Goal: Information Seeking & Learning: Learn about a topic

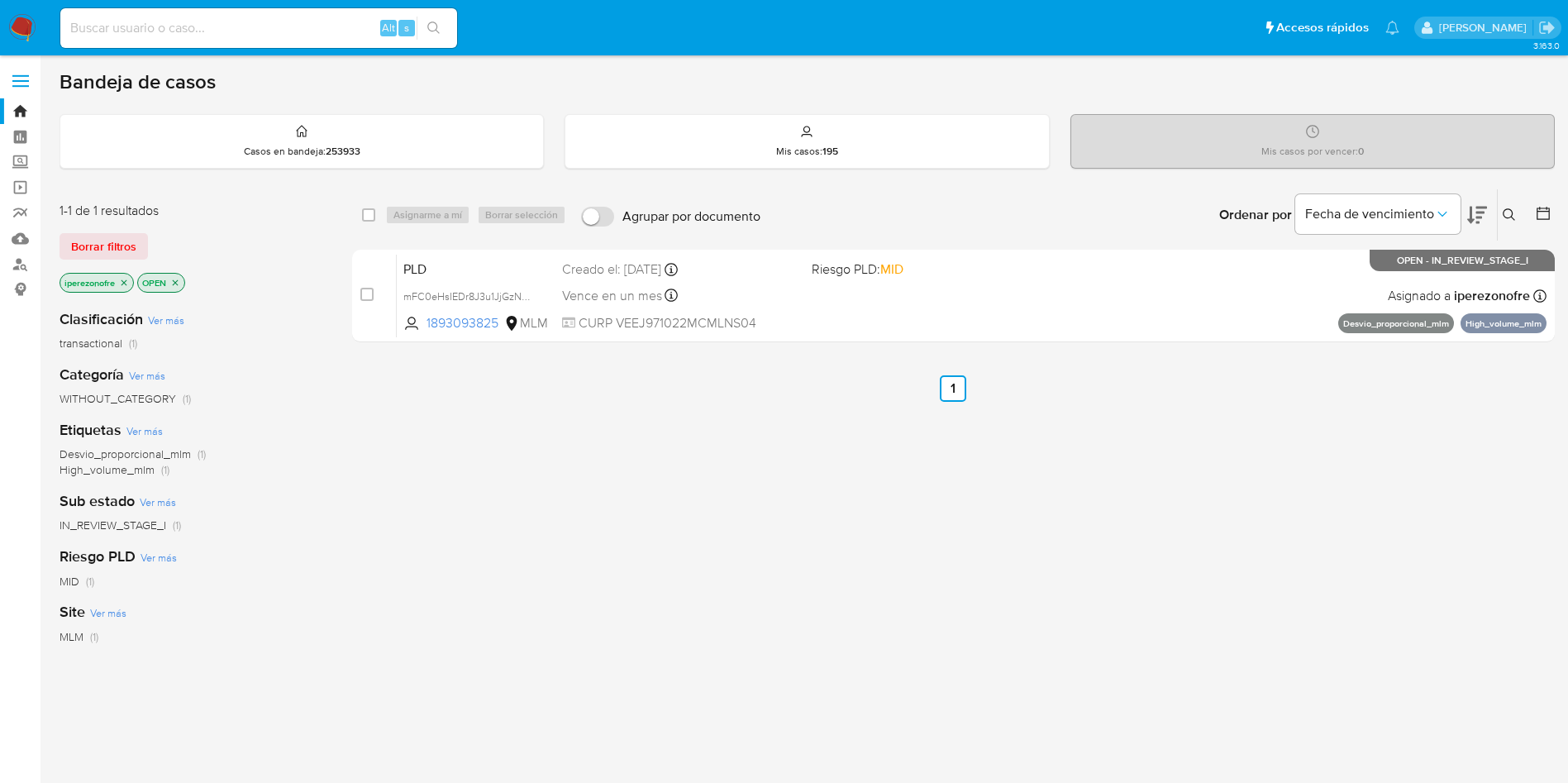
click at [591, 499] on div "select-all-cases-checkbox Asignarme a mí Borrar selección Agrupar por documento…" at bounding box center [953, 563] width 1203 height 749
click at [125, 280] on icon "close-filter" at bounding box center [123, 282] width 10 height 10
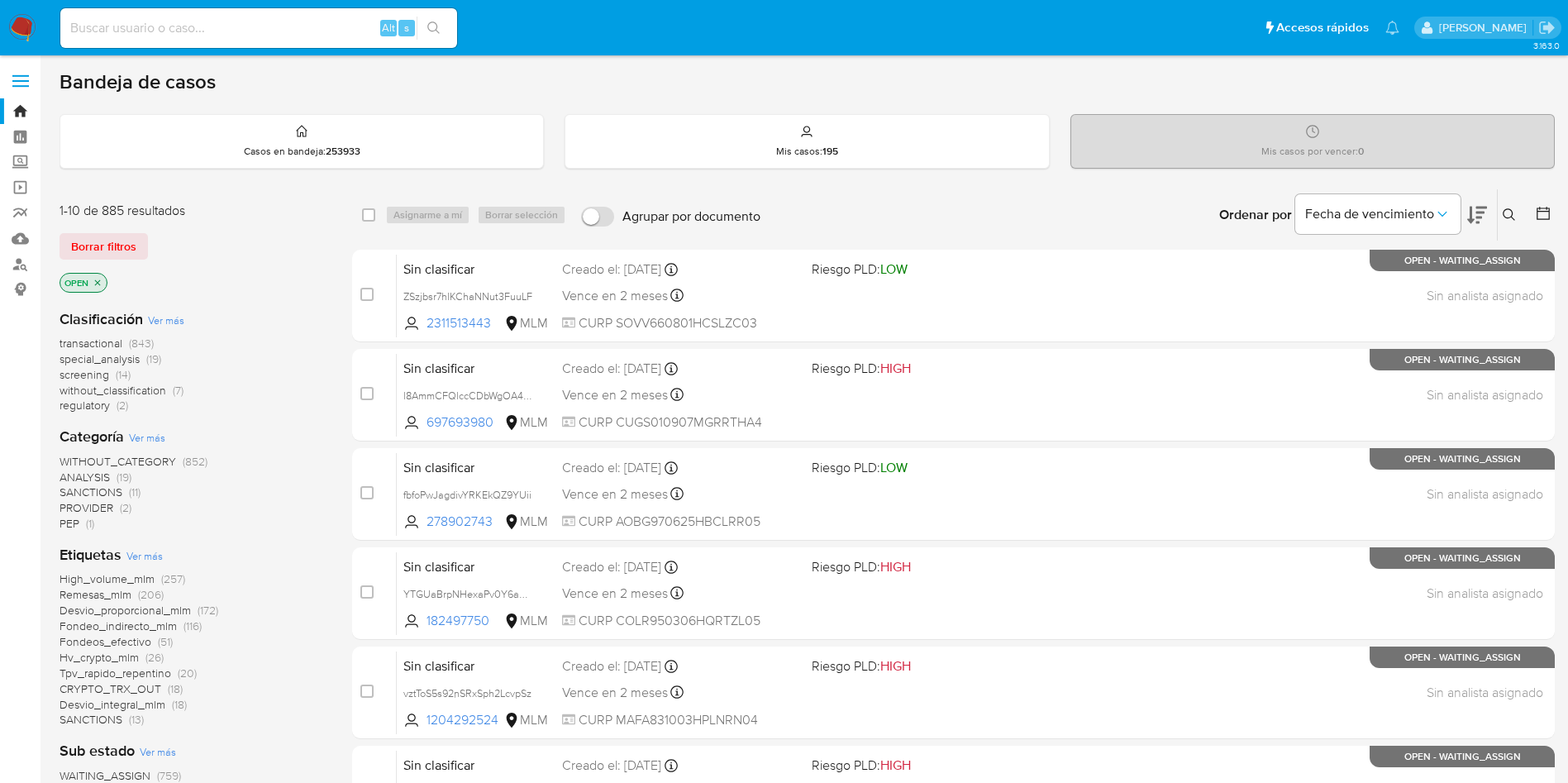
click at [1509, 211] on icon at bounding box center [1509, 214] width 13 height 13
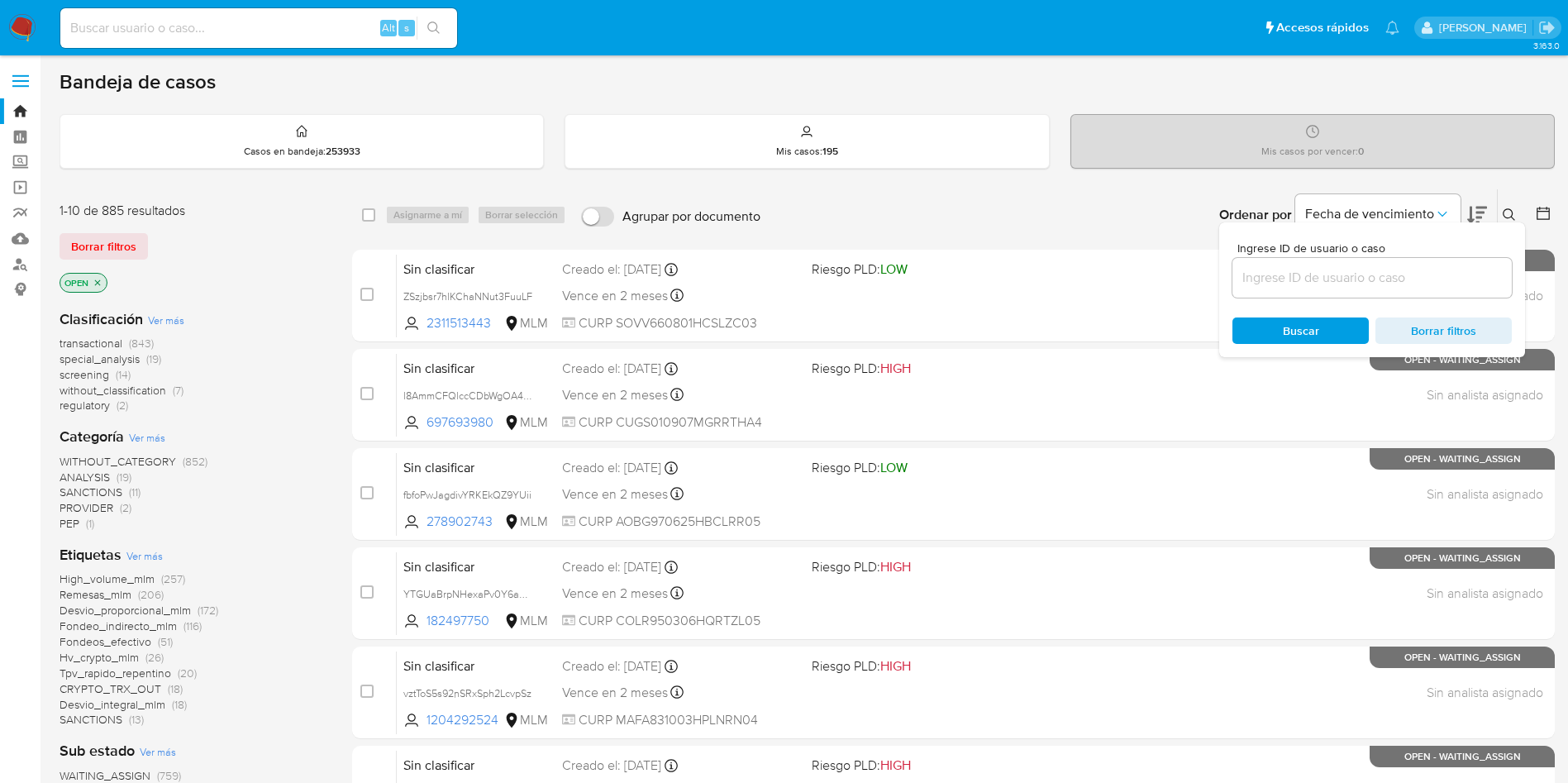
click at [1357, 281] on input at bounding box center [1372, 278] width 280 height 22
type input "30112857"
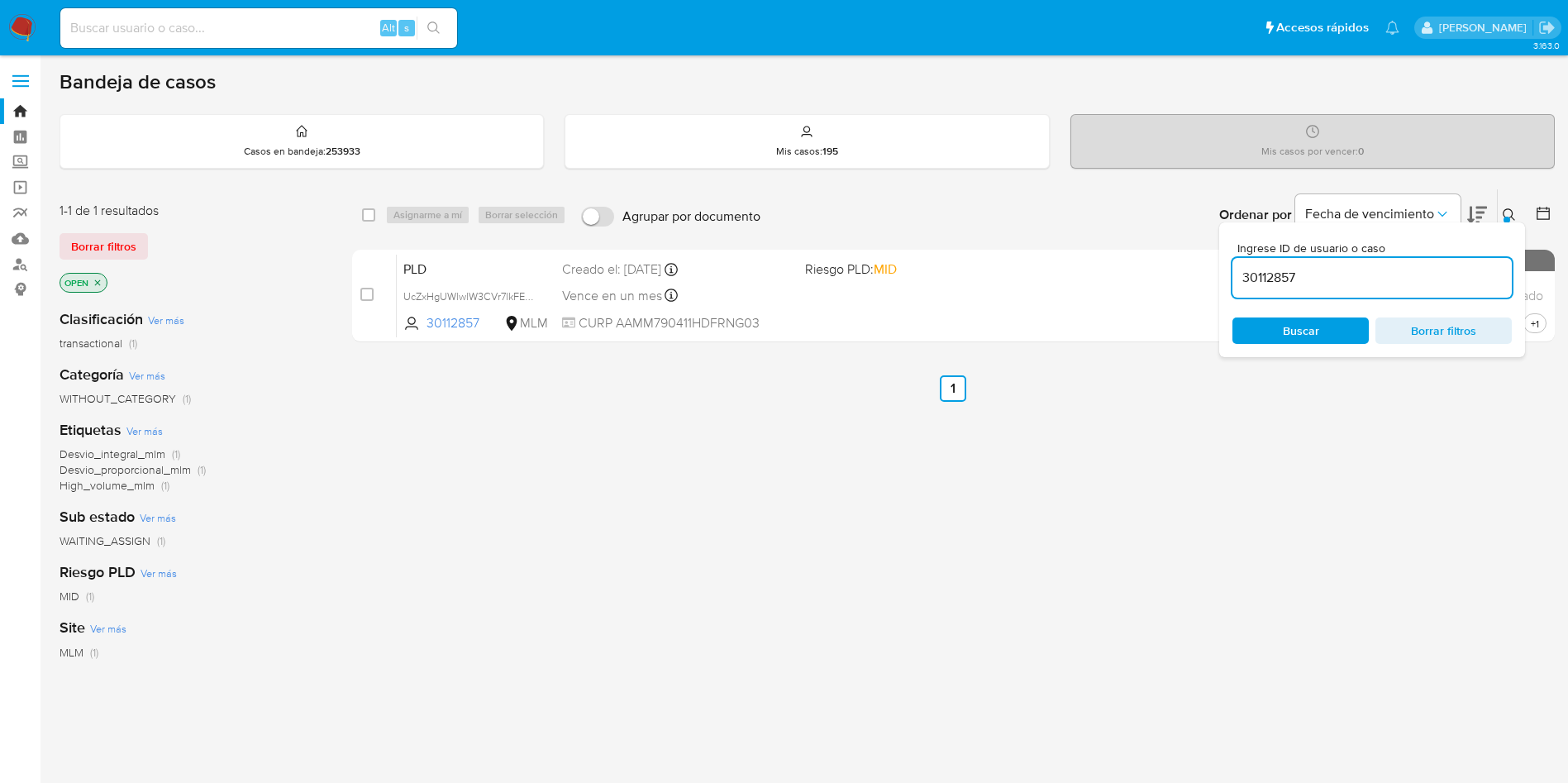
click at [1301, 330] on span "Buscar" at bounding box center [1302, 330] width 37 height 26
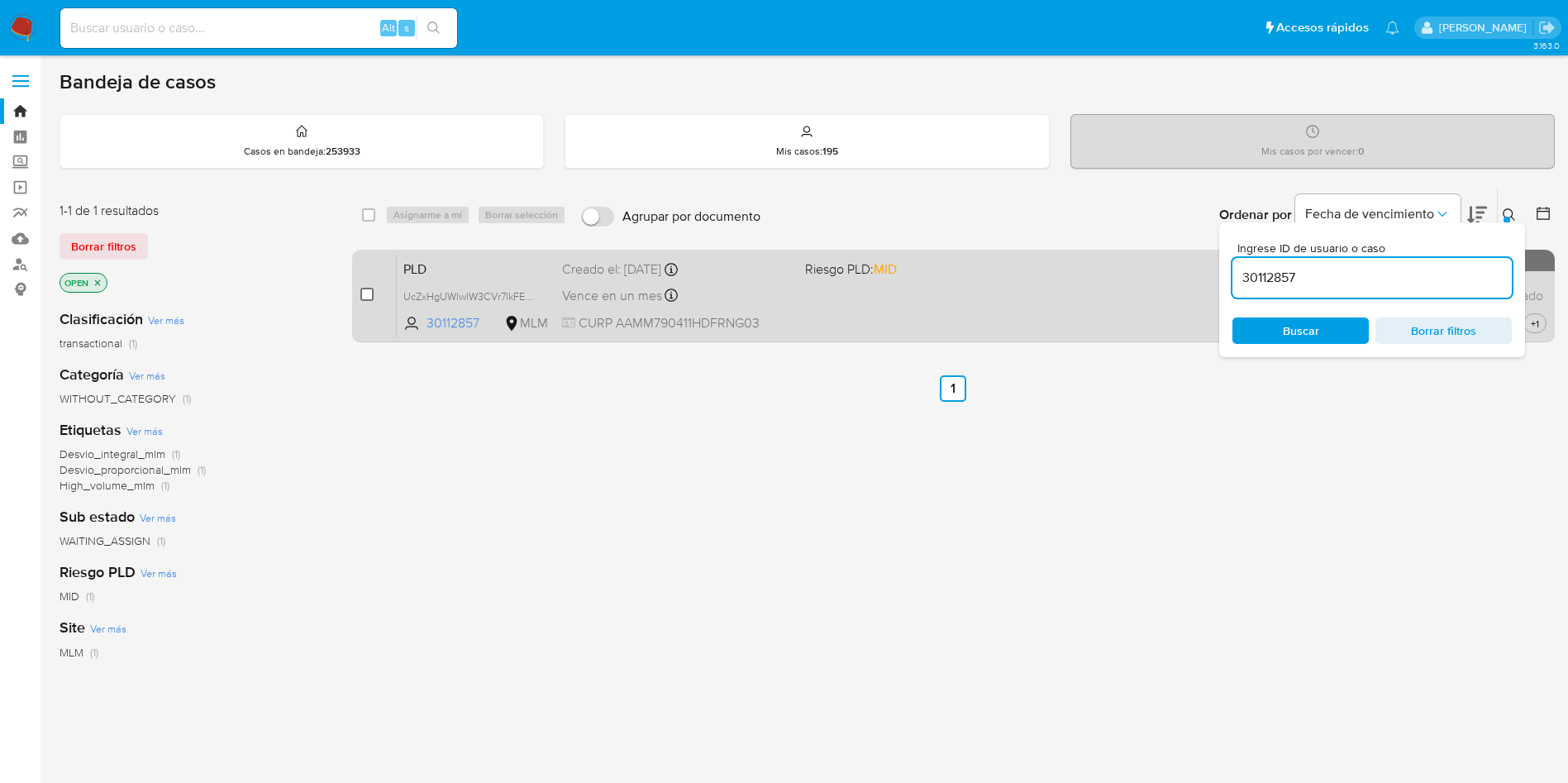
click at [363, 288] on input "checkbox" at bounding box center [367, 294] width 13 height 13
checkbox input "true"
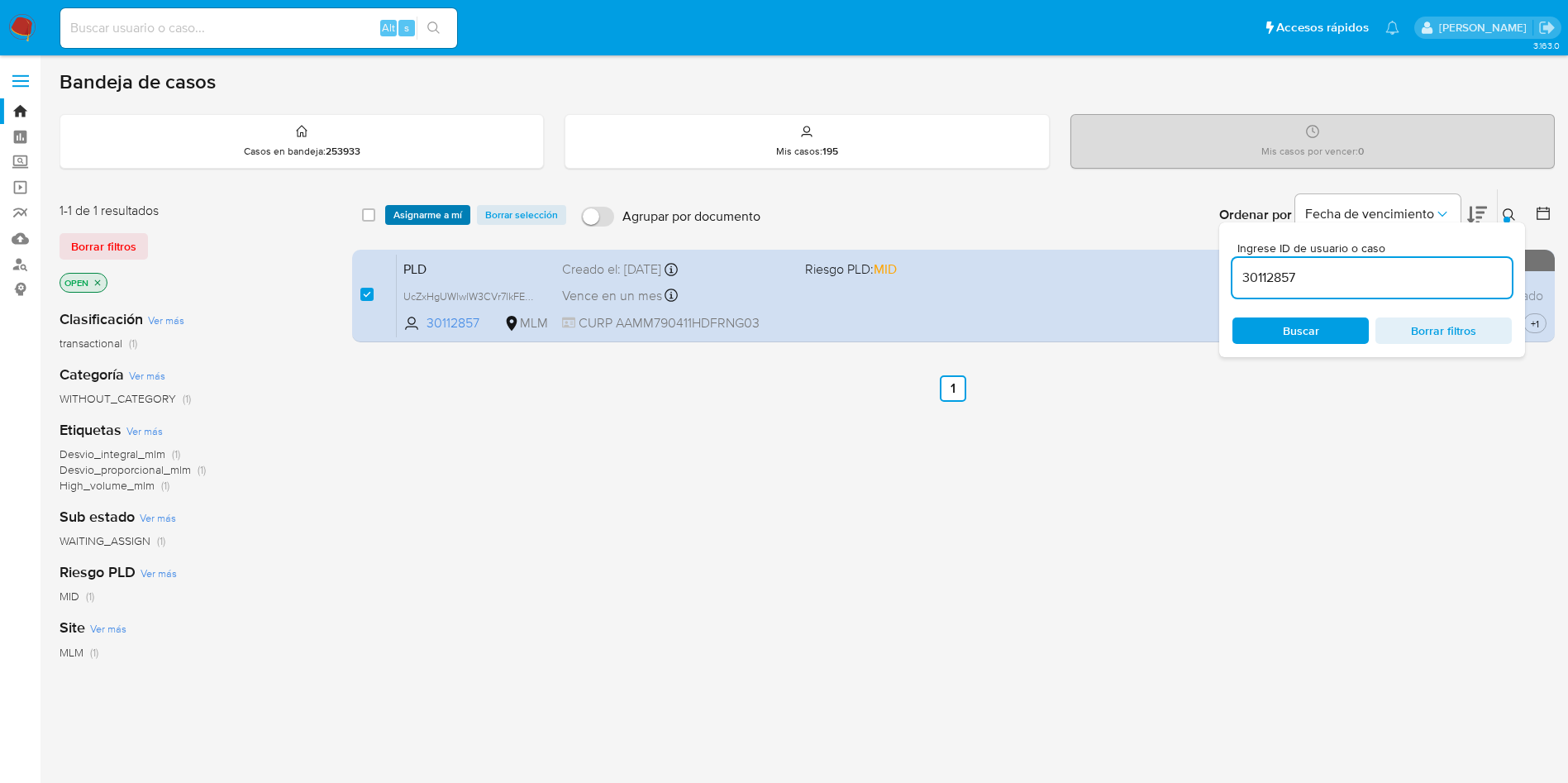
click at [416, 208] on span "Asignarme a mí" at bounding box center [427, 215] width 69 height 17
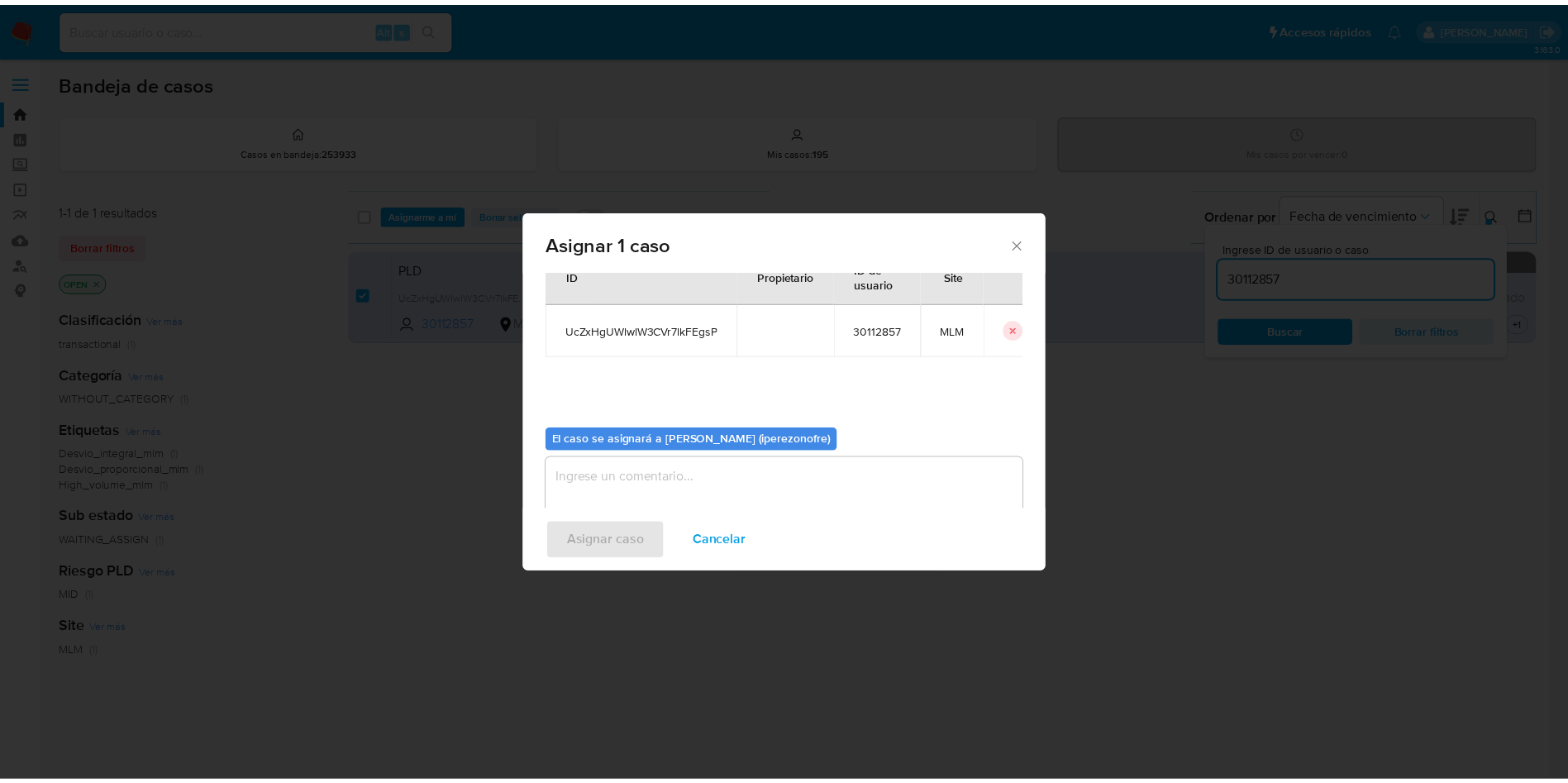
scroll to position [86, 0]
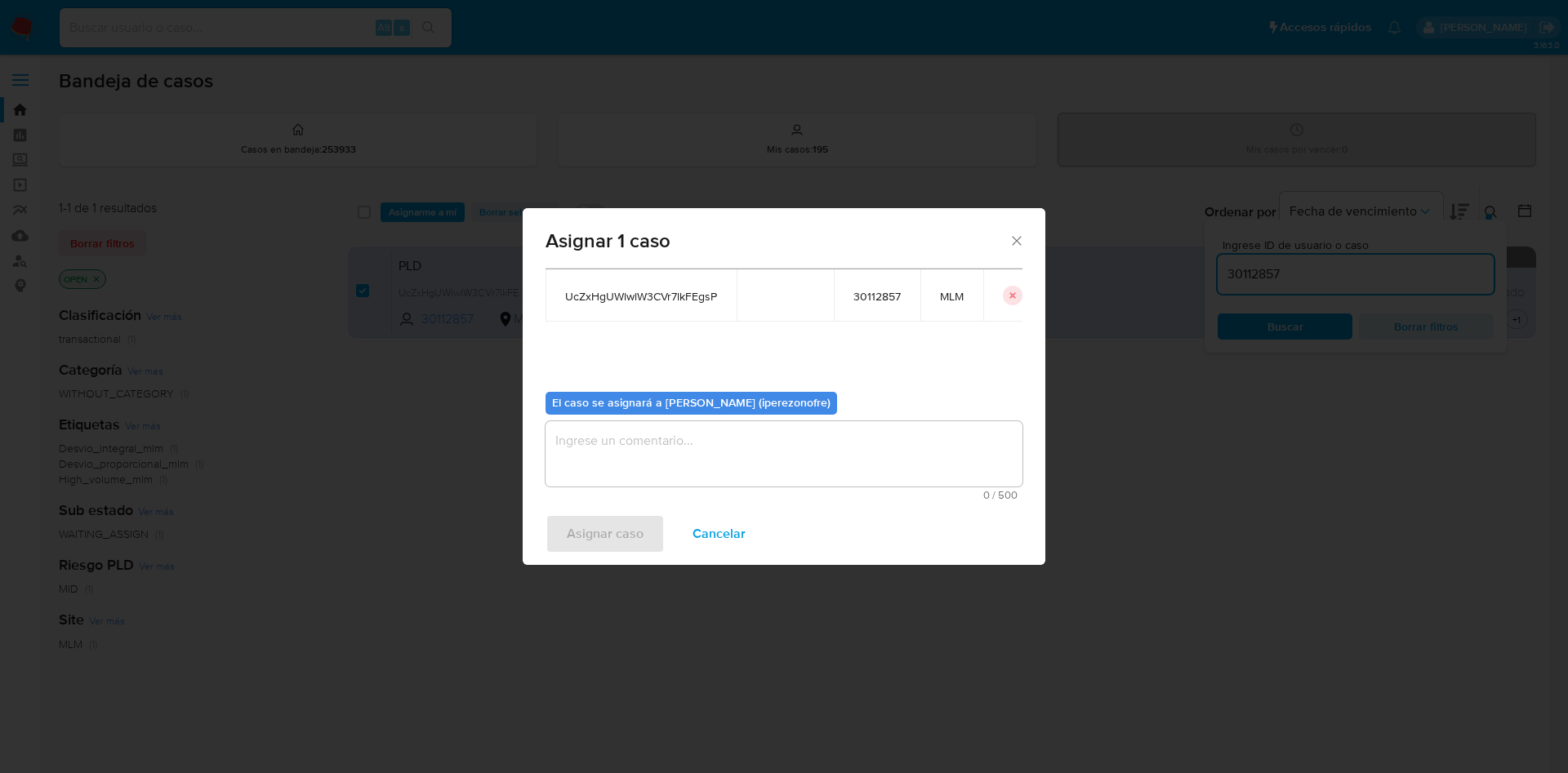
click at [776, 459] on textarea "assign-modal" at bounding box center [784, 454] width 477 height 66
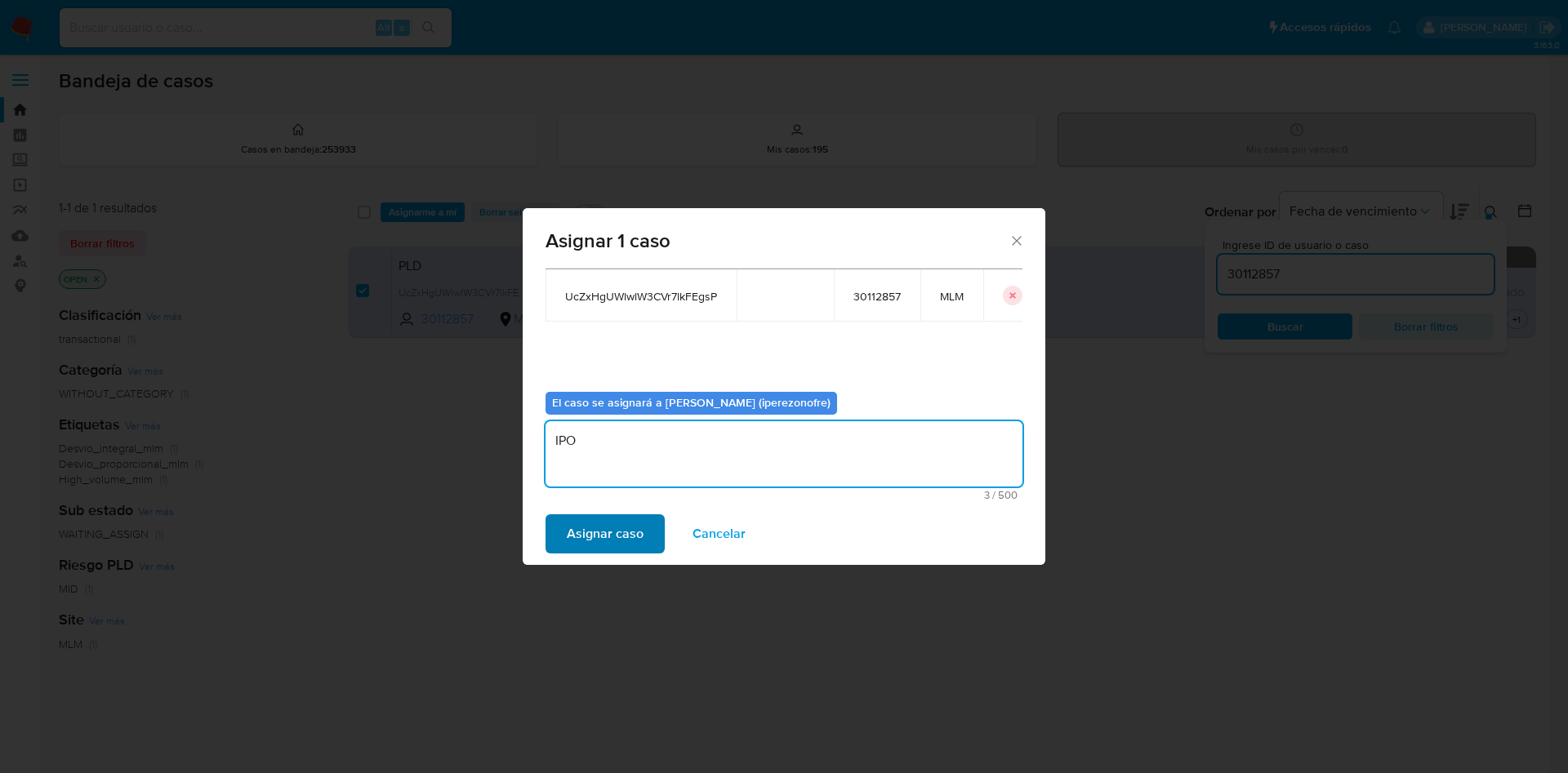
type textarea "IPO"
click at [631, 526] on span "Asignar caso" at bounding box center [605, 534] width 77 height 36
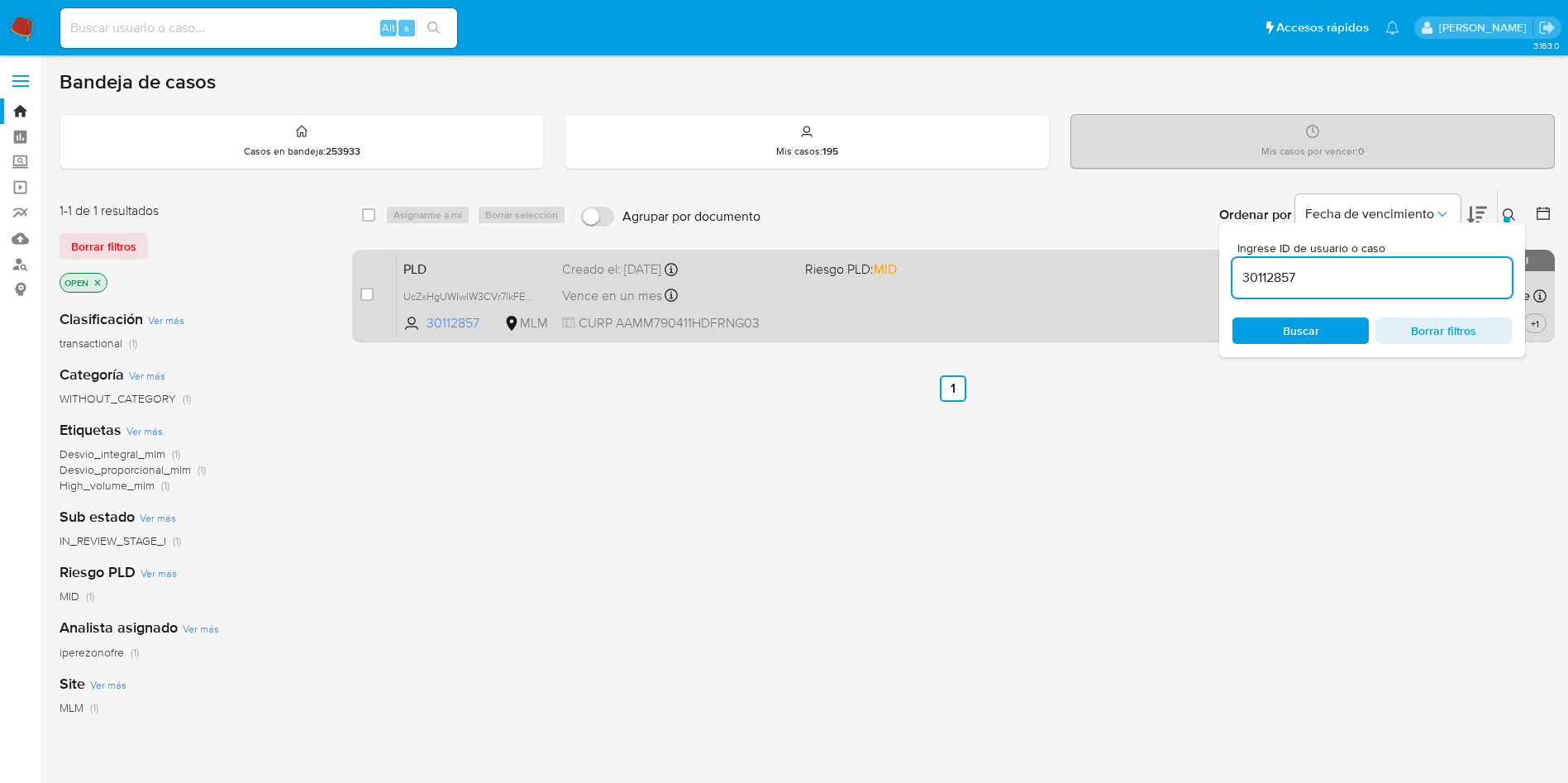
click at [877, 290] on div "PLD UcZxHgUWlwlW3CVr7lkFEgsP 30112857 MLM Riesgo PLD: MID Creado el: 12/09/2025…" at bounding box center [971, 295] width 1150 height 84
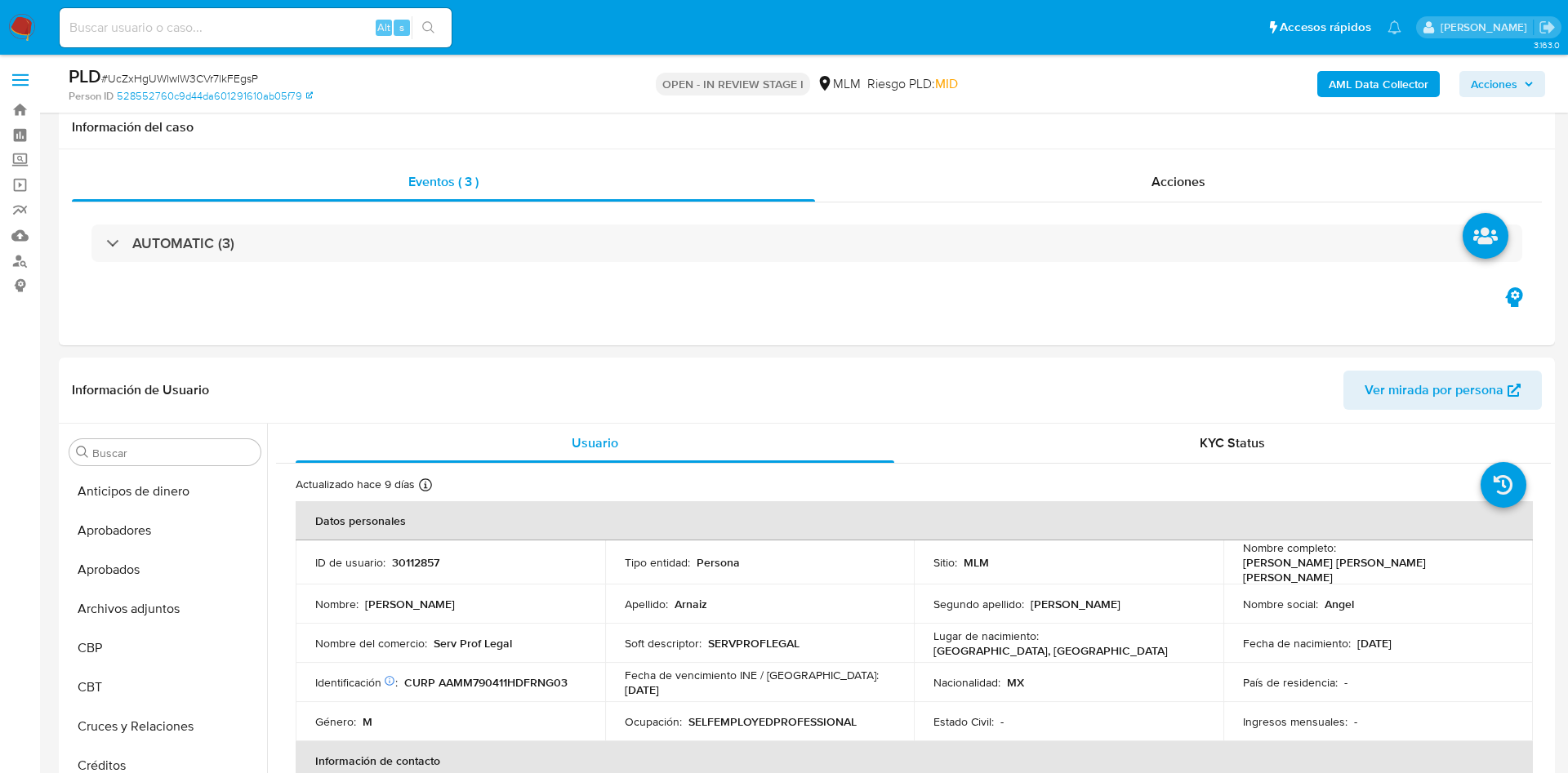
select select "10"
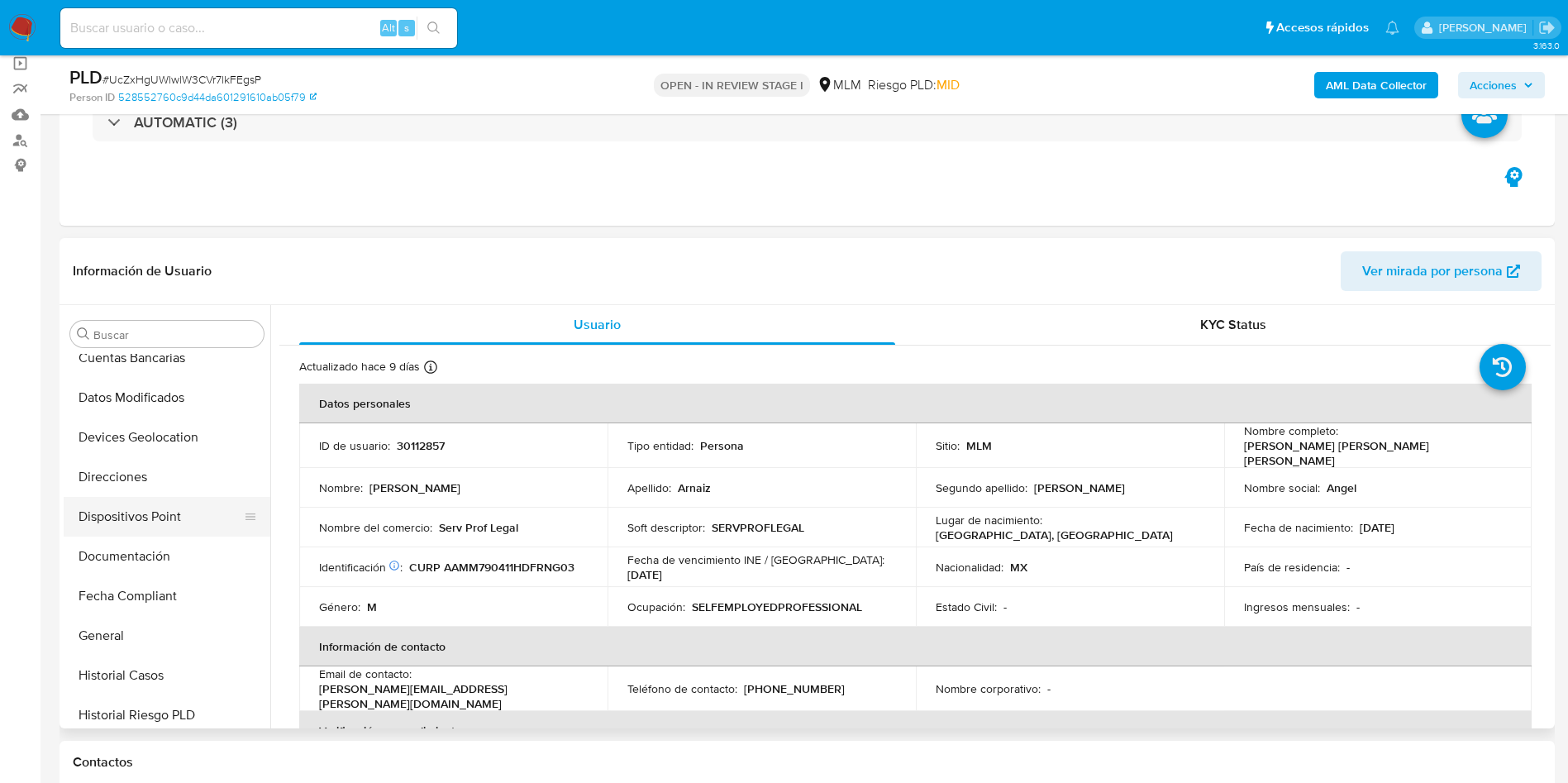
scroll to position [372, 0]
click at [141, 605] on button "General" at bounding box center [160, 596] width 193 height 39
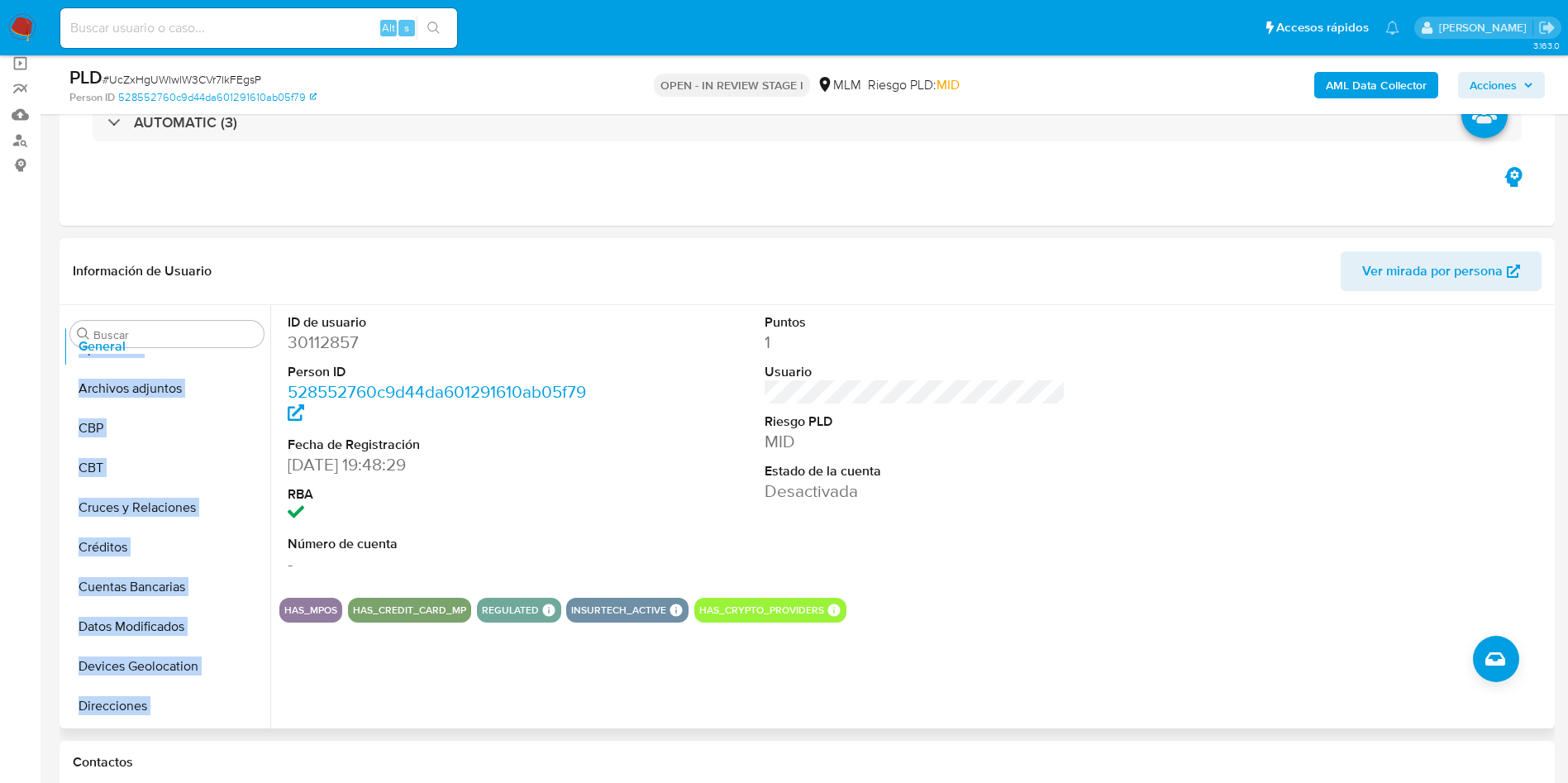
scroll to position [0, 0]
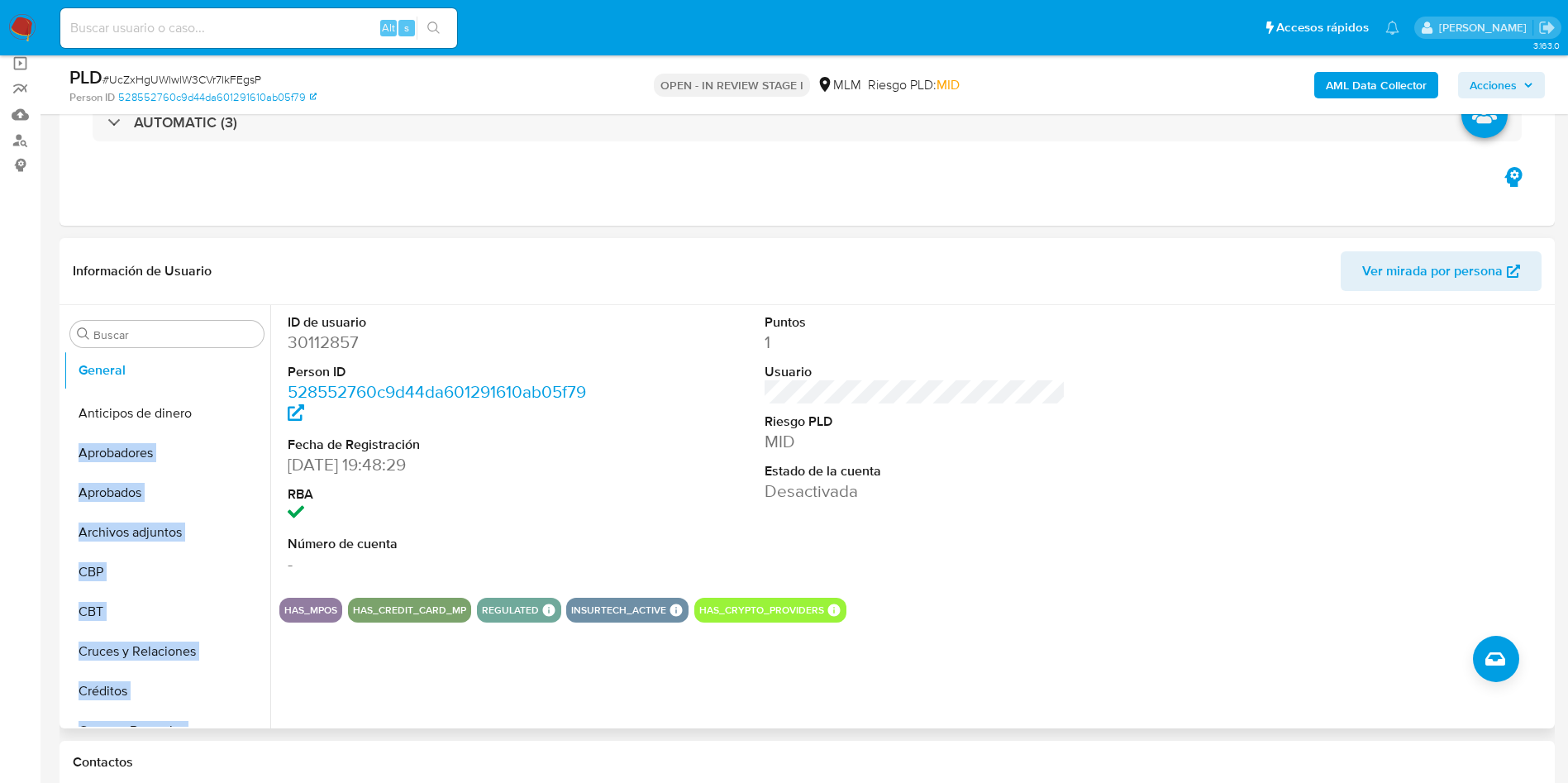
drag, startPoint x: 243, startPoint y: 598, endPoint x: 254, endPoint y: 371, distance: 227.3
click at [254, 371] on ul "Anticipos de dinero Aprobadores Aprobados Archivos adjuntos CBP CBT Cruces y Re…" at bounding box center [167, 540] width 207 height 373
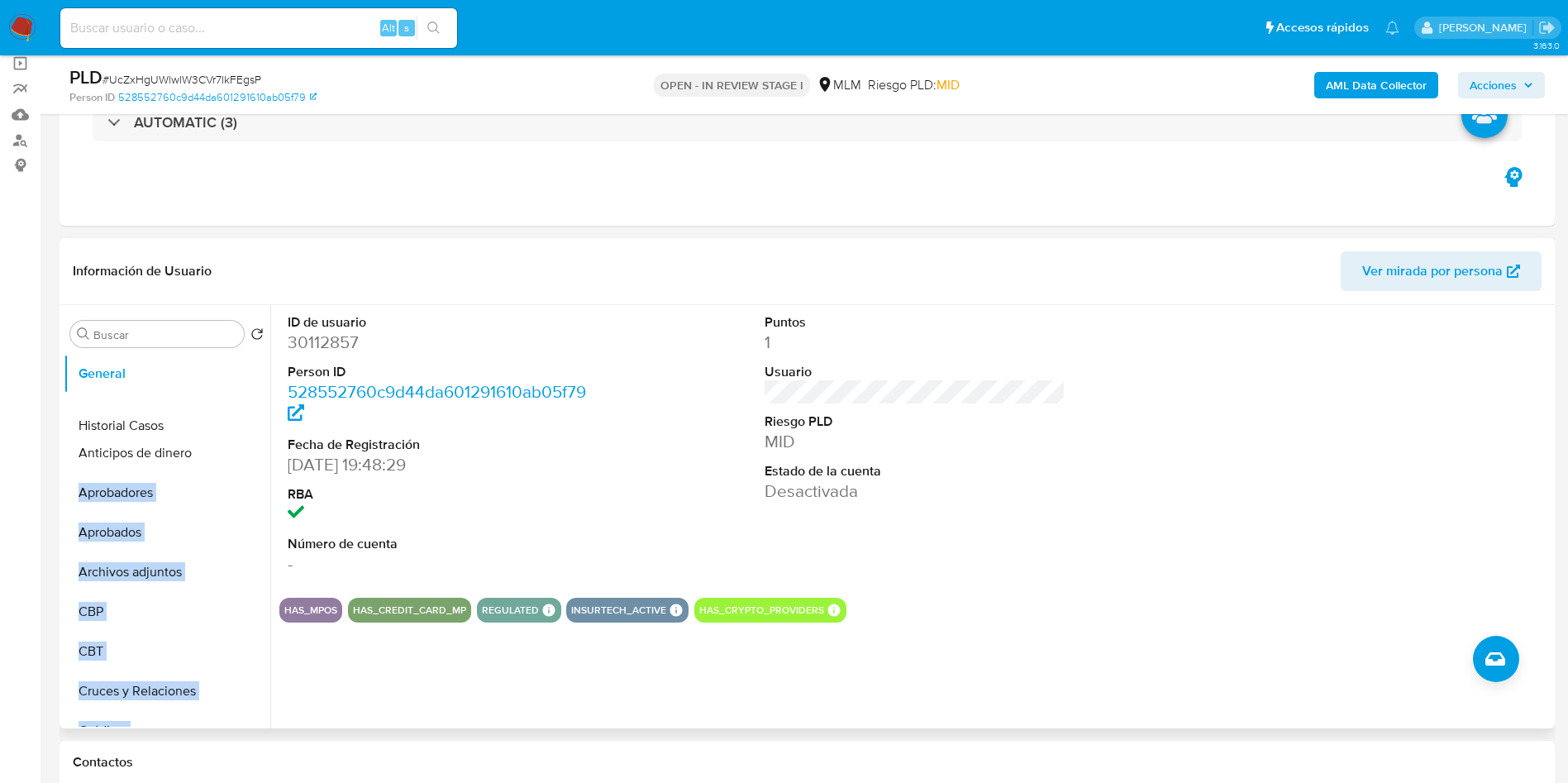
drag, startPoint x: 240, startPoint y: 539, endPoint x: 253, endPoint y: 426, distance: 113.7
click at [253, 426] on ul "General Anticipos de dinero Aprobadores Aprobados Archivos adjuntos CBP CBT Cru…" at bounding box center [167, 540] width 207 height 373
click at [169, 412] on button "Historial Casos" at bounding box center [160, 412] width 193 height 39
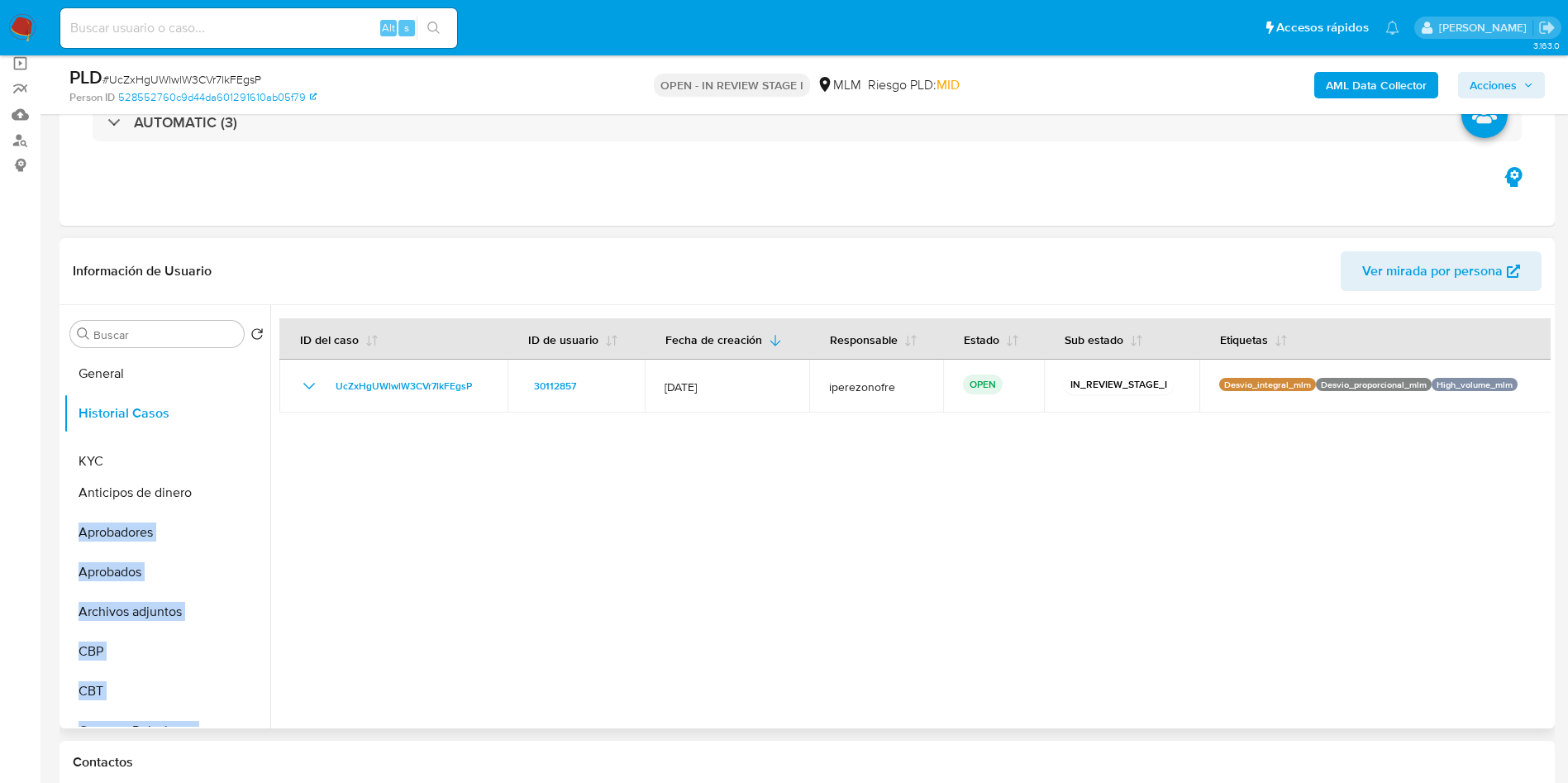
drag, startPoint x: 247, startPoint y: 667, endPoint x: 248, endPoint y: 461, distance: 206.0
click at [248, 461] on ul "General Historial Casos Anticipos de dinero Aprobadores Aprobados Archivos adju…" at bounding box center [167, 540] width 207 height 373
click at [162, 454] on button "KYC" at bounding box center [160, 453] width 193 height 39
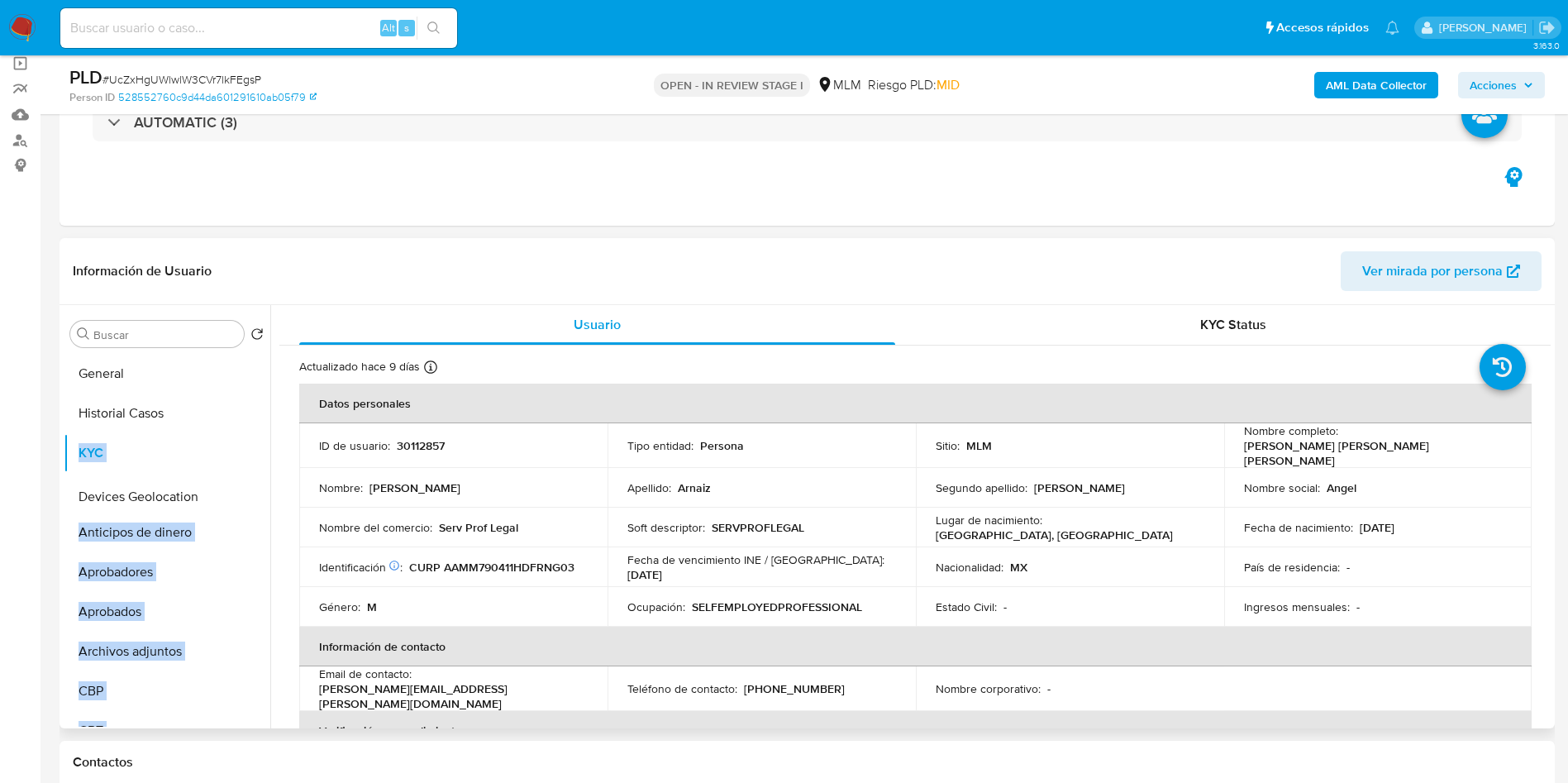
click at [225, 496] on ul "General Historial Casos KYC Anticipos de dinero Aprobadores Aprobados Archivos …" at bounding box center [167, 540] width 207 height 373
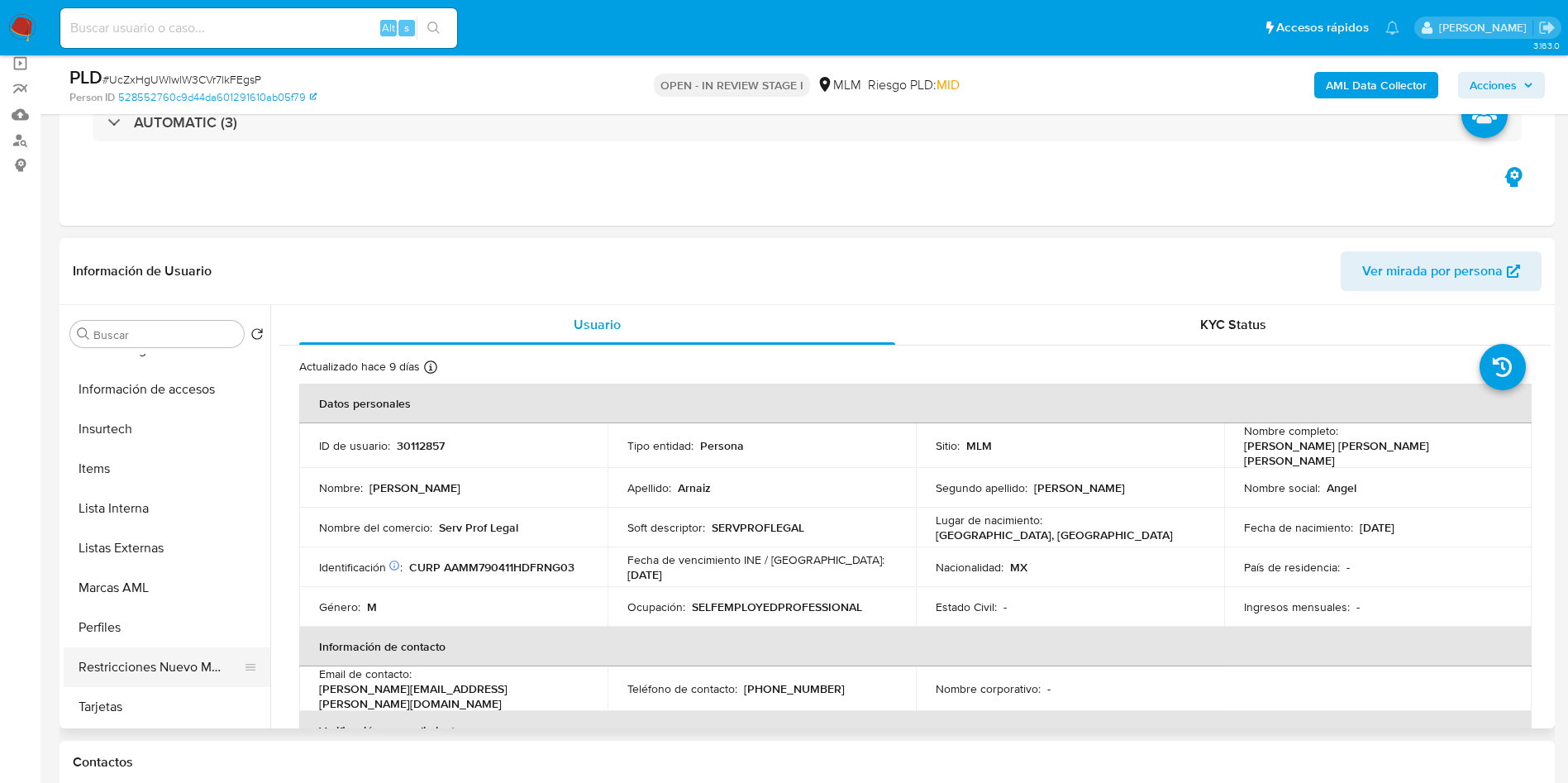
scroll to position [248, 0]
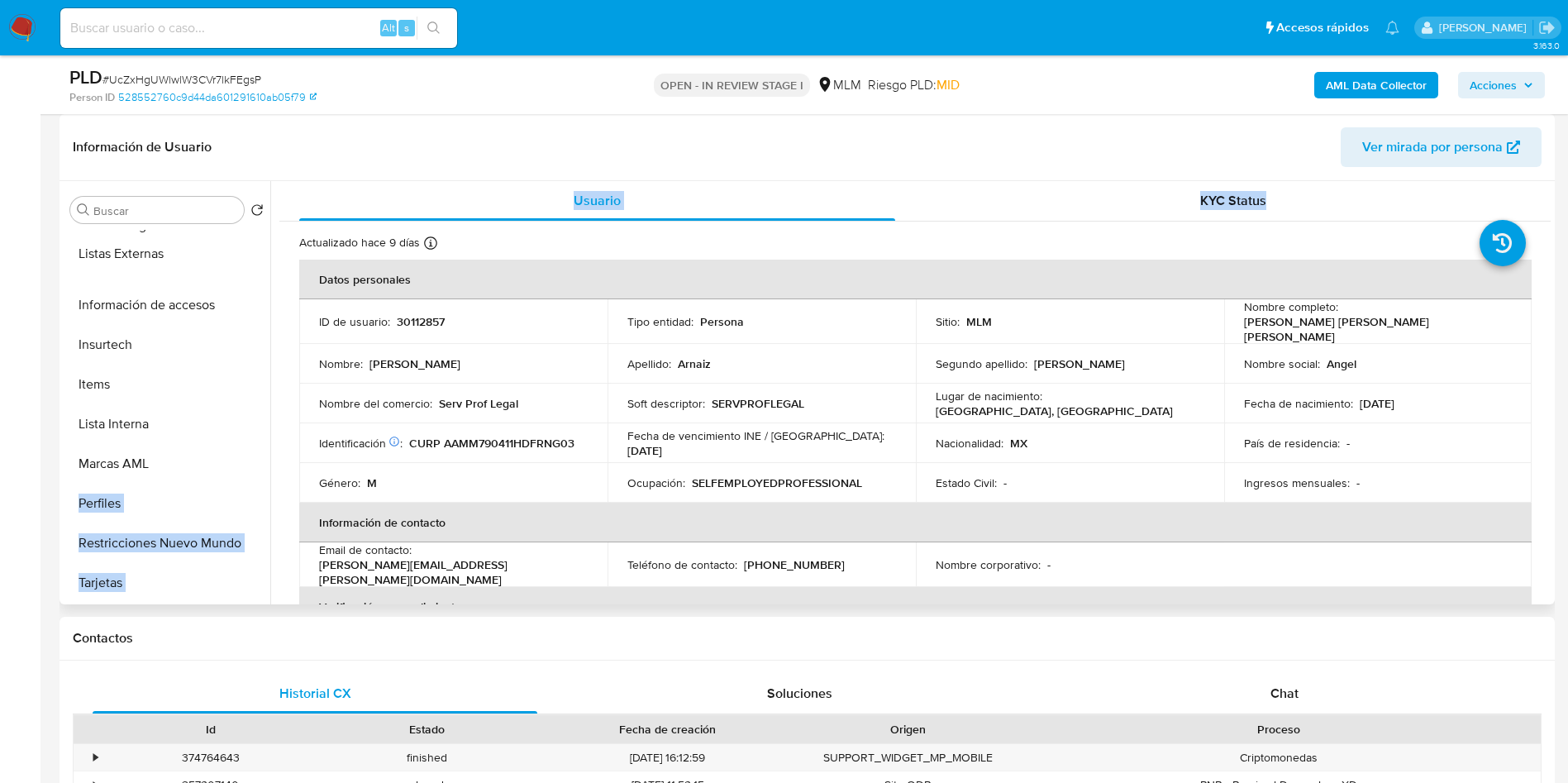
drag, startPoint x: 244, startPoint y: 424, endPoint x: 270, endPoint y: 253, distance: 173.0
click at [270, 253] on div "Buscar Volver al orden por defecto General Historial Casos KYC Devices Geolocat…" at bounding box center [807, 392] width 1487 height 423
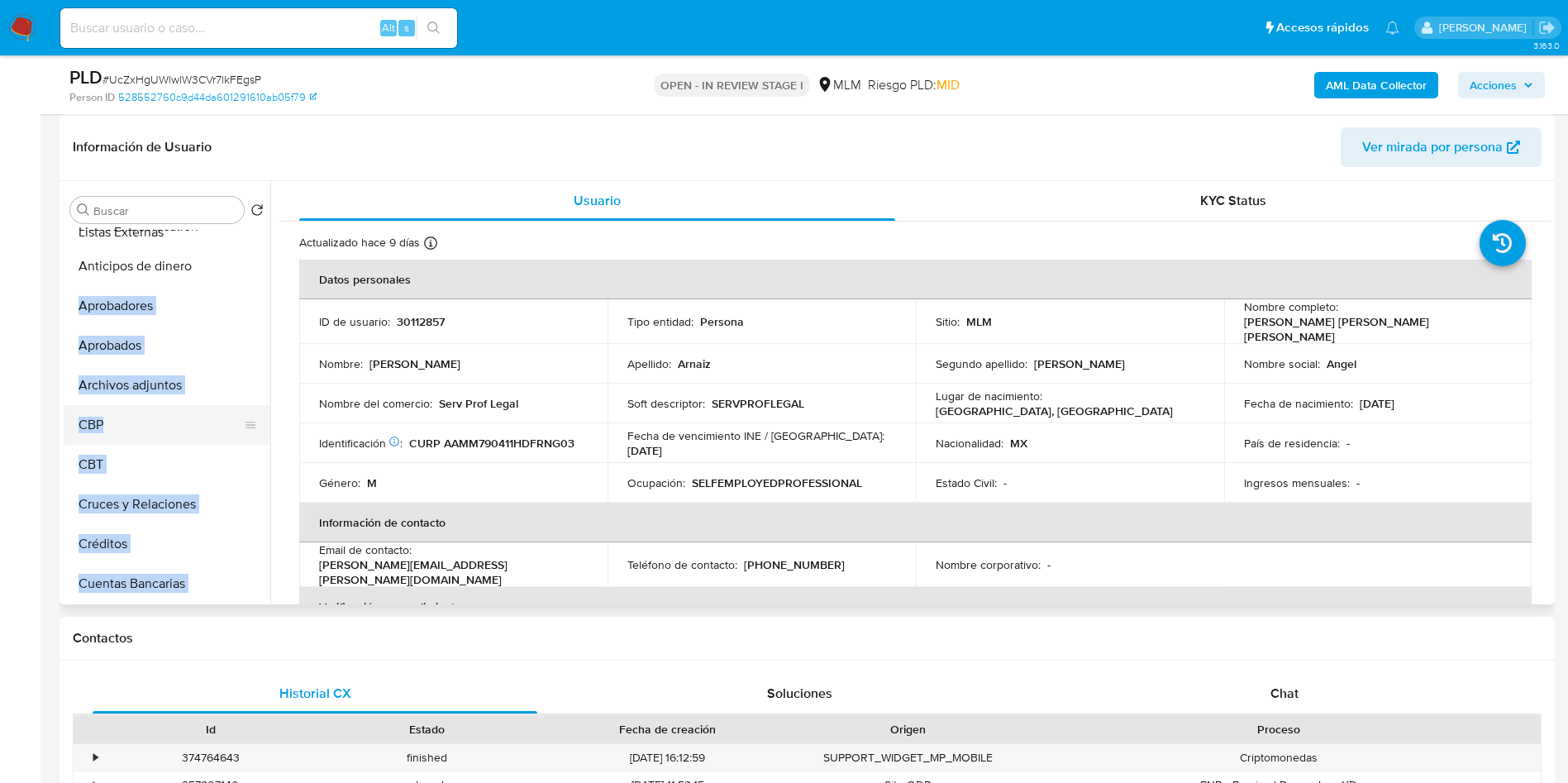
scroll to position [0, 0]
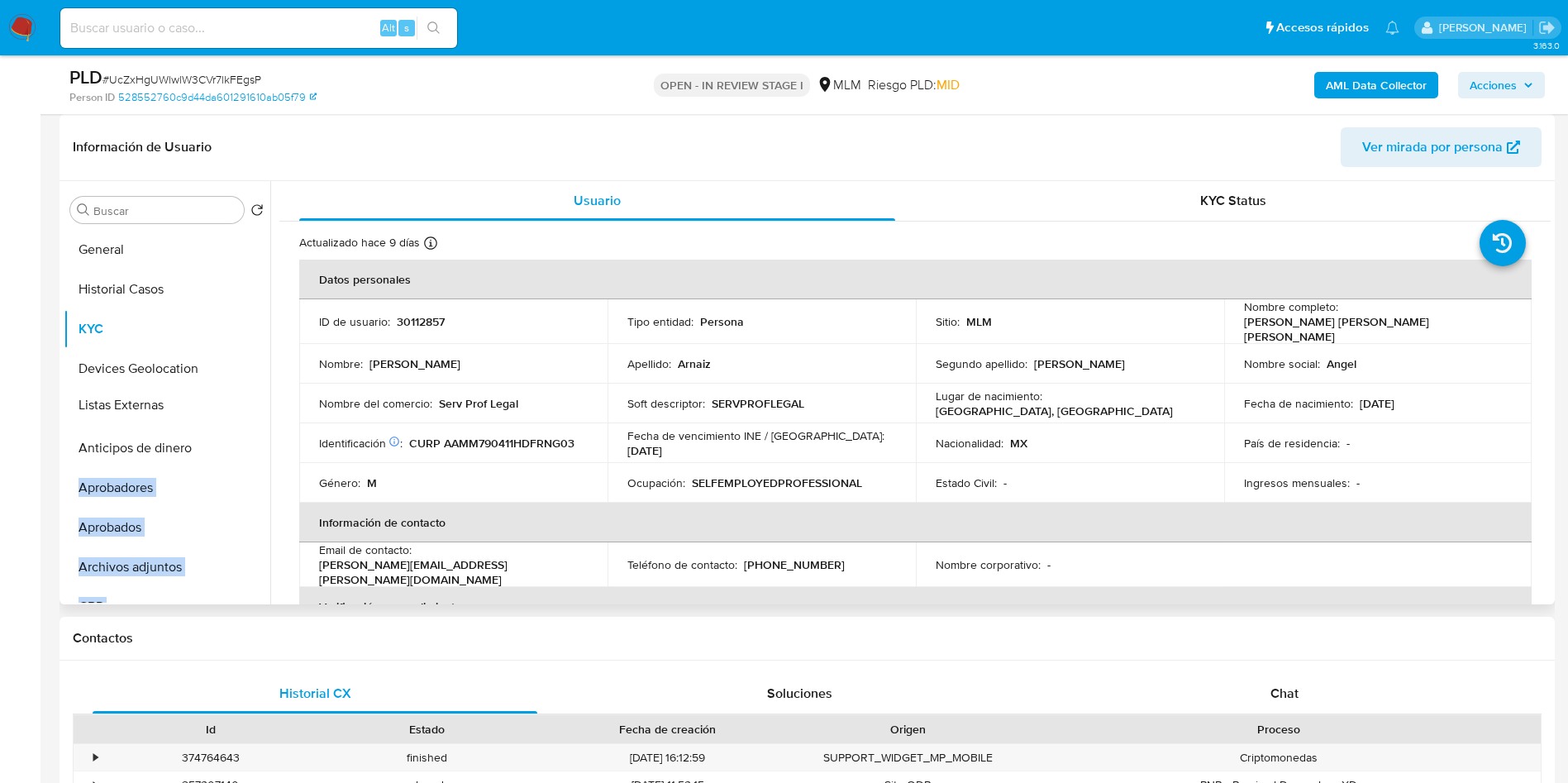
drag, startPoint x: 240, startPoint y: 512, endPoint x: 238, endPoint y: 405, distance: 107.0
click at [238, 405] on ul "General Historial Casos KYC Devices Geolocation Anticipos de dinero Aprobadores…" at bounding box center [167, 416] width 207 height 373
click at [231, 357] on ul "General Historial Casos KYC Devices Geolocation Listas Externas Anticipos de di…" at bounding box center [167, 416] width 207 height 373
drag, startPoint x: 238, startPoint y: 572, endPoint x: 262, endPoint y: 458, distance: 116.5
click at [262, 458] on ul "General Historial Casos KYC Listas Externas Devices Geolocation Anticipos de di…" at bounding box center [167, 416] width 207 height 373
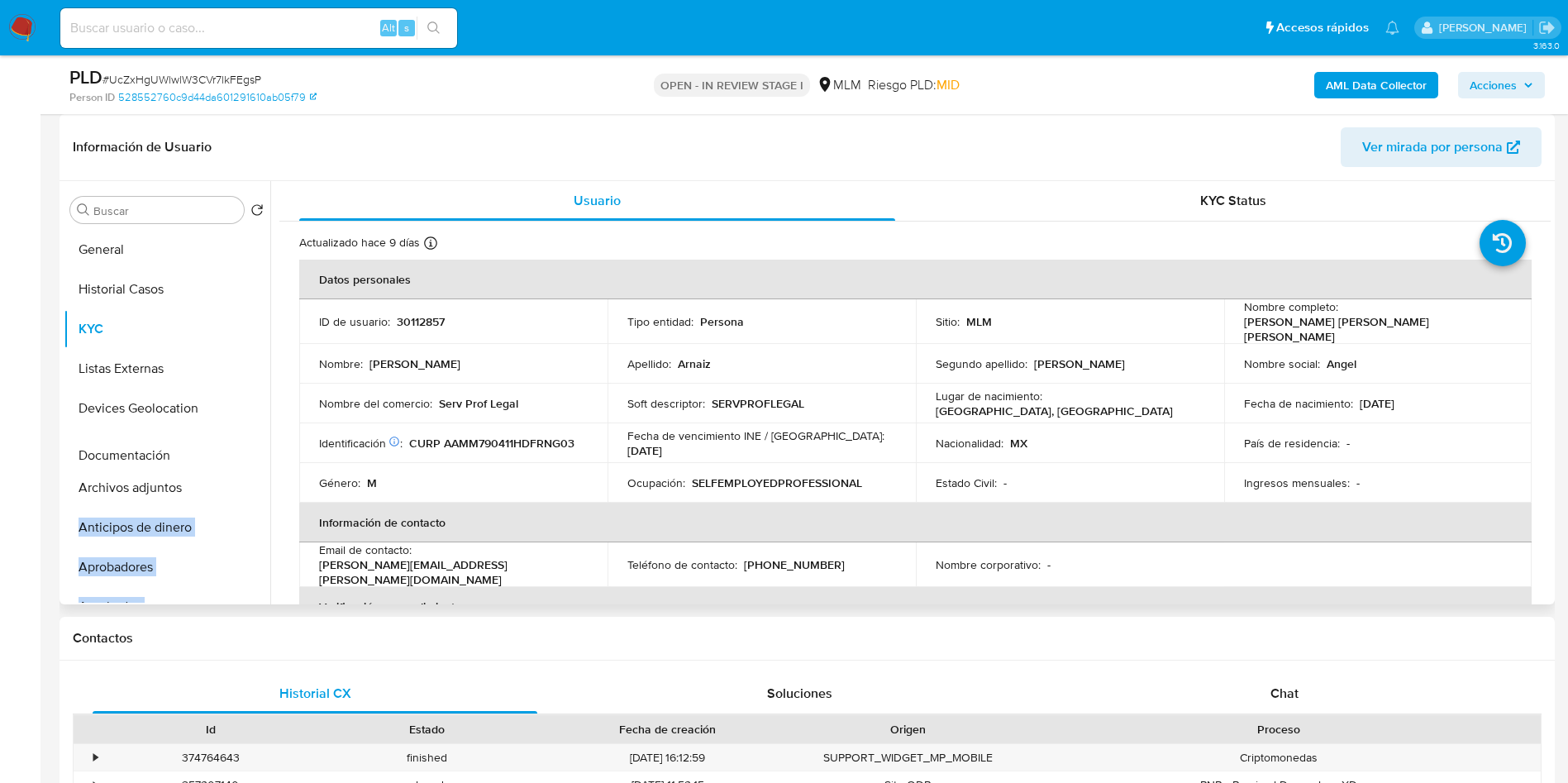
drag, startPoint x: 244, startPoint y: 549, endPoint x: 238, endPoint y: 453, distance: 96.2
click at [238, 453] on ul "General Historial Casos KYC Listas Externas Devices Geolocation Archivos adjunt…" at bounding box center [167, 416] width 207 height 373
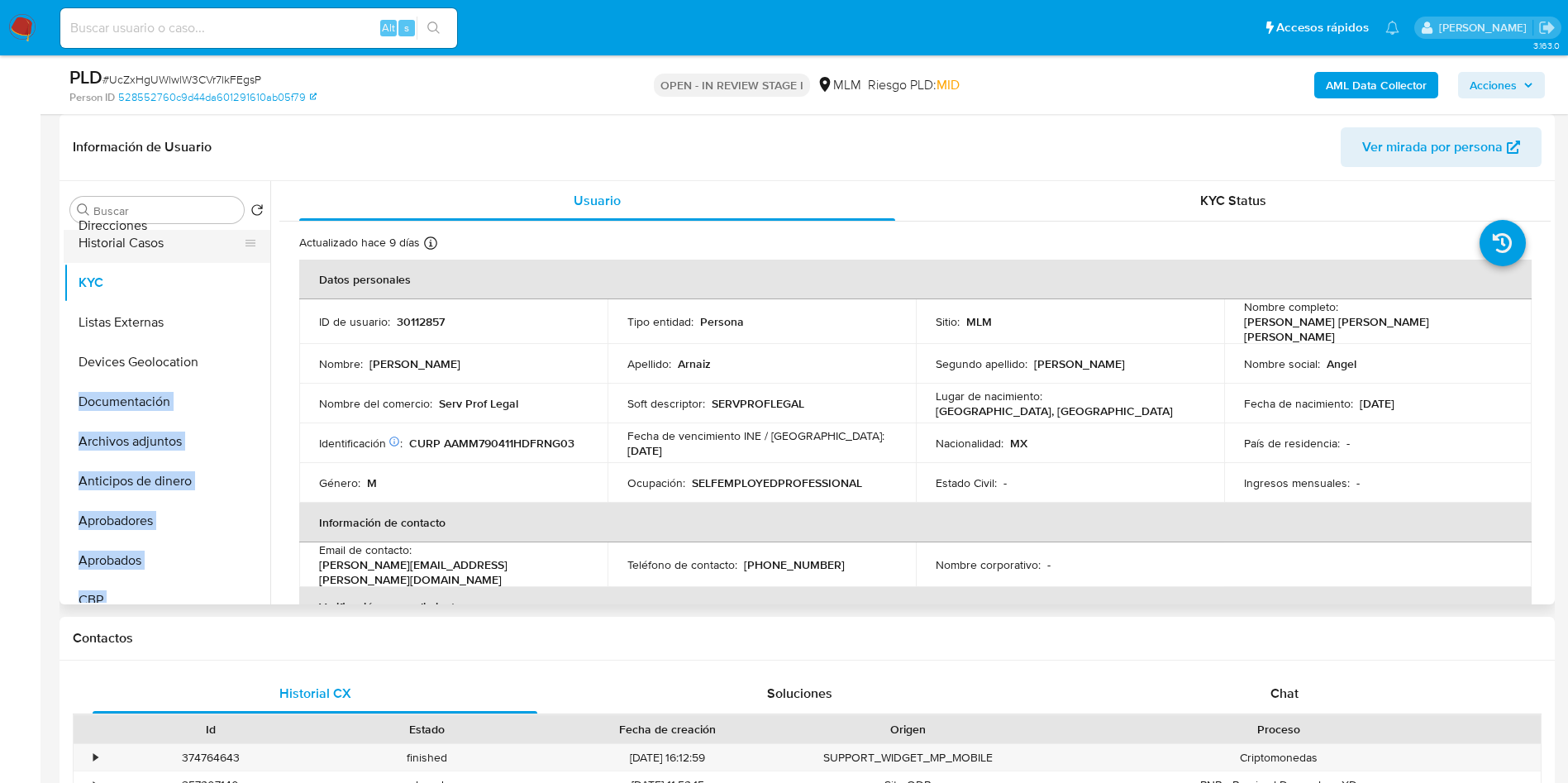
scroll to position [5, 0]
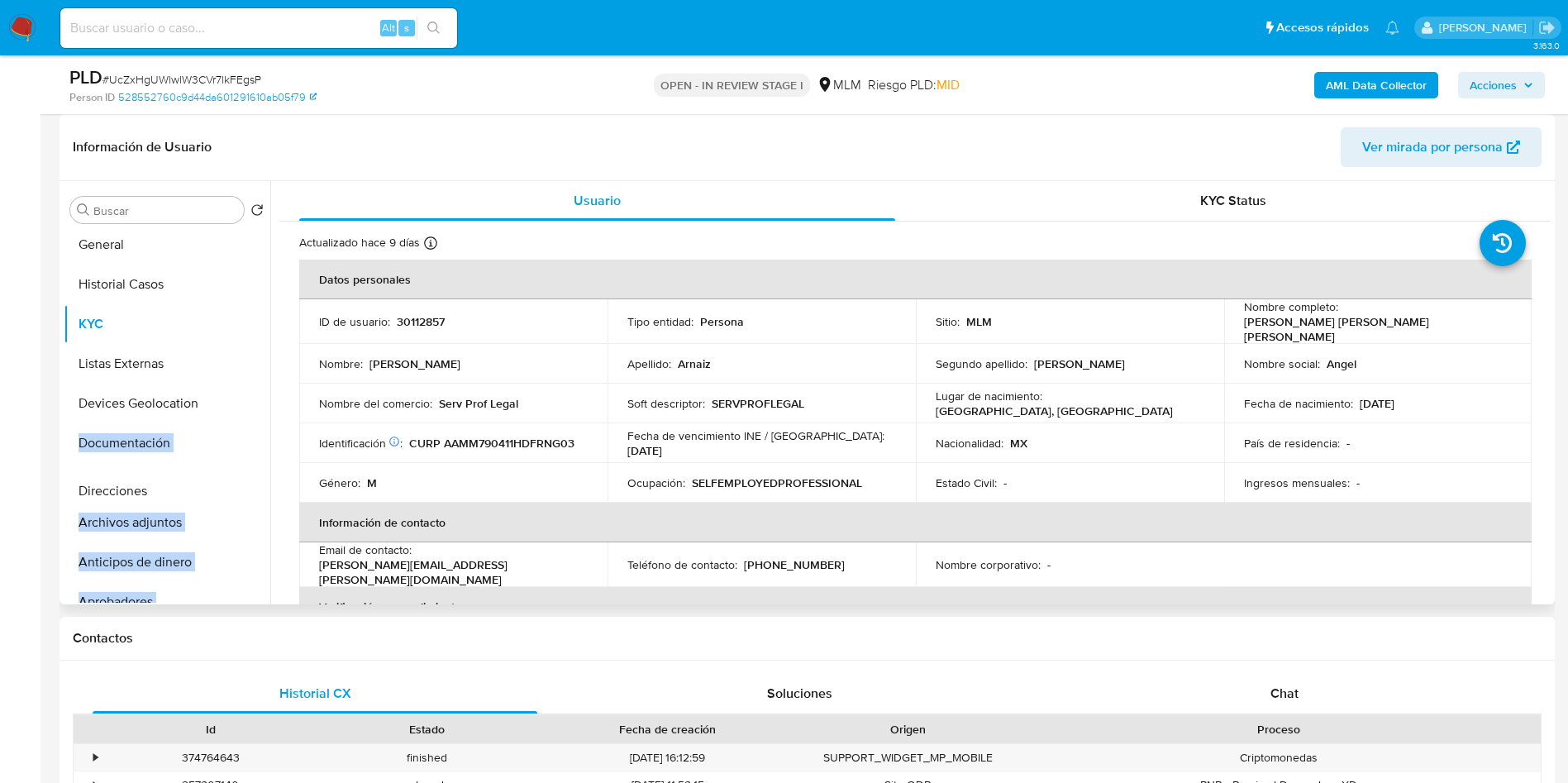
click at [229, 491] on ul "General Historial Casos KYC Listas Externas Devices Geolocation Documentación A…" at bounding box center [167, 416] width 207 height 373
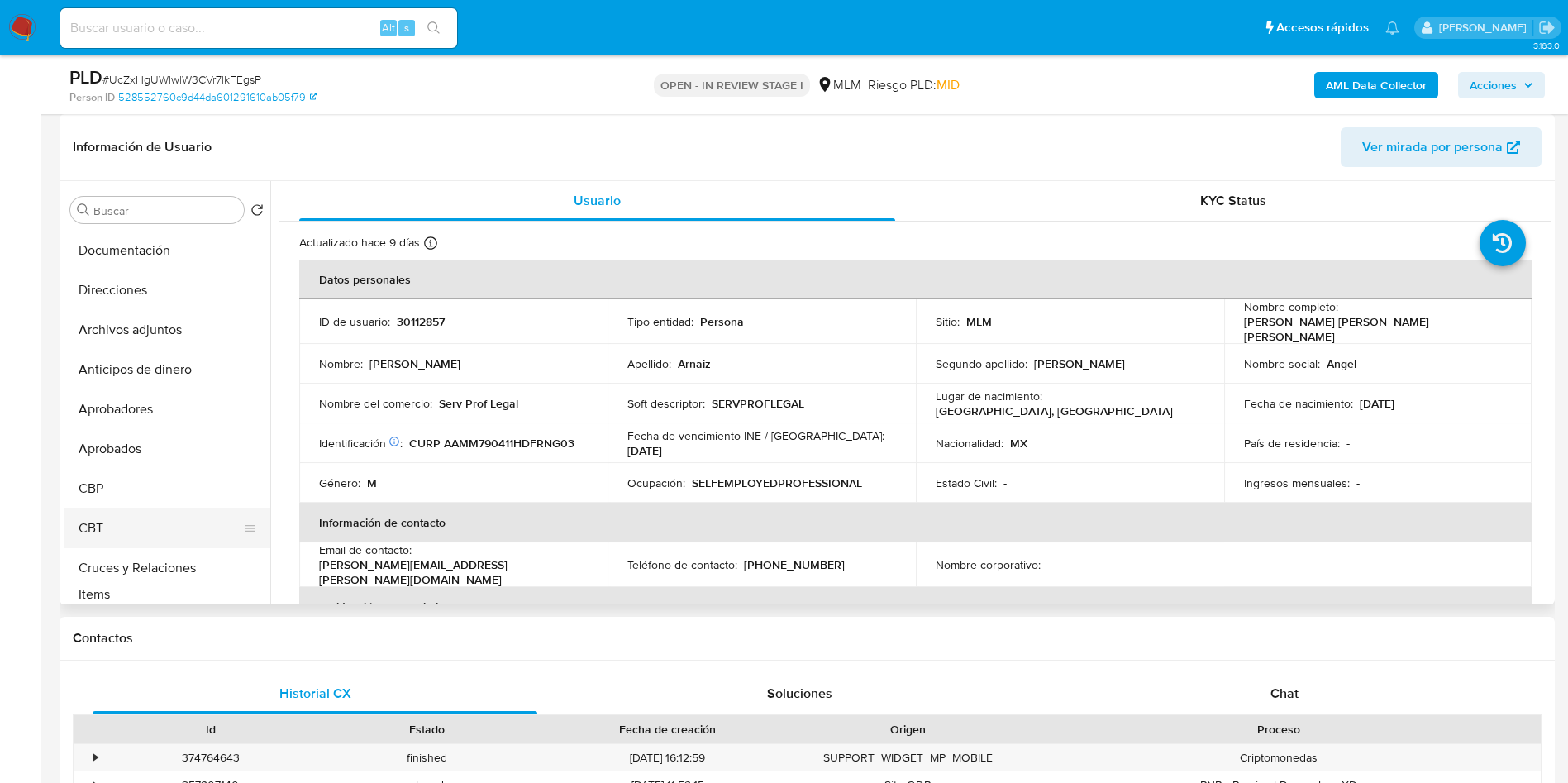
scroll to position [223, 0]
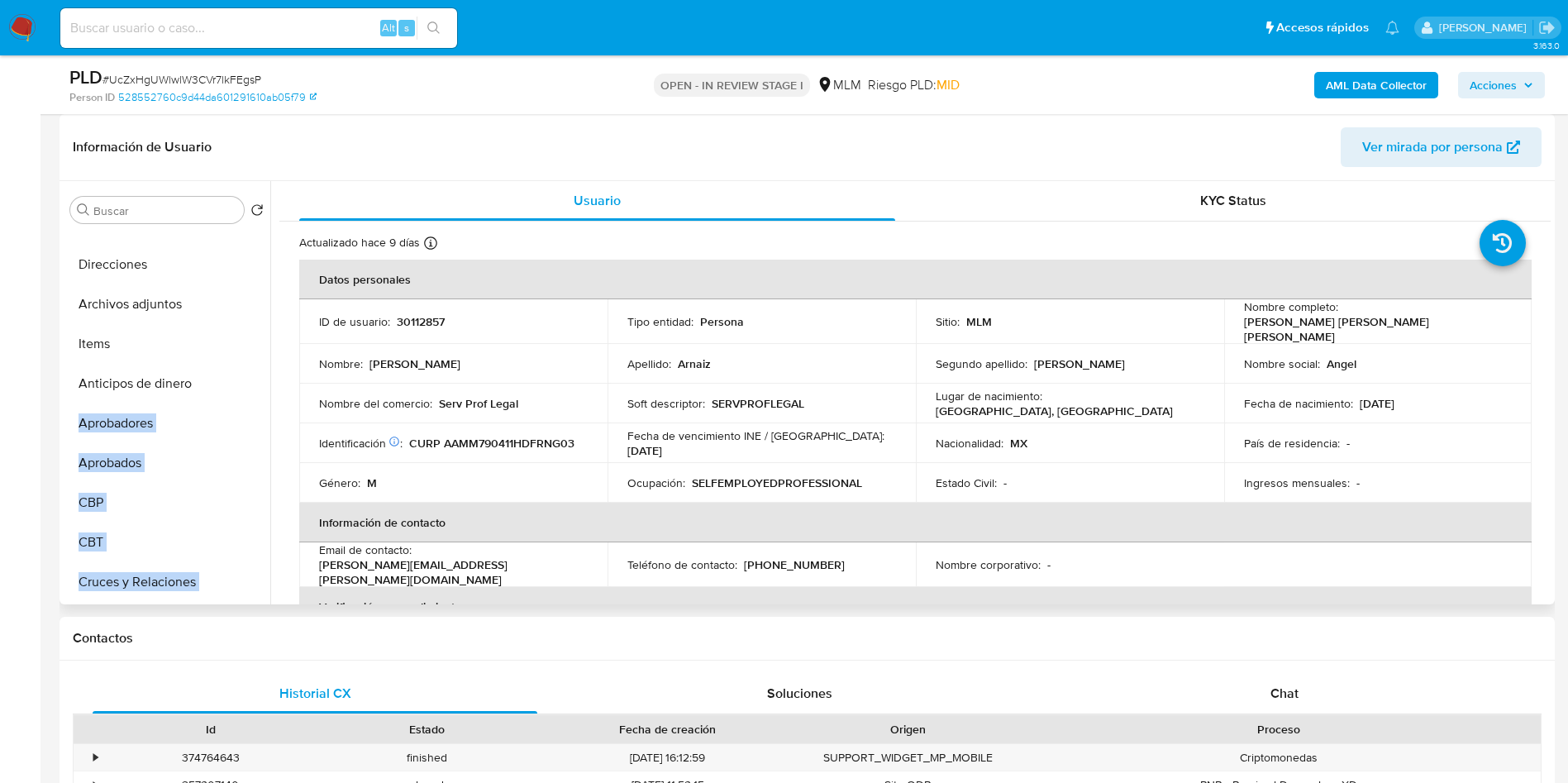
drag, startPoint x: 244, startPoint y: 449, endPoint x: 237, endPoint y: 340, distance: 109.2
click at [237, 340] on ul "General Historial Casos KYC Listas Externas Devices Geolocation Documentación D…" at bounding box center [167, 416] width 207 height 373
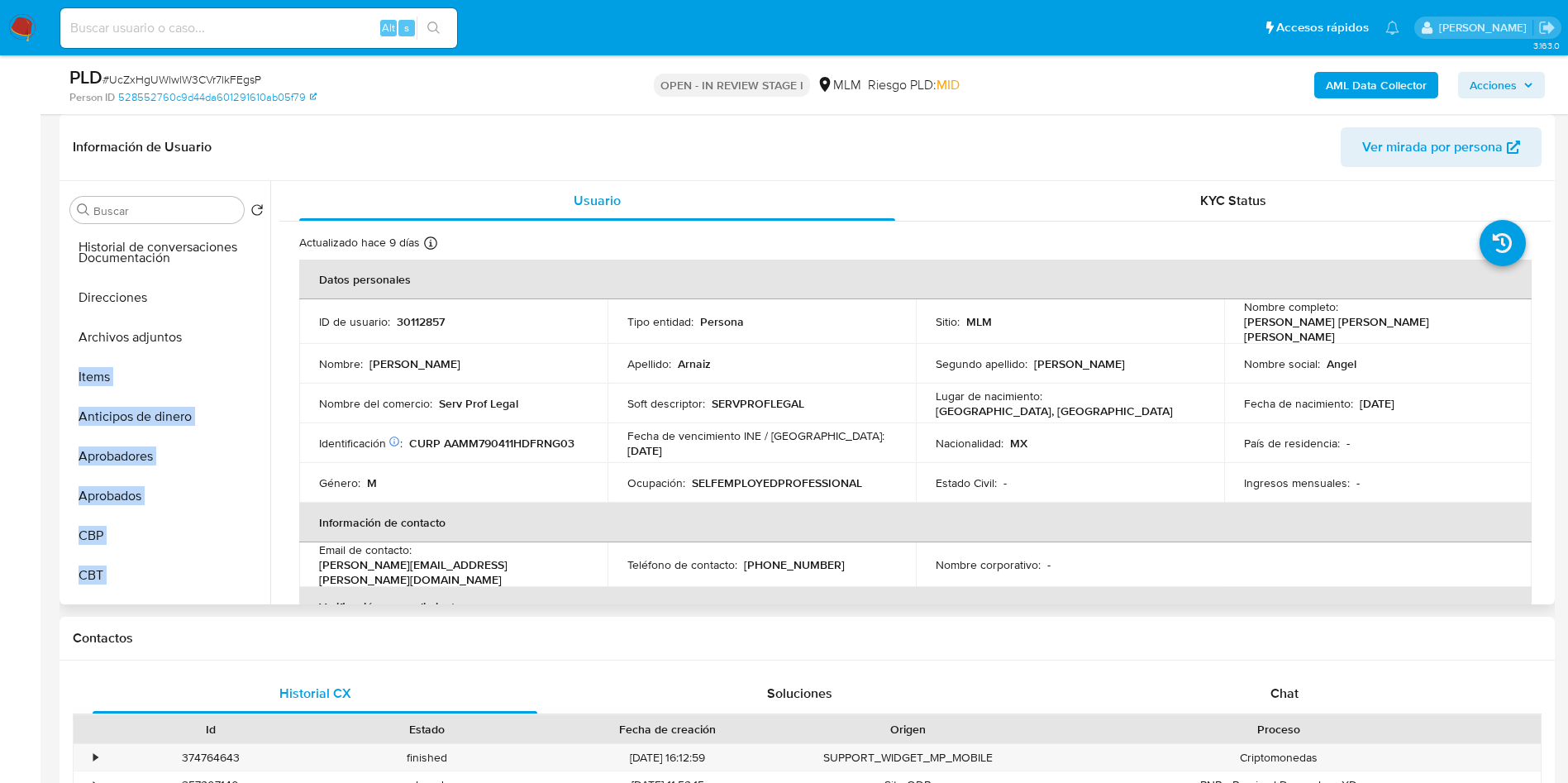
scroll to position [192, 0]
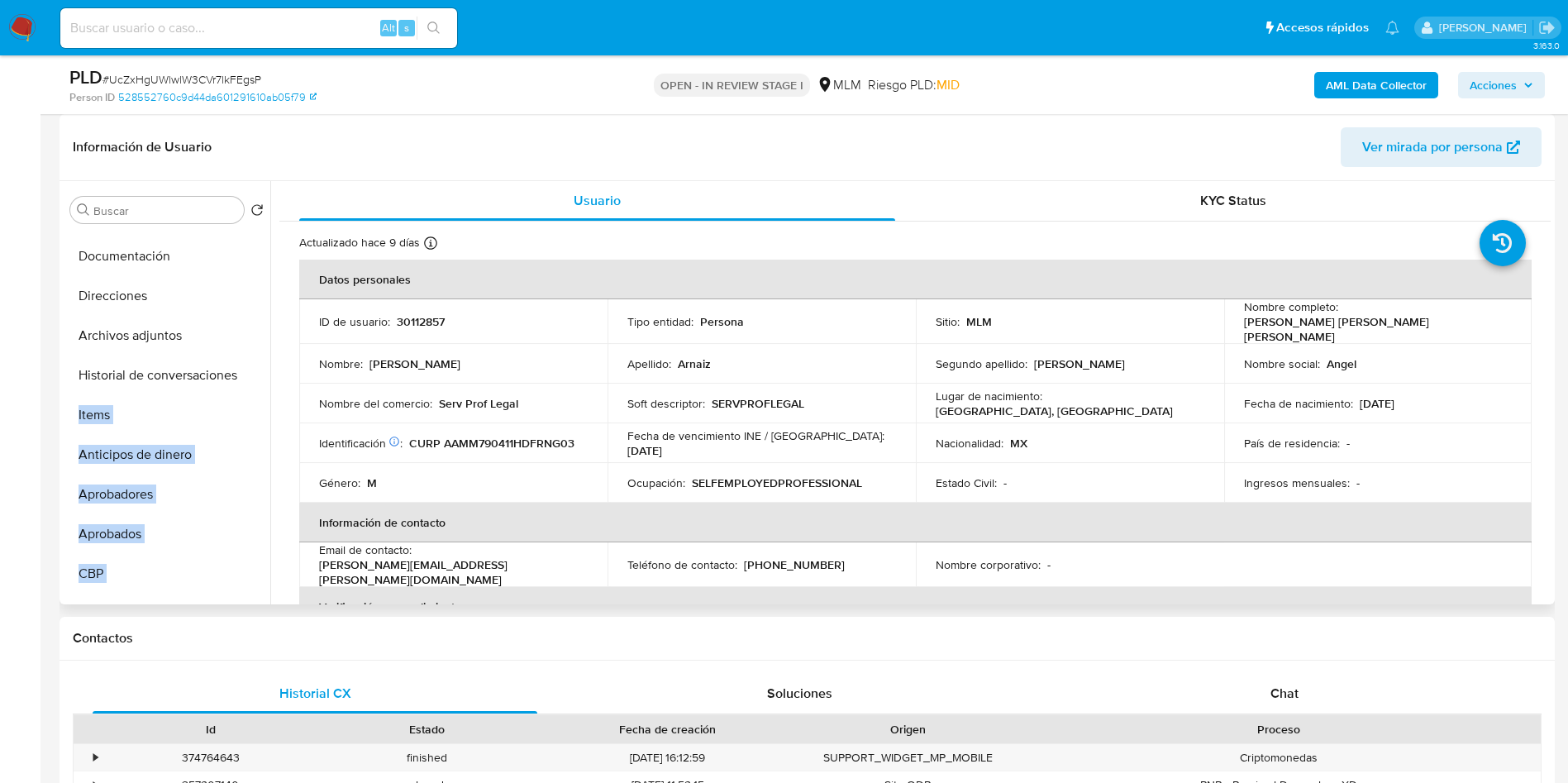
click at [252, 375] on ul "General Historial Casos KYC Listas Externas Devices Geolocation Documentación D…" at bounding box center [167, 416] width 207 height 373
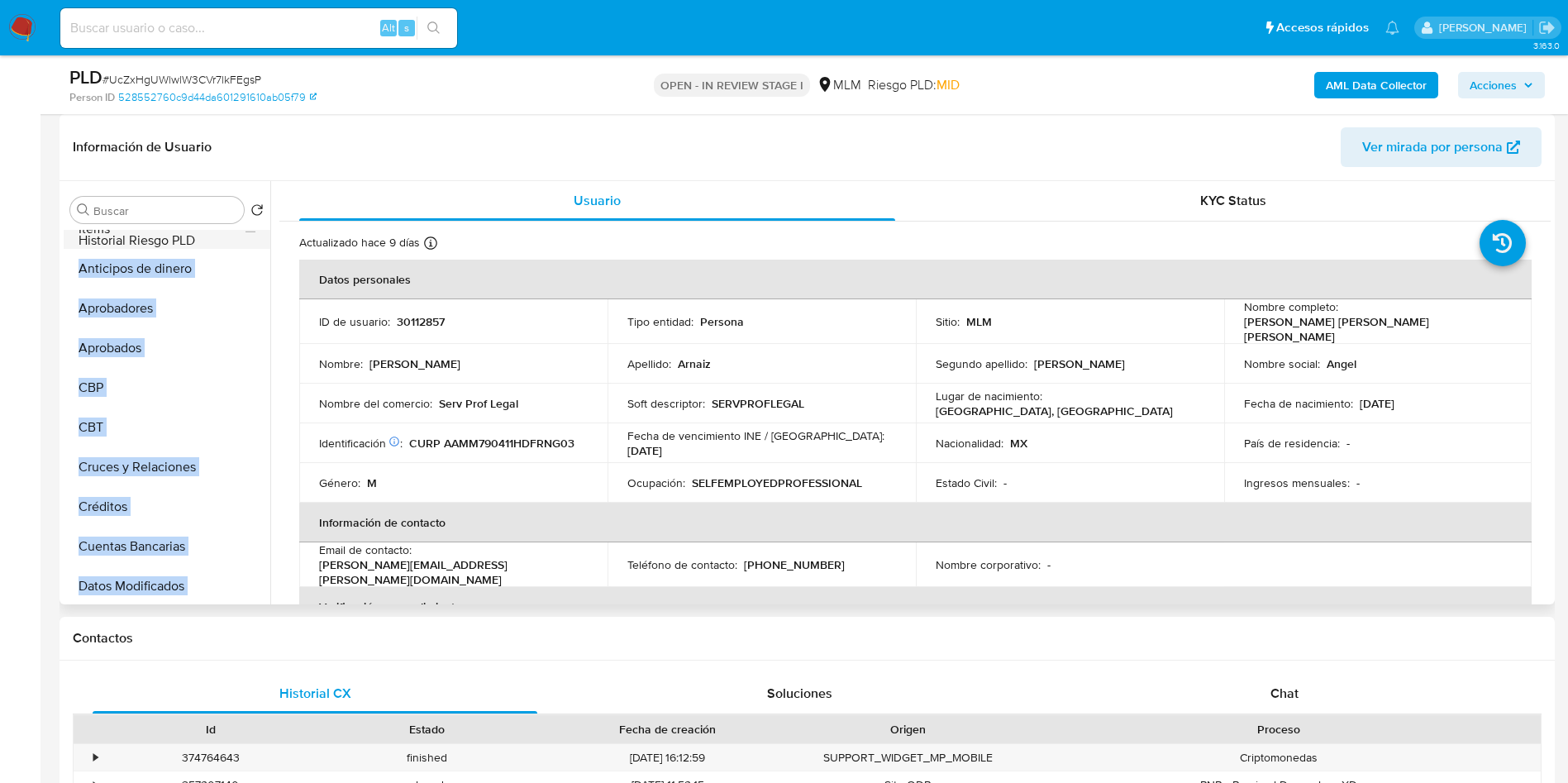
scroll to position [367, 0]
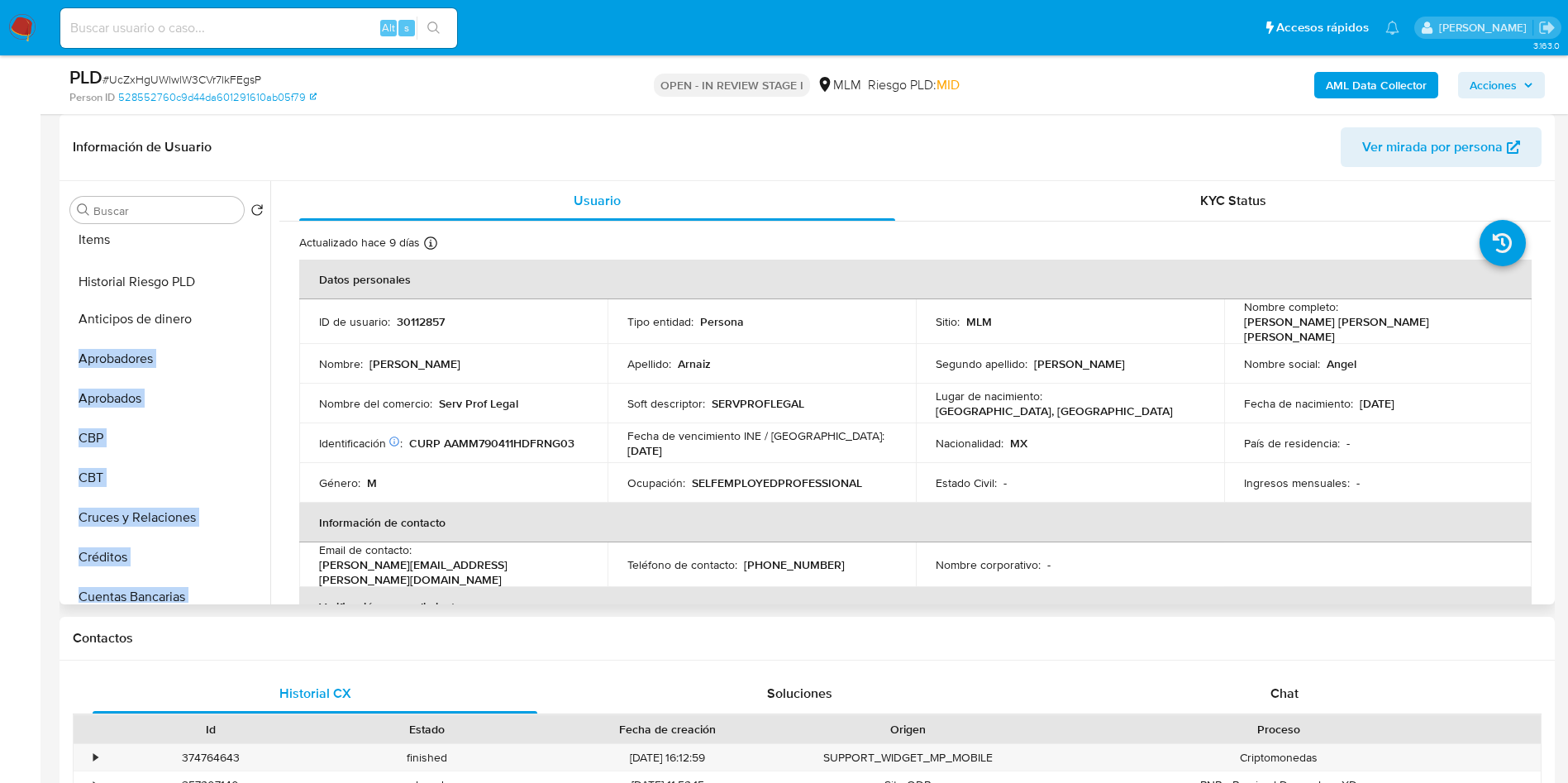
drag, startPoint x: 239, startPoint y: 523, endPoint x: 260, endPoint y: 285, distance: 238.9
click at [260, 285] on ul "General Historial Casos KYC Listas Externas Devices Geolocation Documentación D…" at bounding box center [167, 416] width 207 height 373
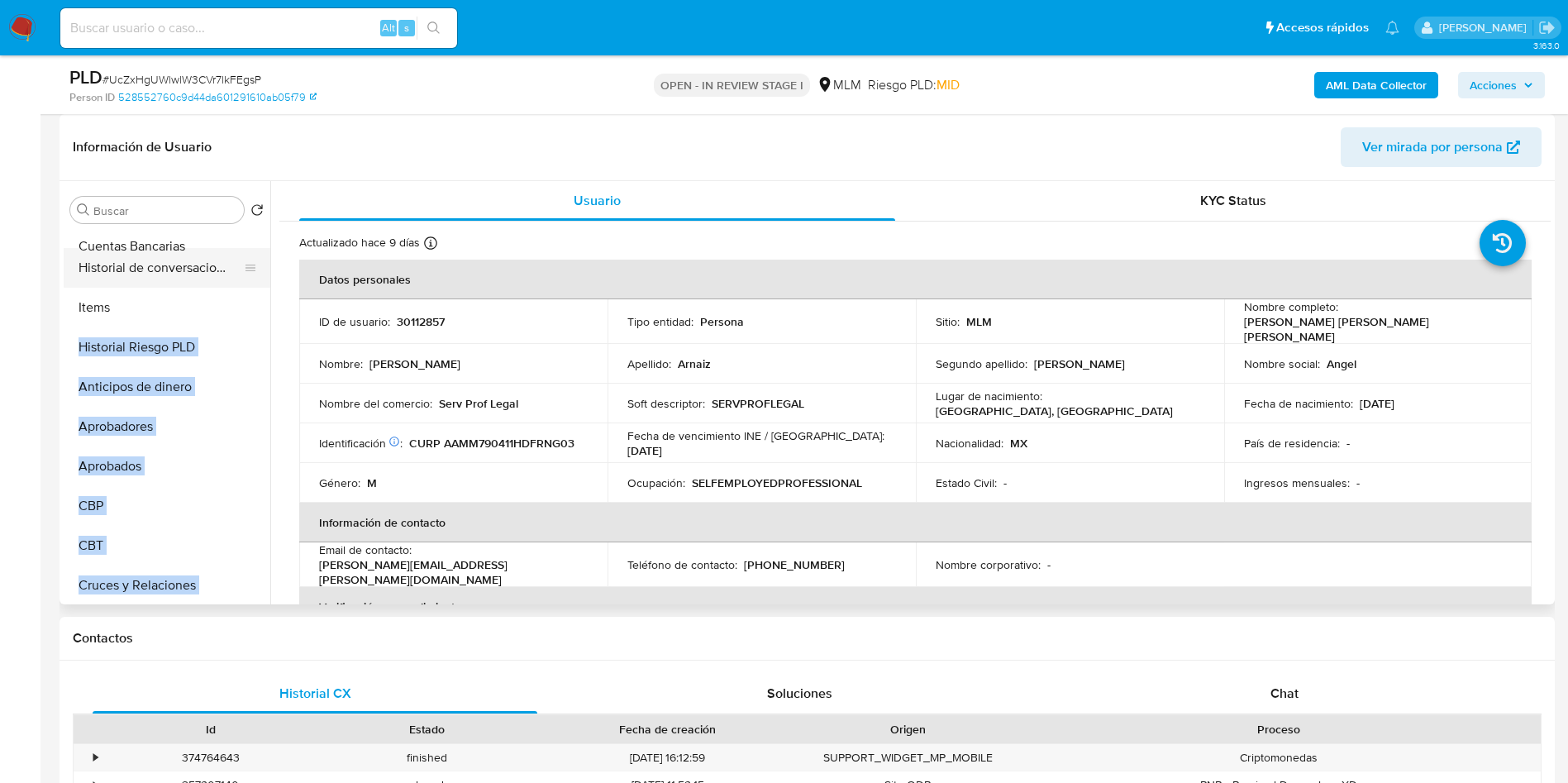
scroll to position [318, 0]
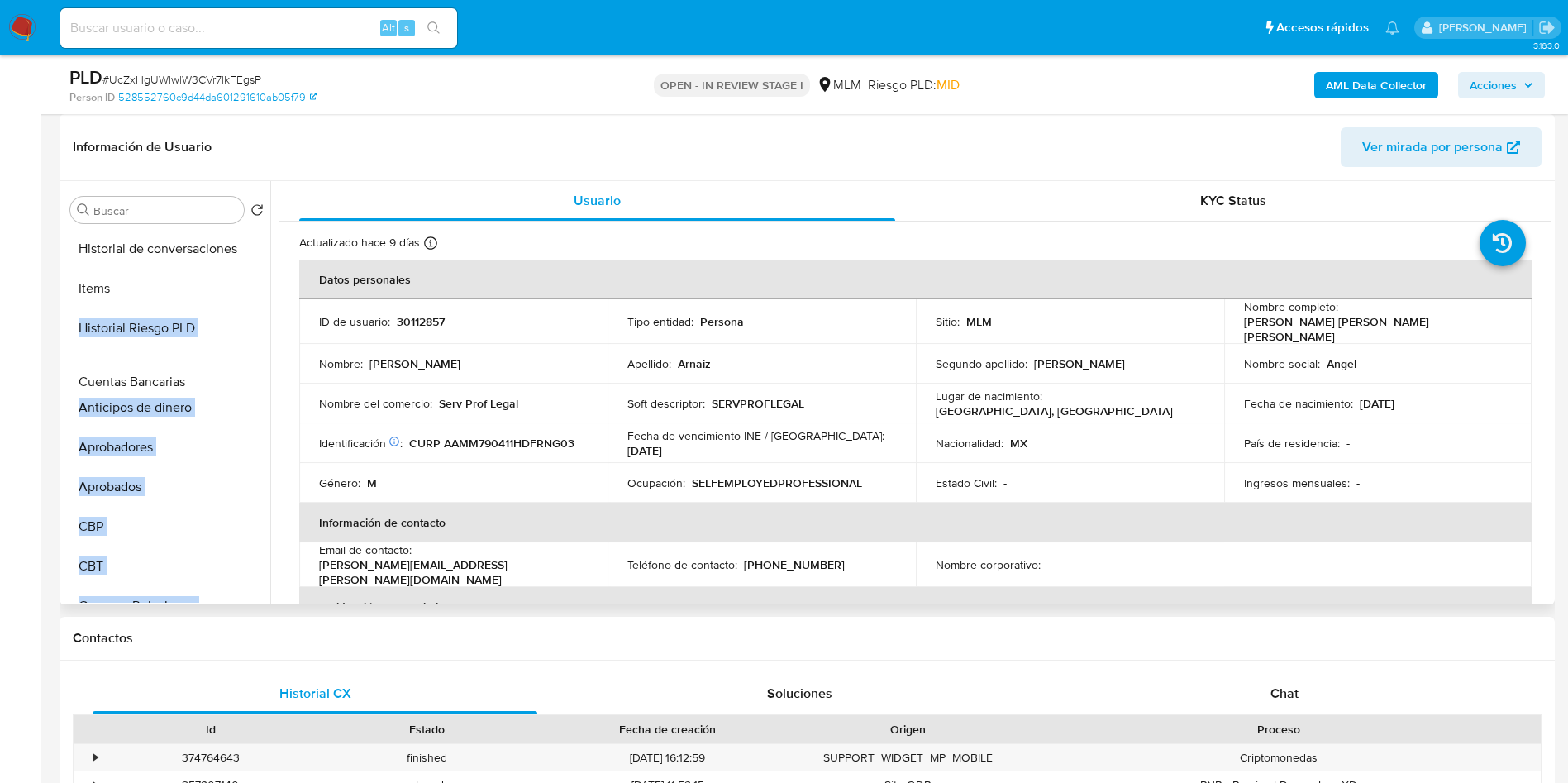
click at [214, 377] on ul "General Historial Casos KYC Listas Externas Devices Geolocation Documentación D…" at bounding box center [167, 416] width 207 height 373
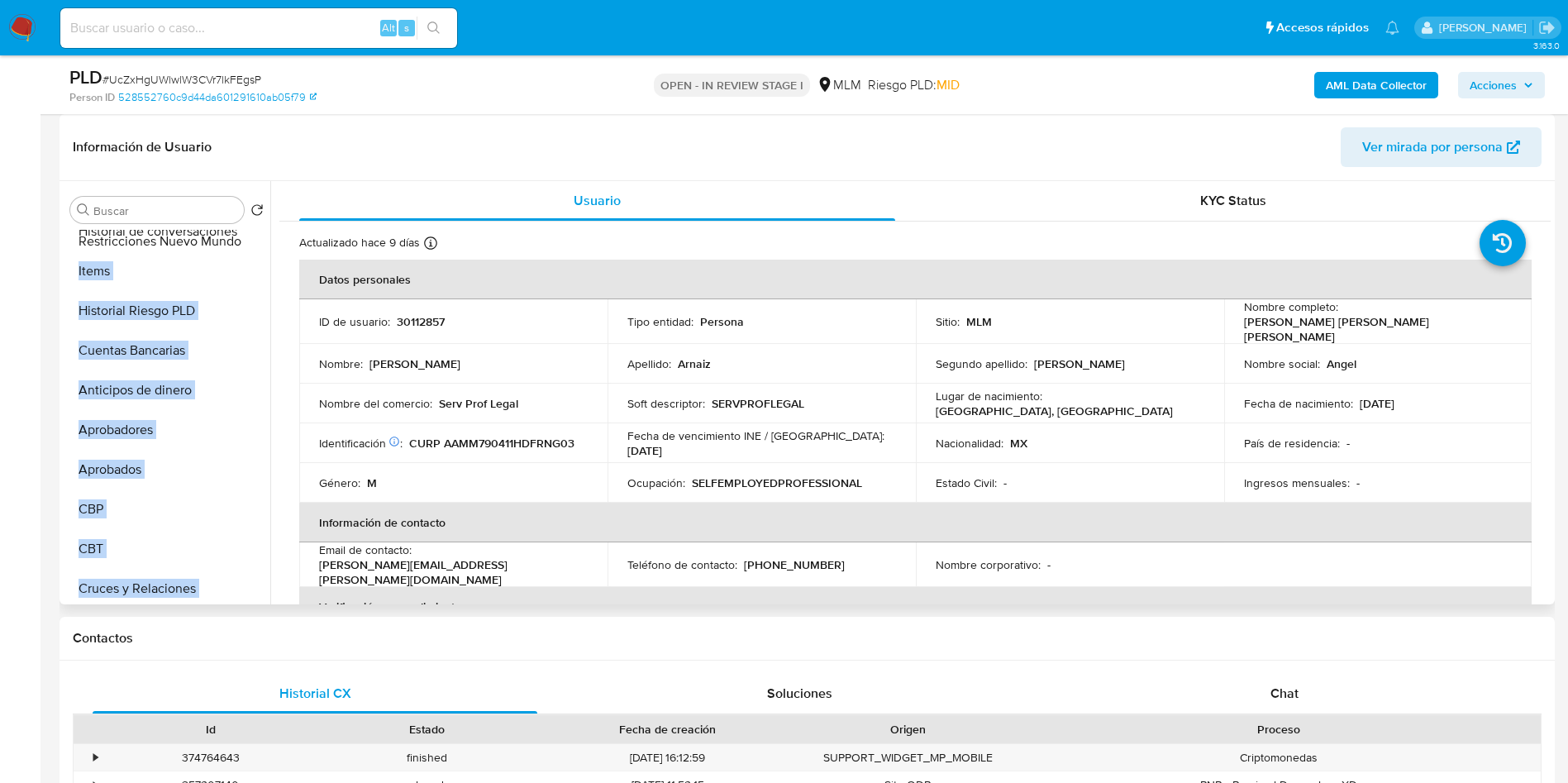
scroll to position [328, 0]
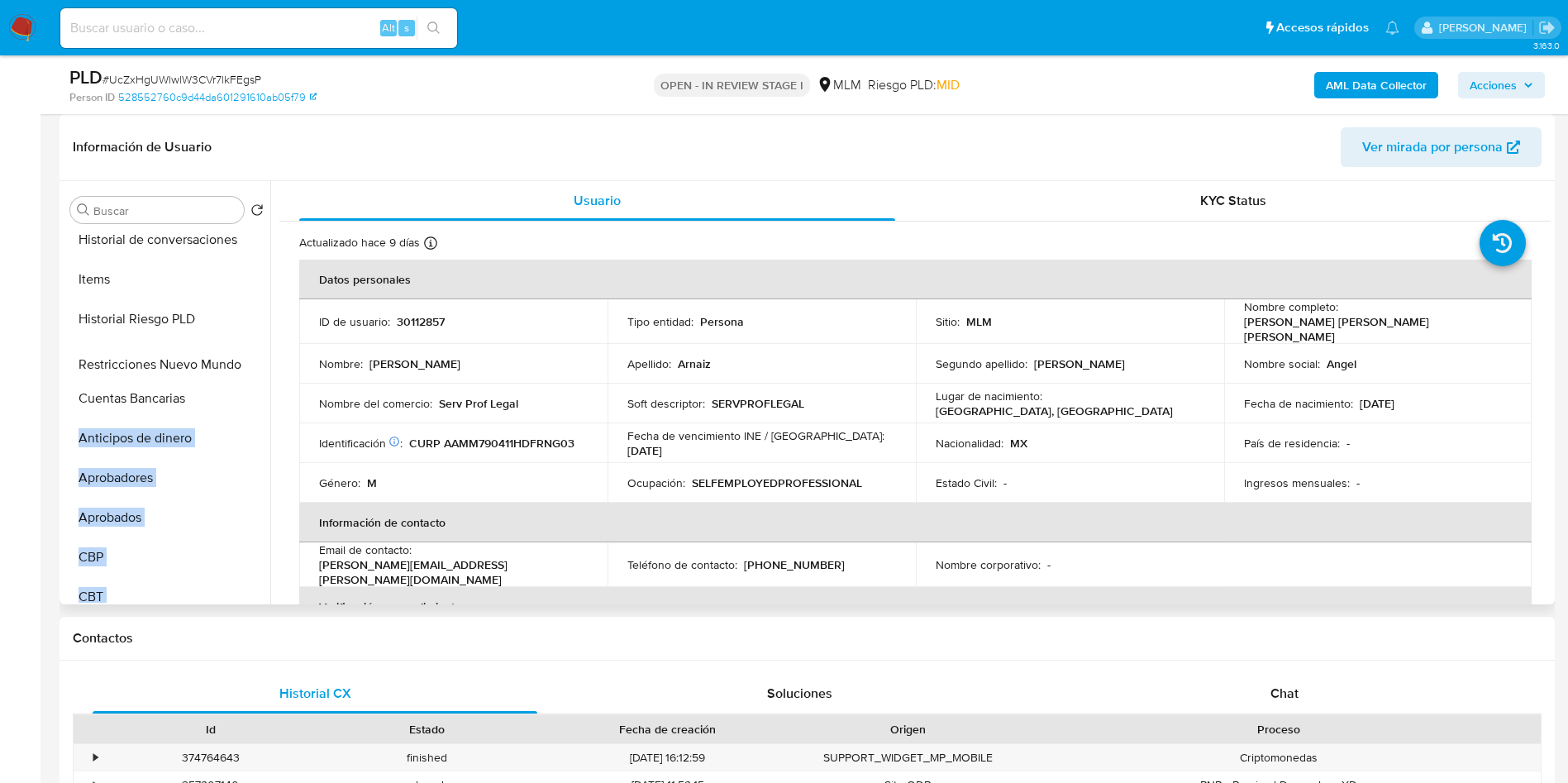
drag, startPoint x: 246, startPoint y: 548, endPoint x: 241, endPoint y: 370, distance: 178.1
click at [241, 370] on ul "General Historial Casos KYC Listas Externas Devices Geolocation Documentación D…" at bounding box center [167, 416] width 207 height 373
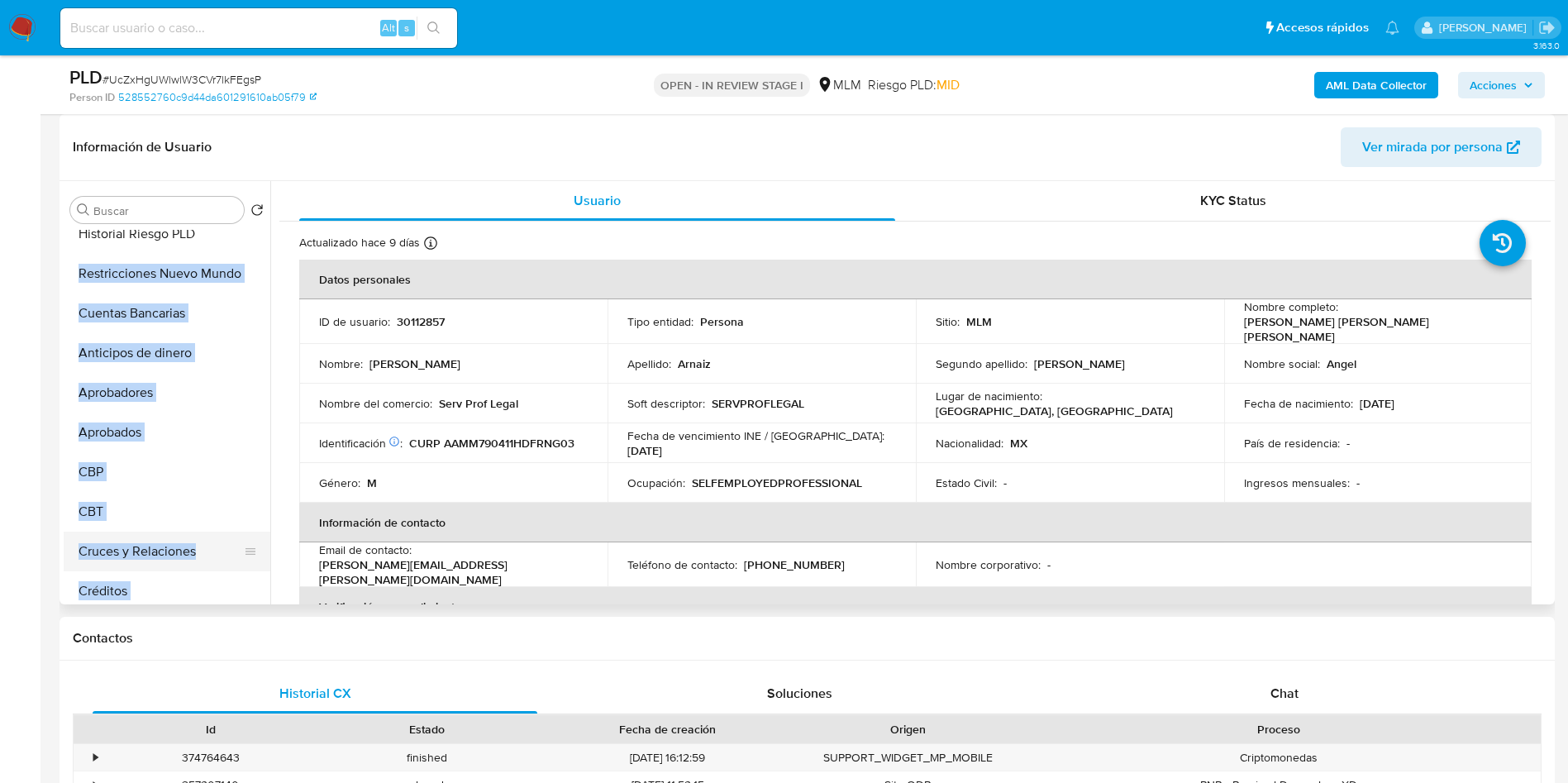
scroll to position [452, 0]
click at [218, 270] on ul "General Historial Casos KYC Listas Externas Devices Geolocation Documentación D…" at bounding box center [167, 416] width 207 height 373
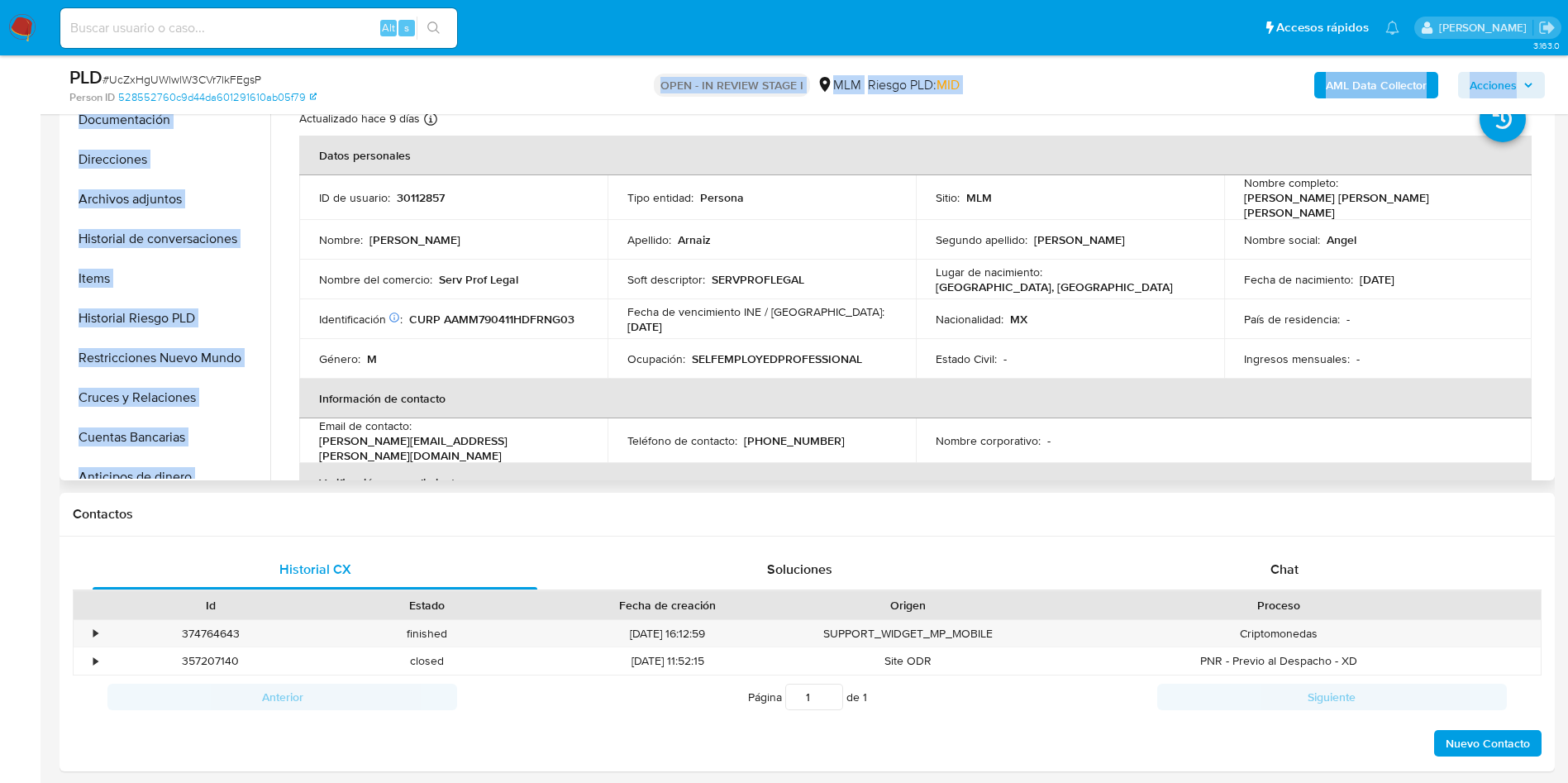
scroll to position [55, 0]
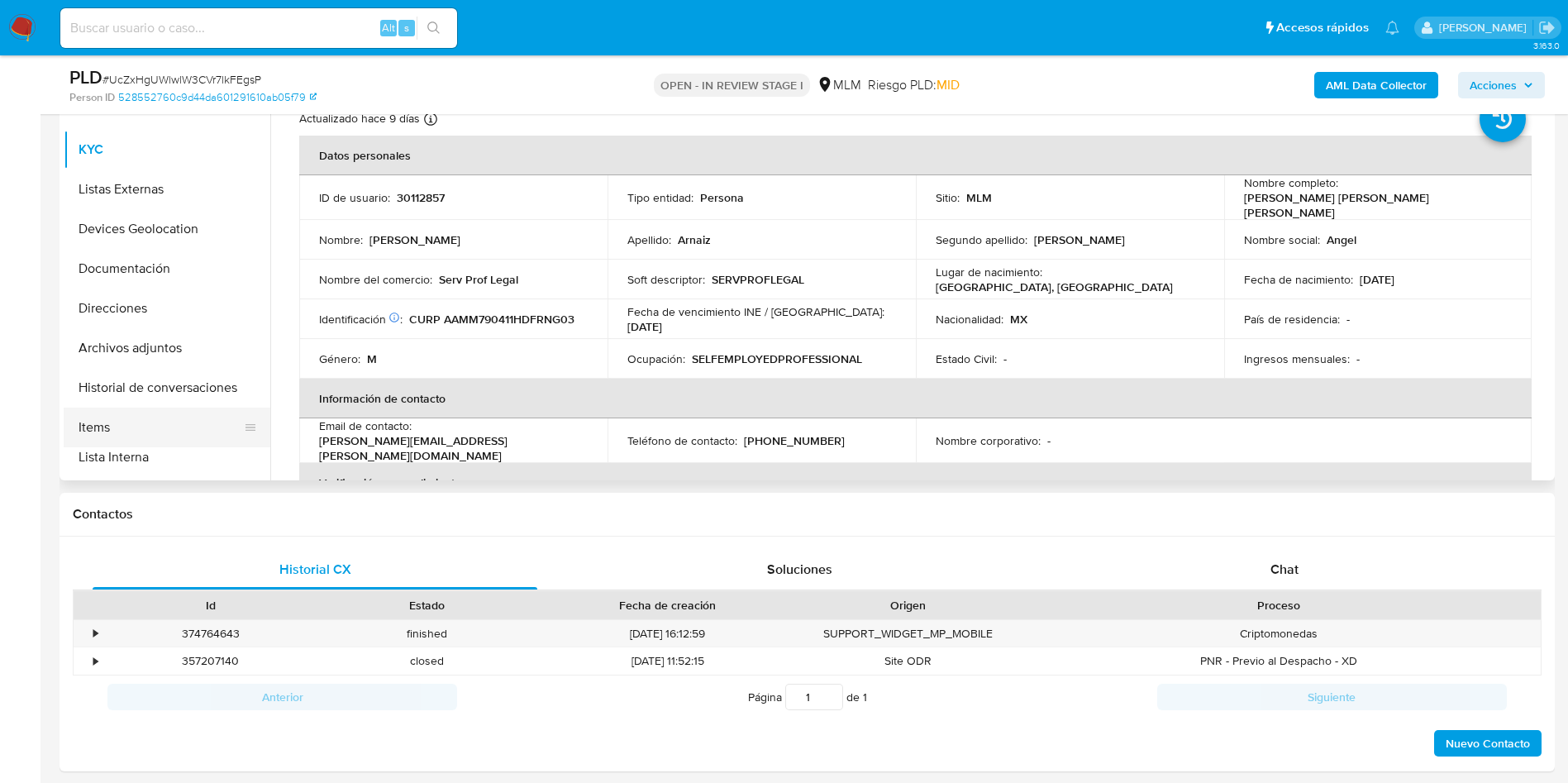
drag, startPoint x: 248, startPoint y: 344, endPoint x: 244, endPoint y: 461, distance: 117.1
click at [244, 461] on ul "General Historial Casos KYC Listas Externas Devices Geolocation Documentación D…" at bounding box center [167, 292] width 207 height 373
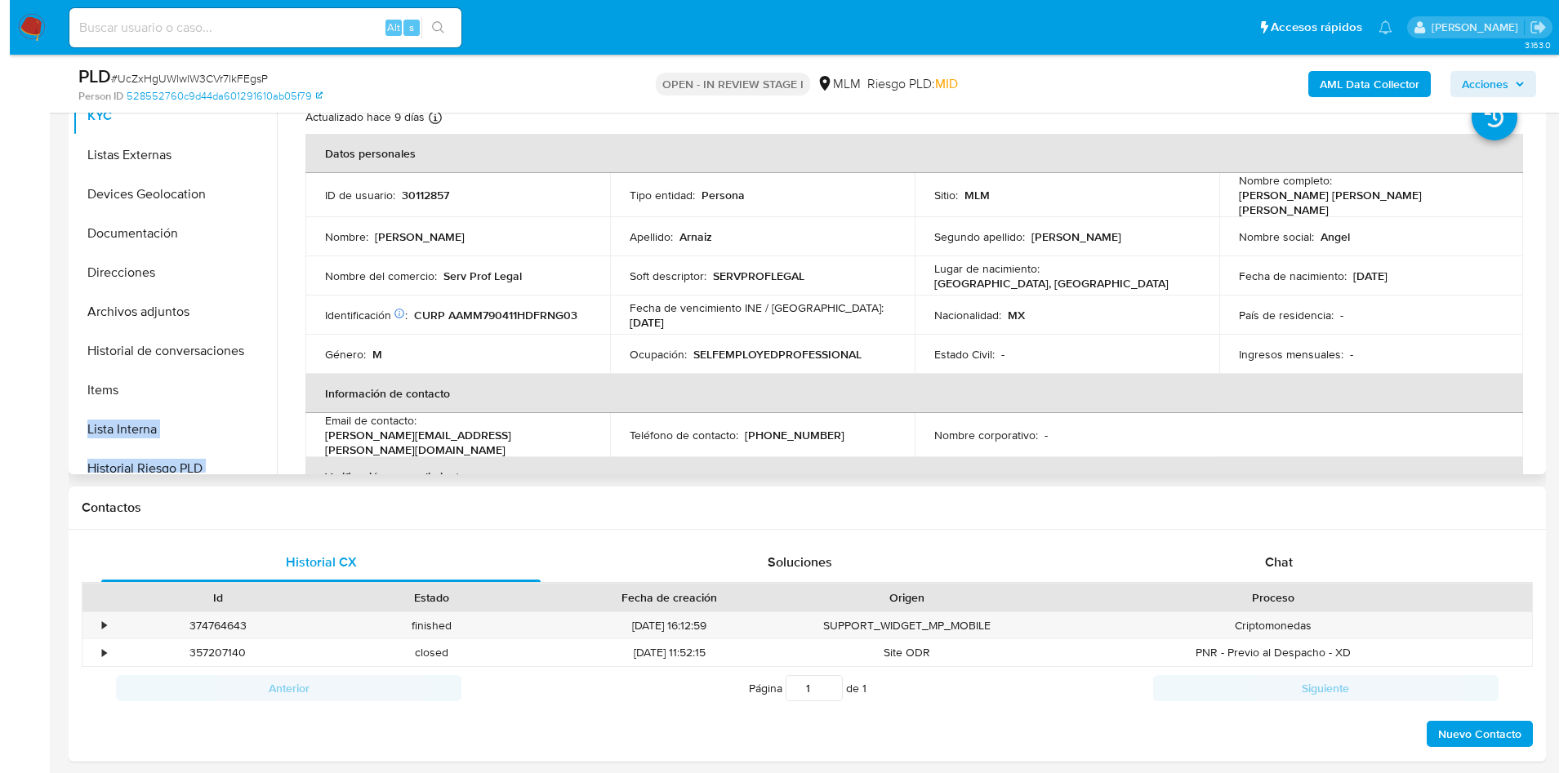
scroll to position [0, 0]
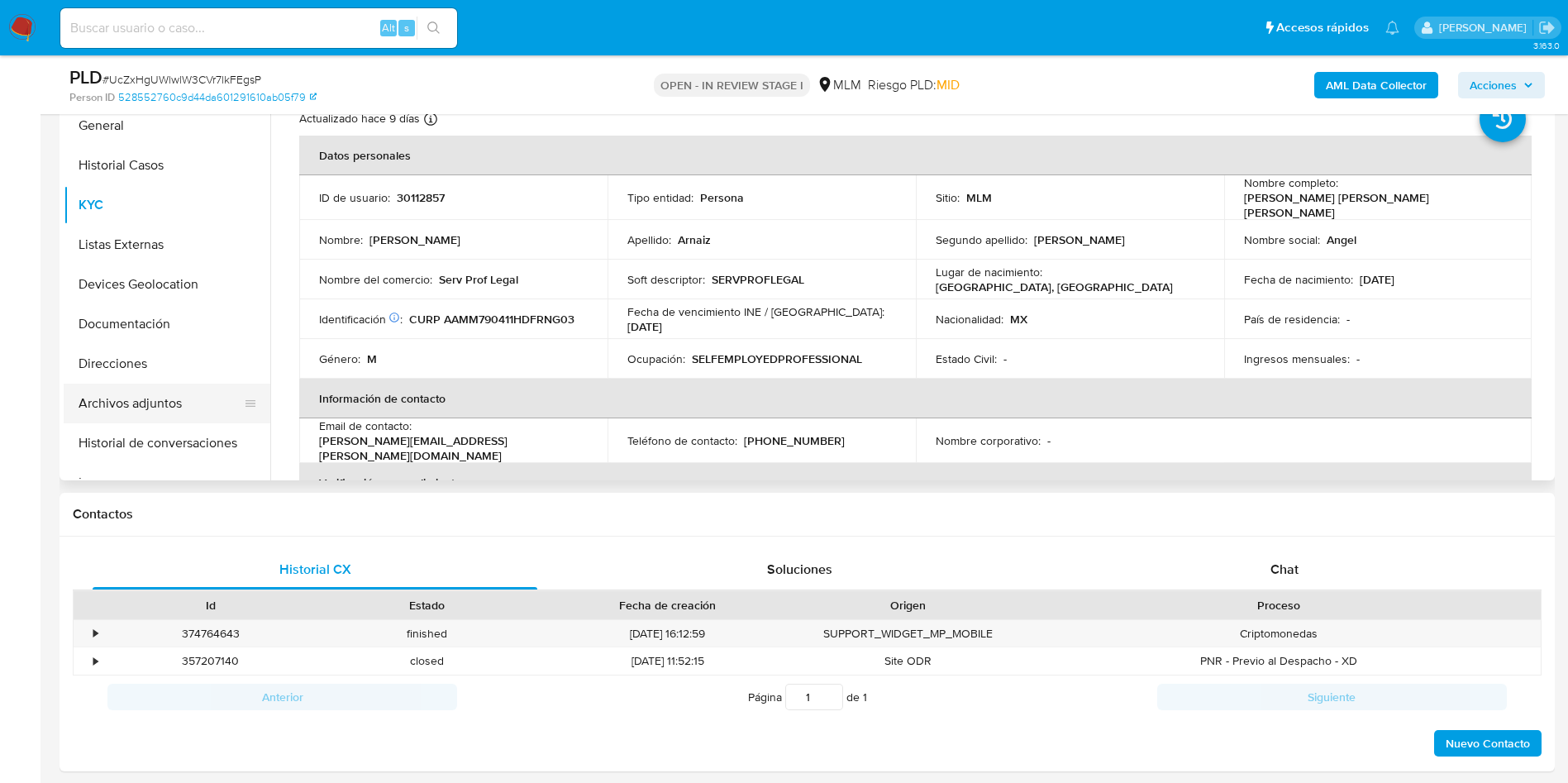
click at [144, 392] on button "Archivos adjuntos" at bounding box center [160, 403] width 193 height 39
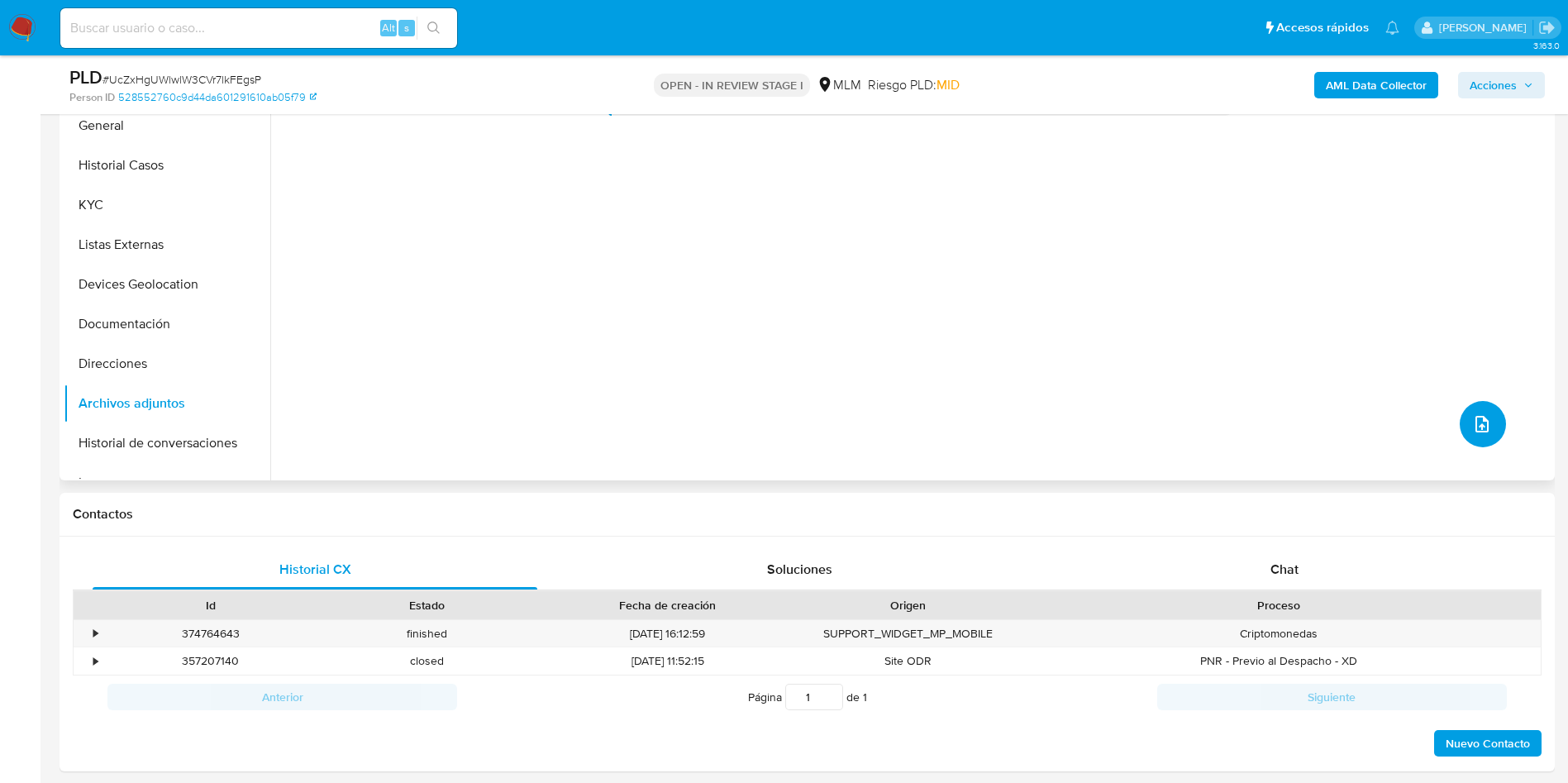
click at [1472, 427] on icon "upload-file" at bounding box center [1482, 424] width 20 height 20
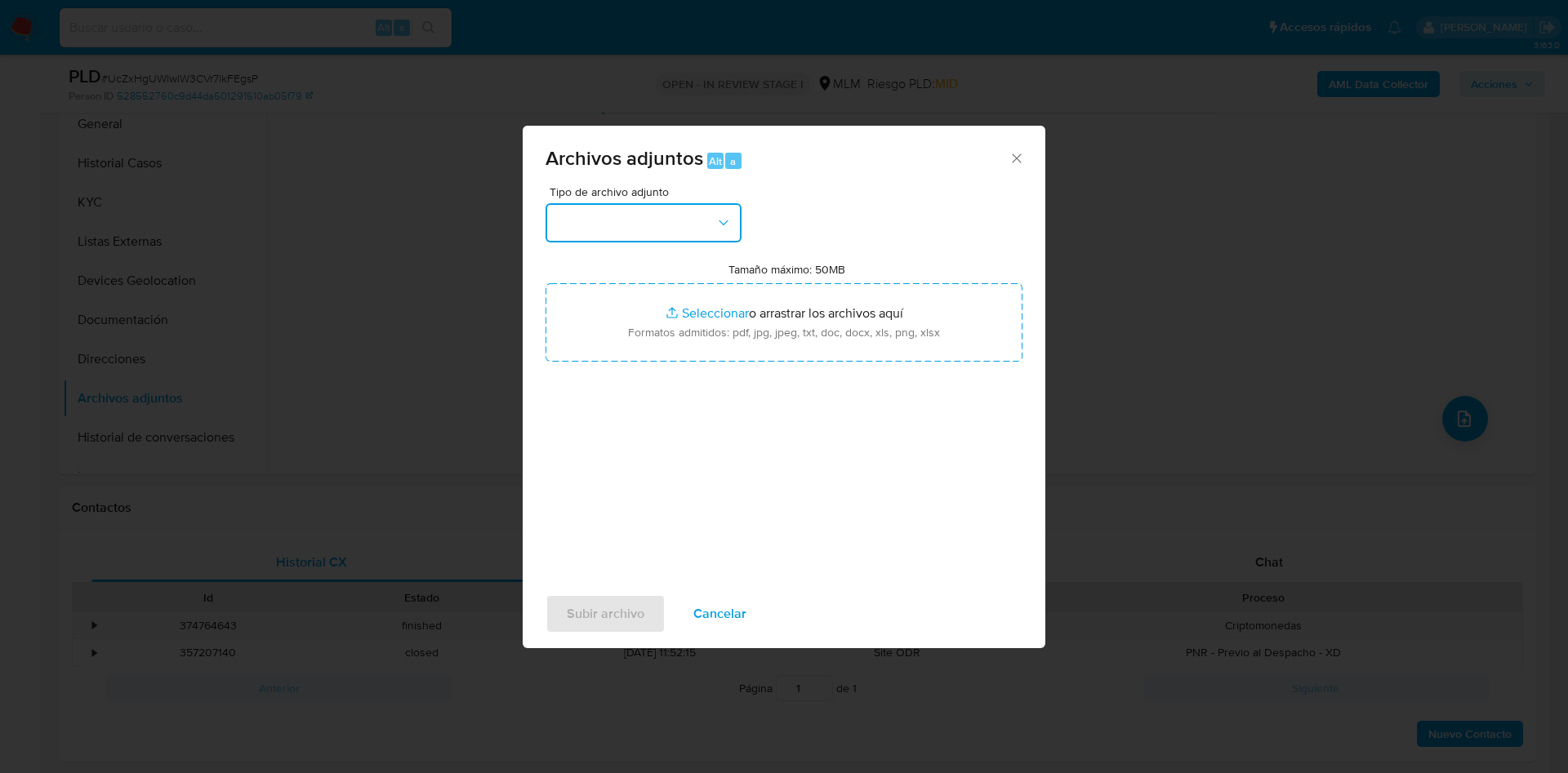
click at [708, 213] on button "button" at bounding box center [643, 223] width 196 height 39
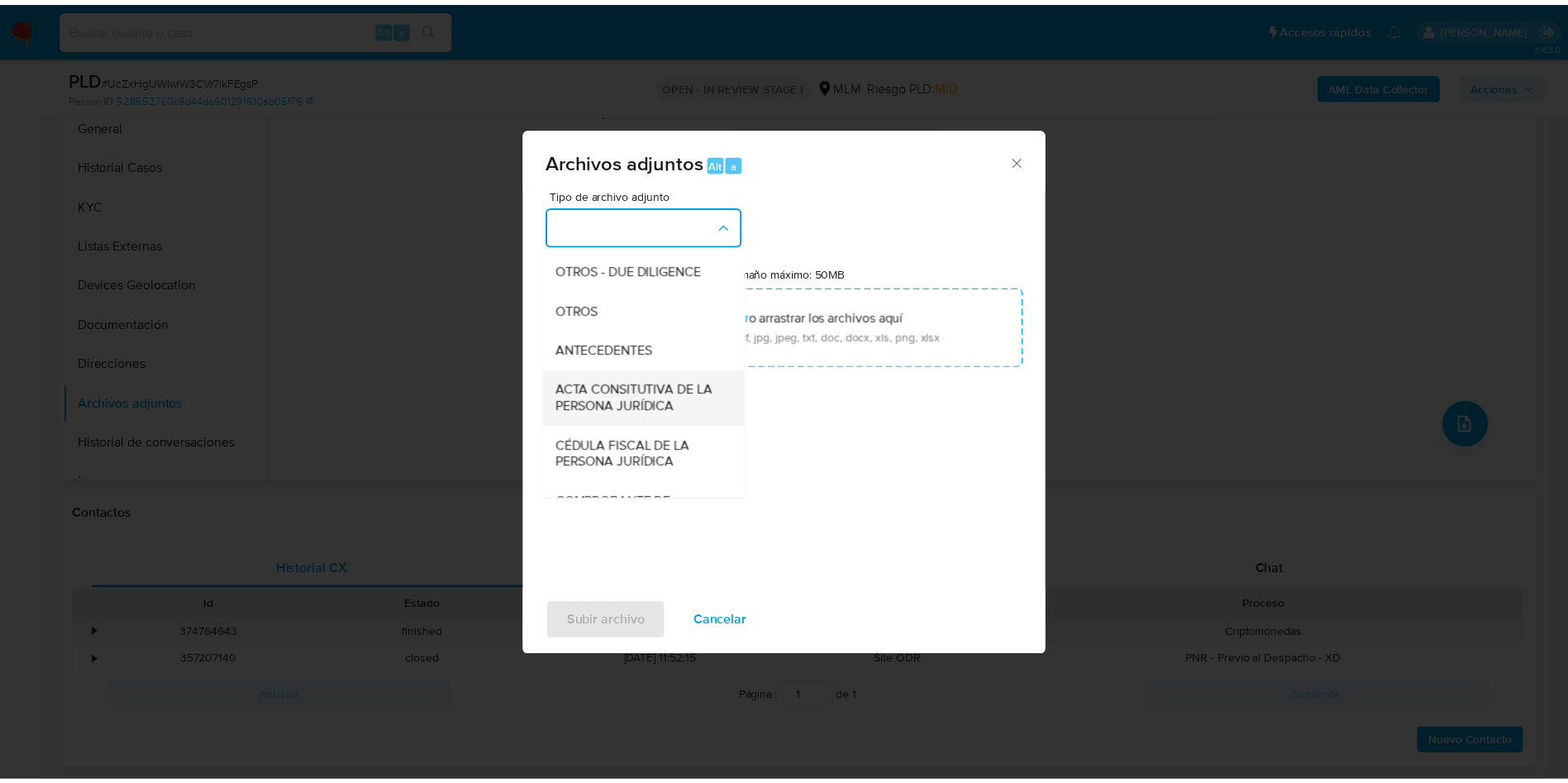
scroll to position [248, 0]
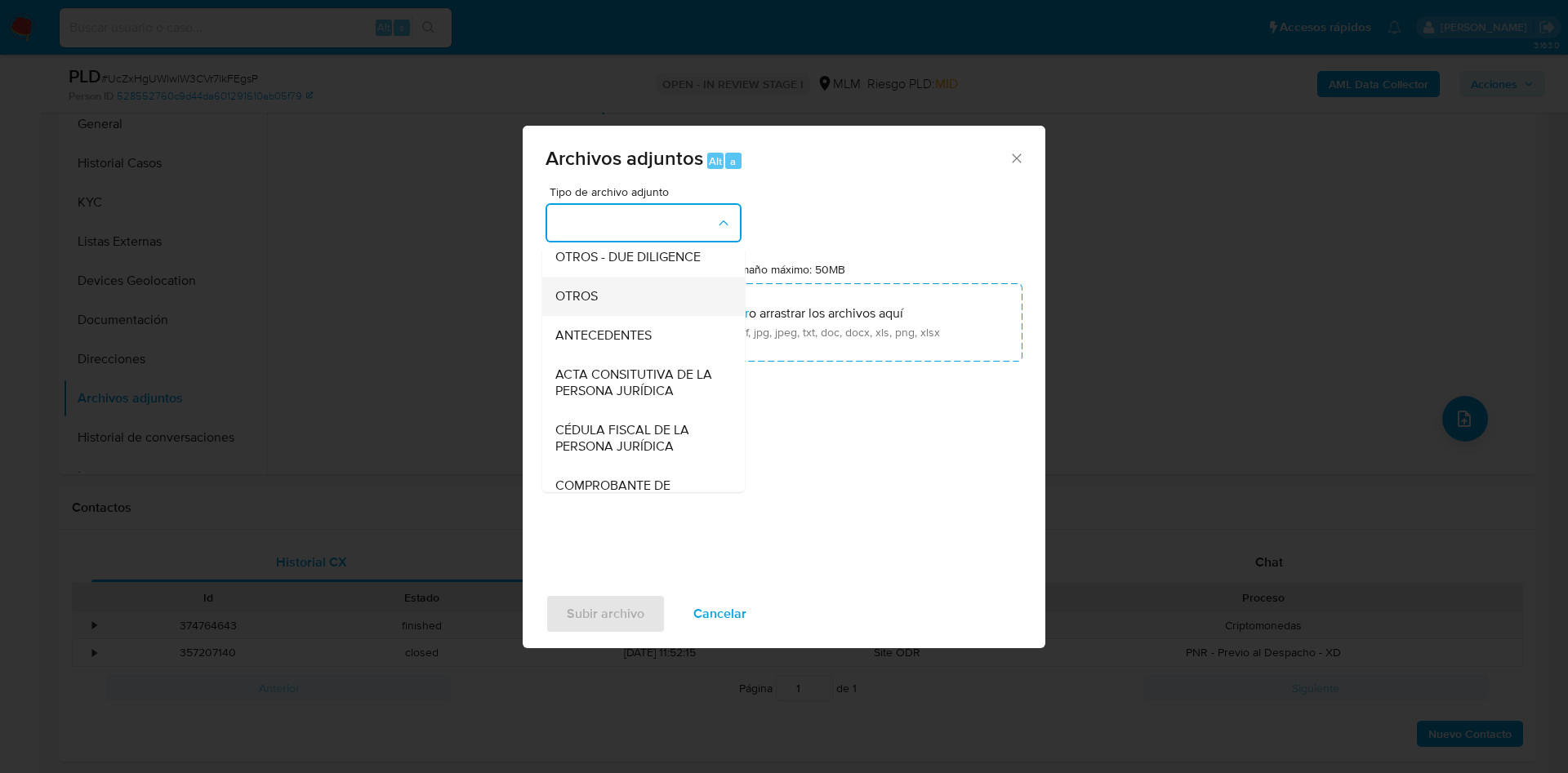
click at [630, 304] on div "OTROS" at bounding box center [638, 296] width 167 height 39
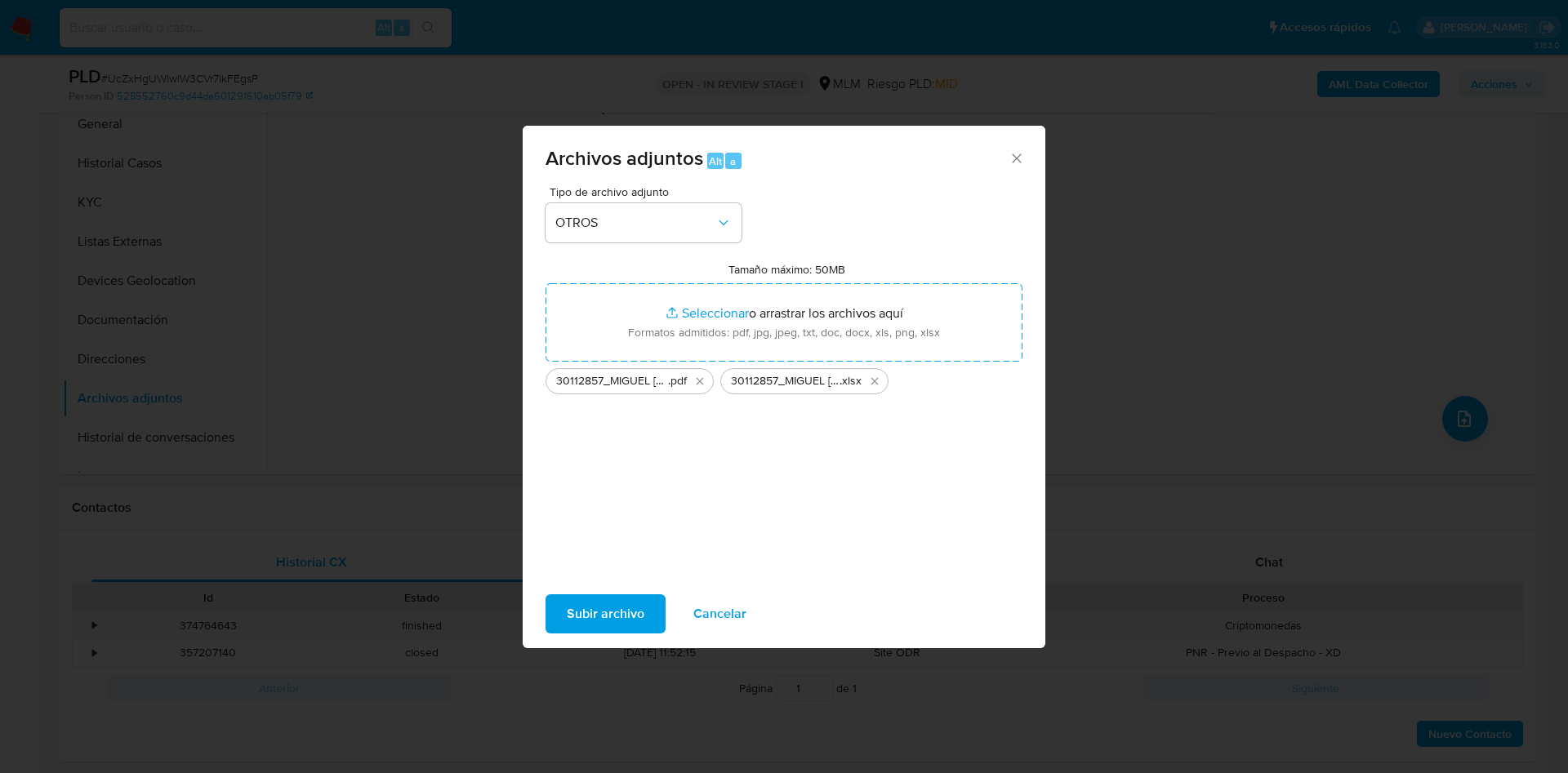
click at [632, 616] on span "Subir archivo" at bounding box center [606, 614] width 78 height 36
click at [628, 603] on span "Subir archivo" at bounding box center [606, 614] width 78 height 36
click at [616, 625] on span "Subir archivo" at bounding box center [606, 614] width 78 height 36
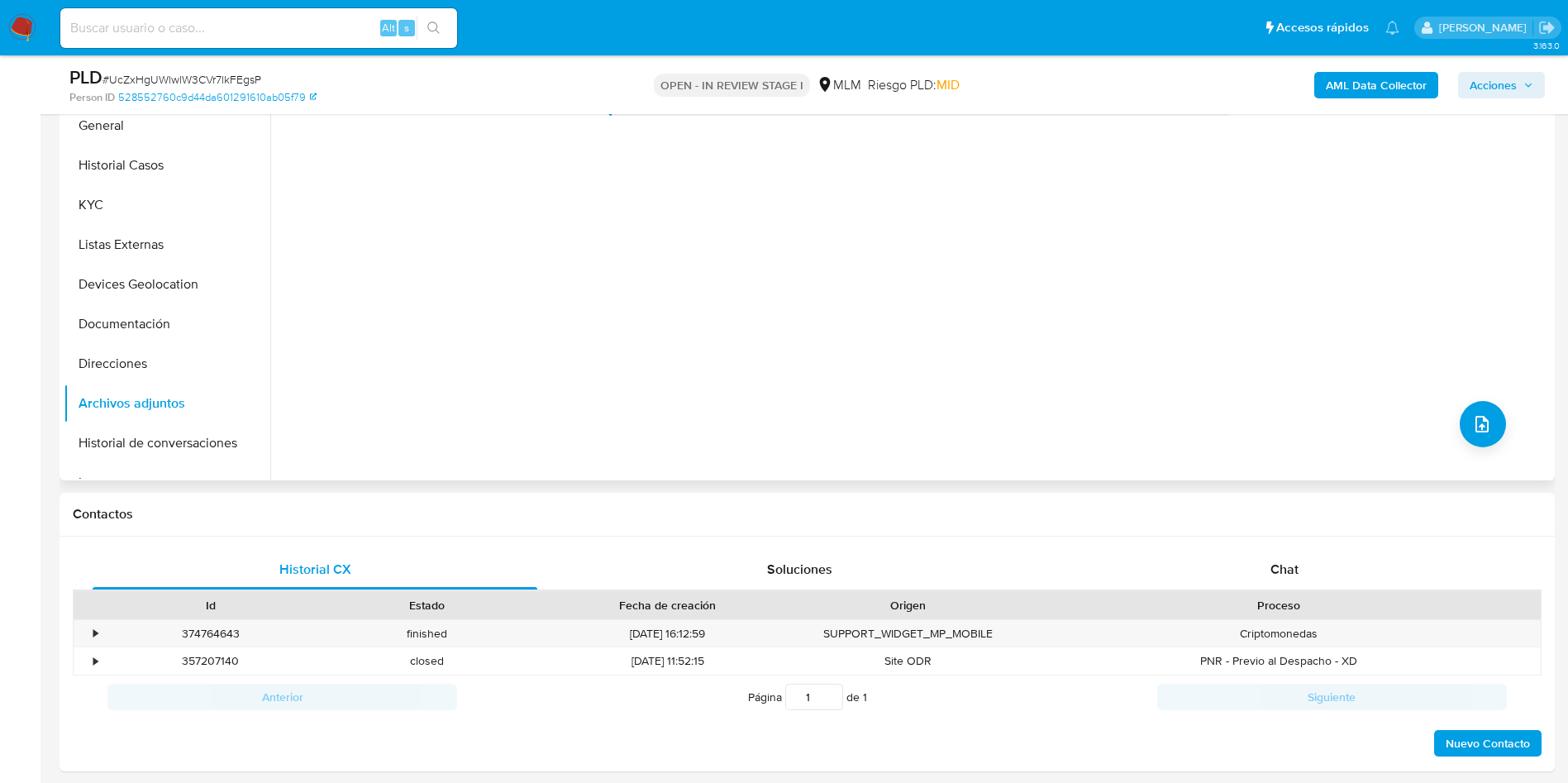
click at [881, 282] on div "No hay datos disponibles" at bounding box center [910, 268] width 1281 height 423
click at [121, 344] on button "Direcciones" at bounding box center [160, 364] width 193 height 39
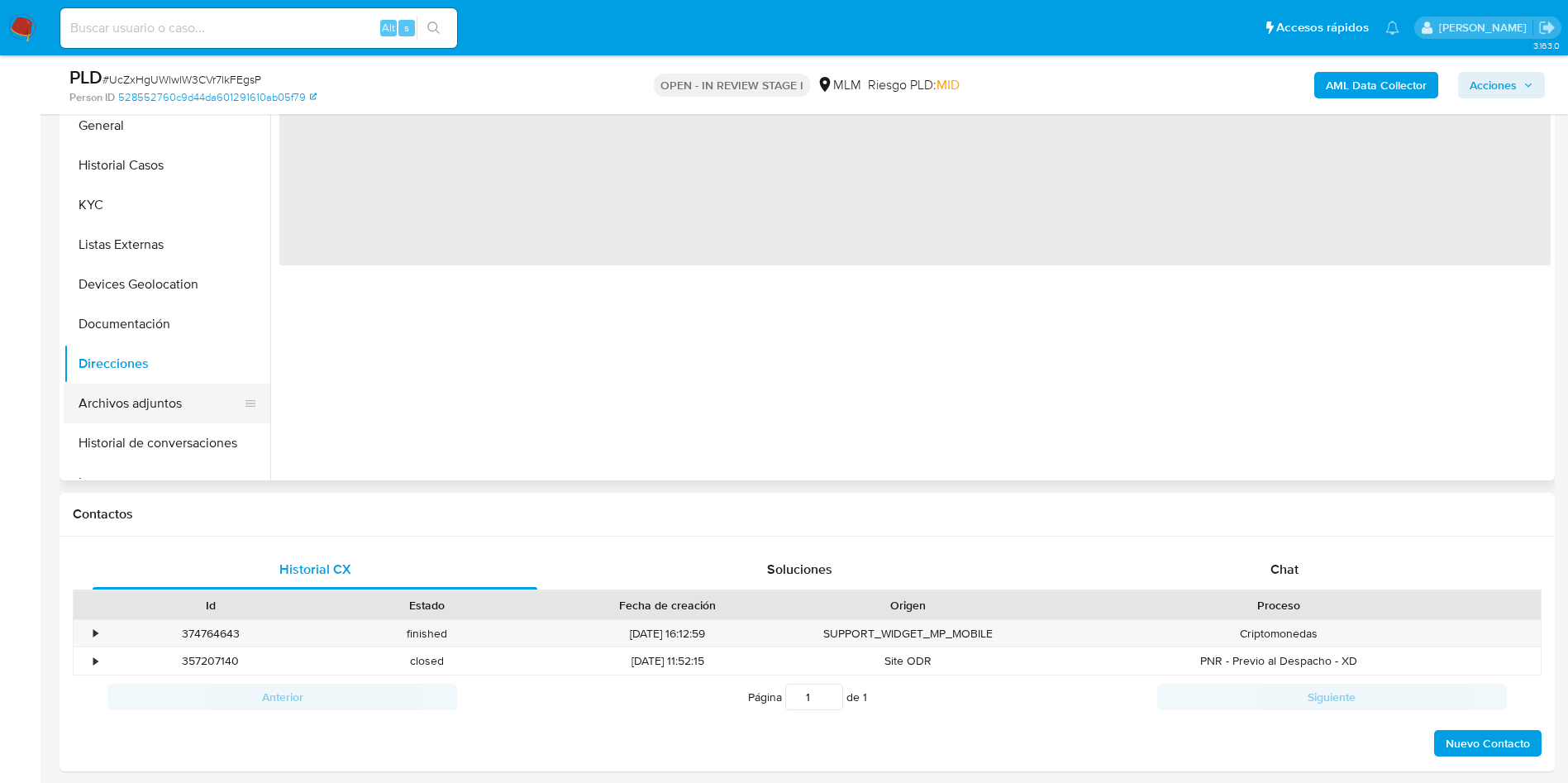
click at [141, 396] on button "Archivos adjuntos" at bounding box center [160, 403] width 193 height 39
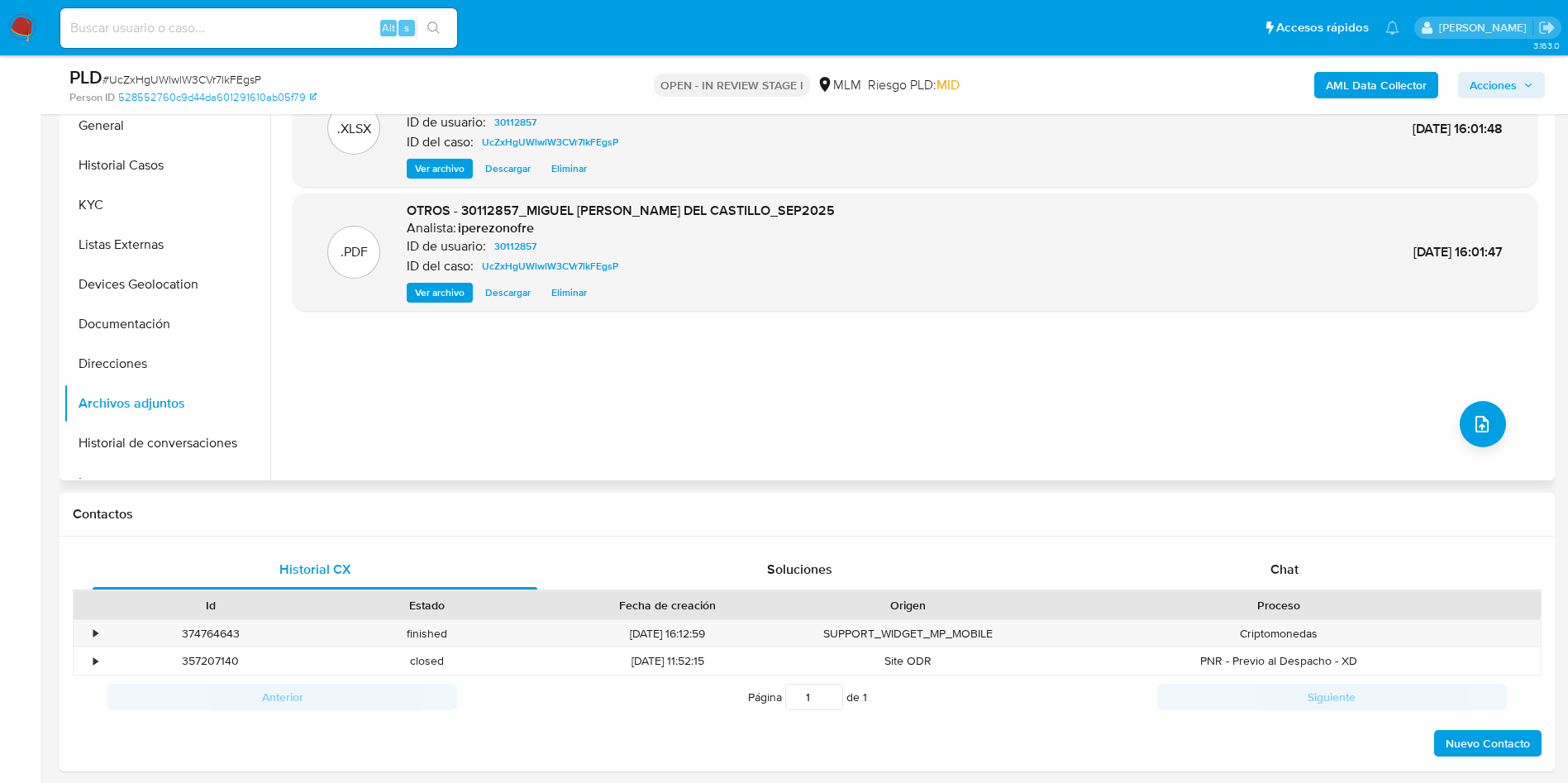
scroll to position [0, 0]
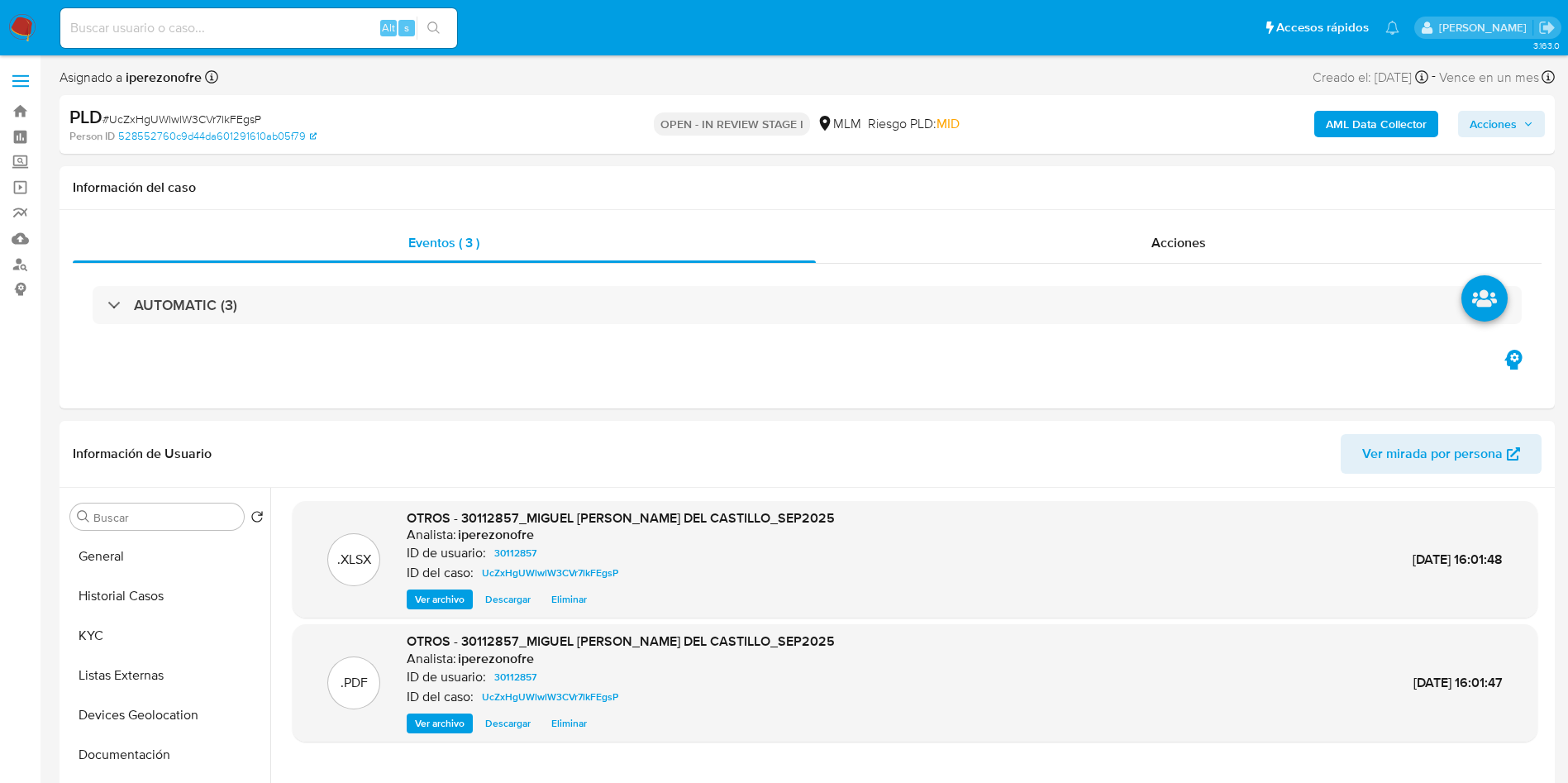
click at [1544, 127] on button "Acciones" at bounding box center [1501, 124] width 86 height 26
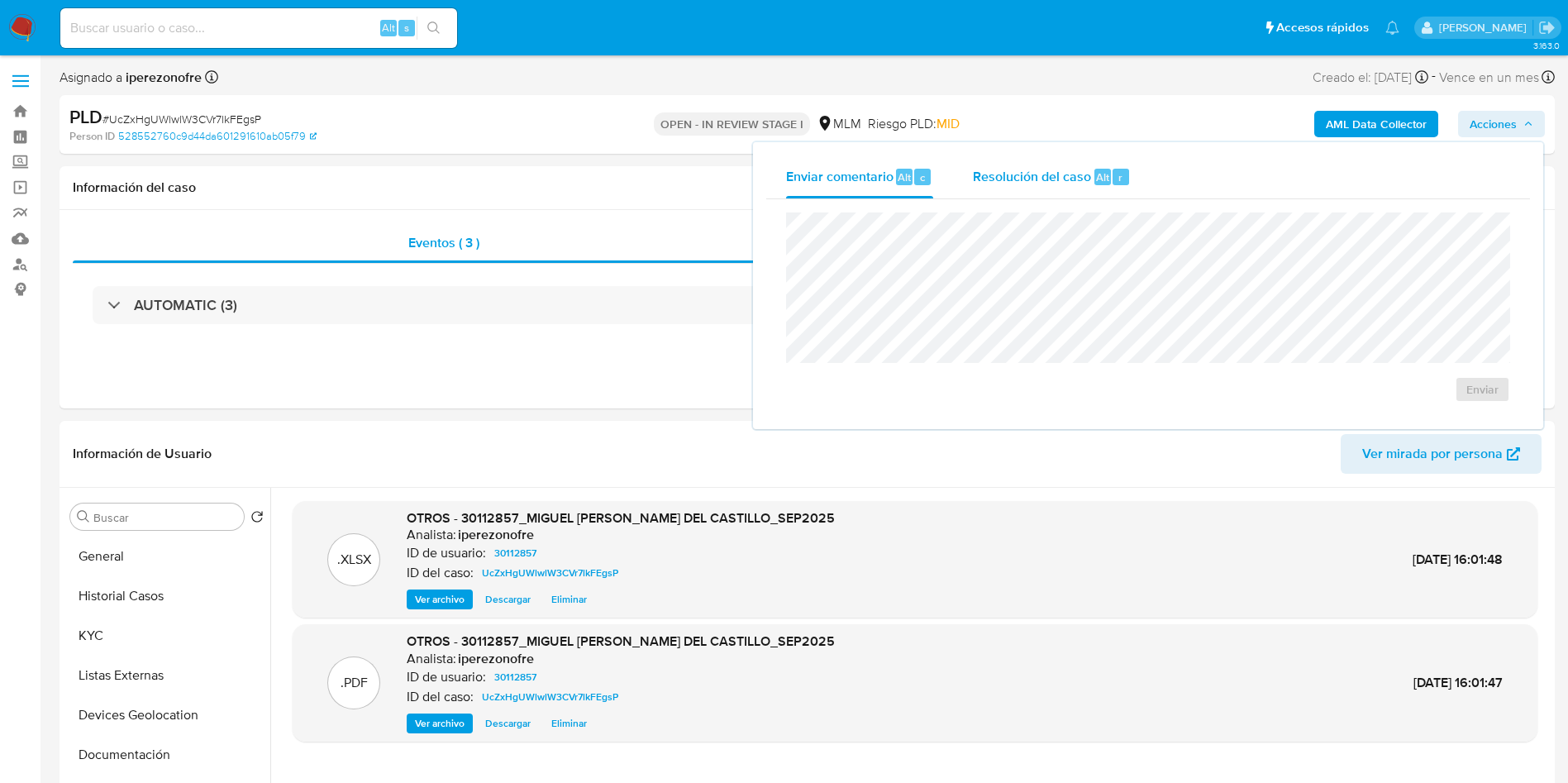
click at [990, 177] on span "Resolución del caso" at bounding box center [1032, 177] width 118 height 19
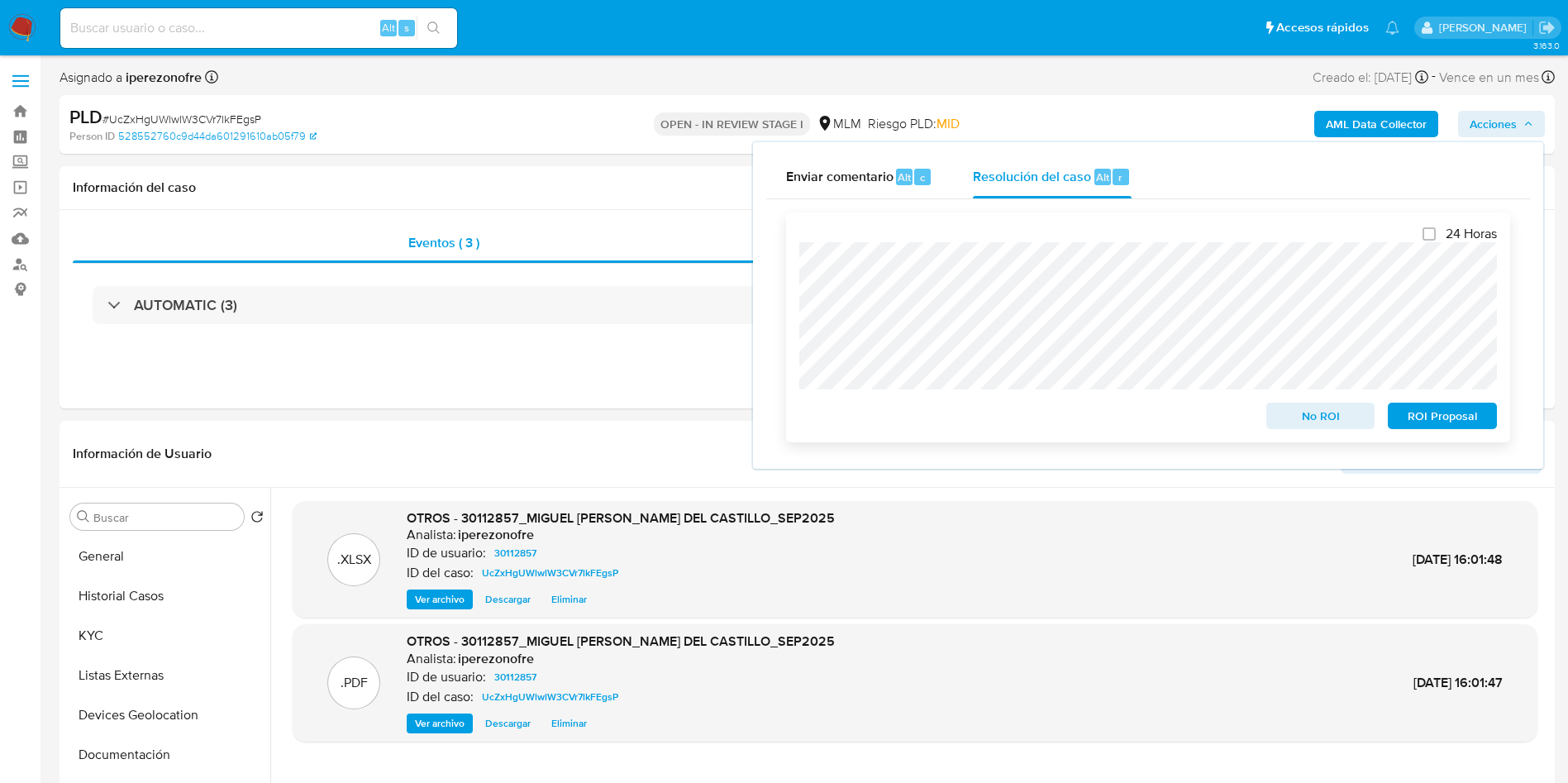
click at [1449, 420] on span "ROI Proposal" at bounding box center [1442, 416] width 86 height 23
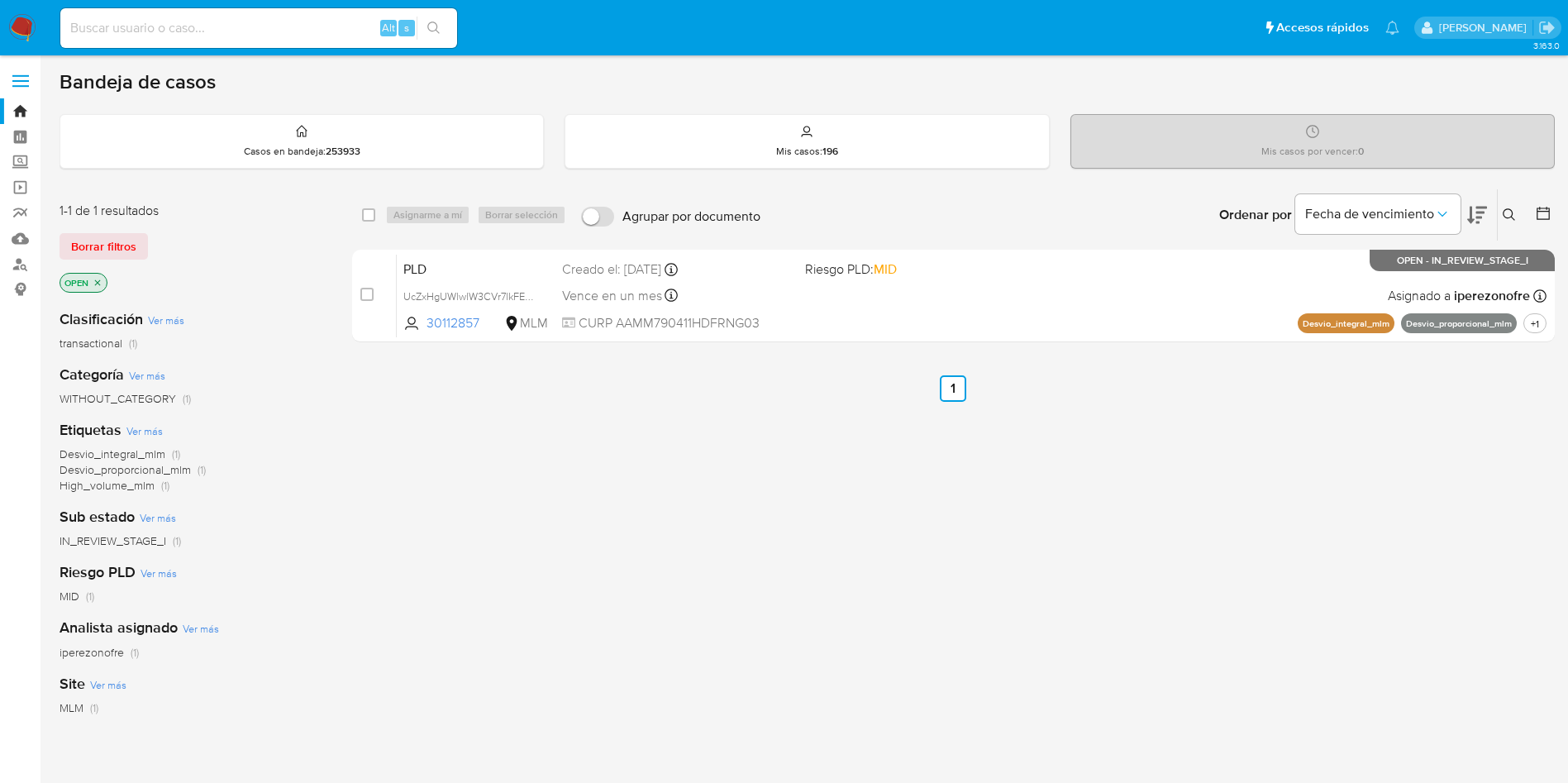
click at [323, 24] on input at bounding box center [259, 28] width 397 height 22
paste input "1893093825"
type input "1893093825"
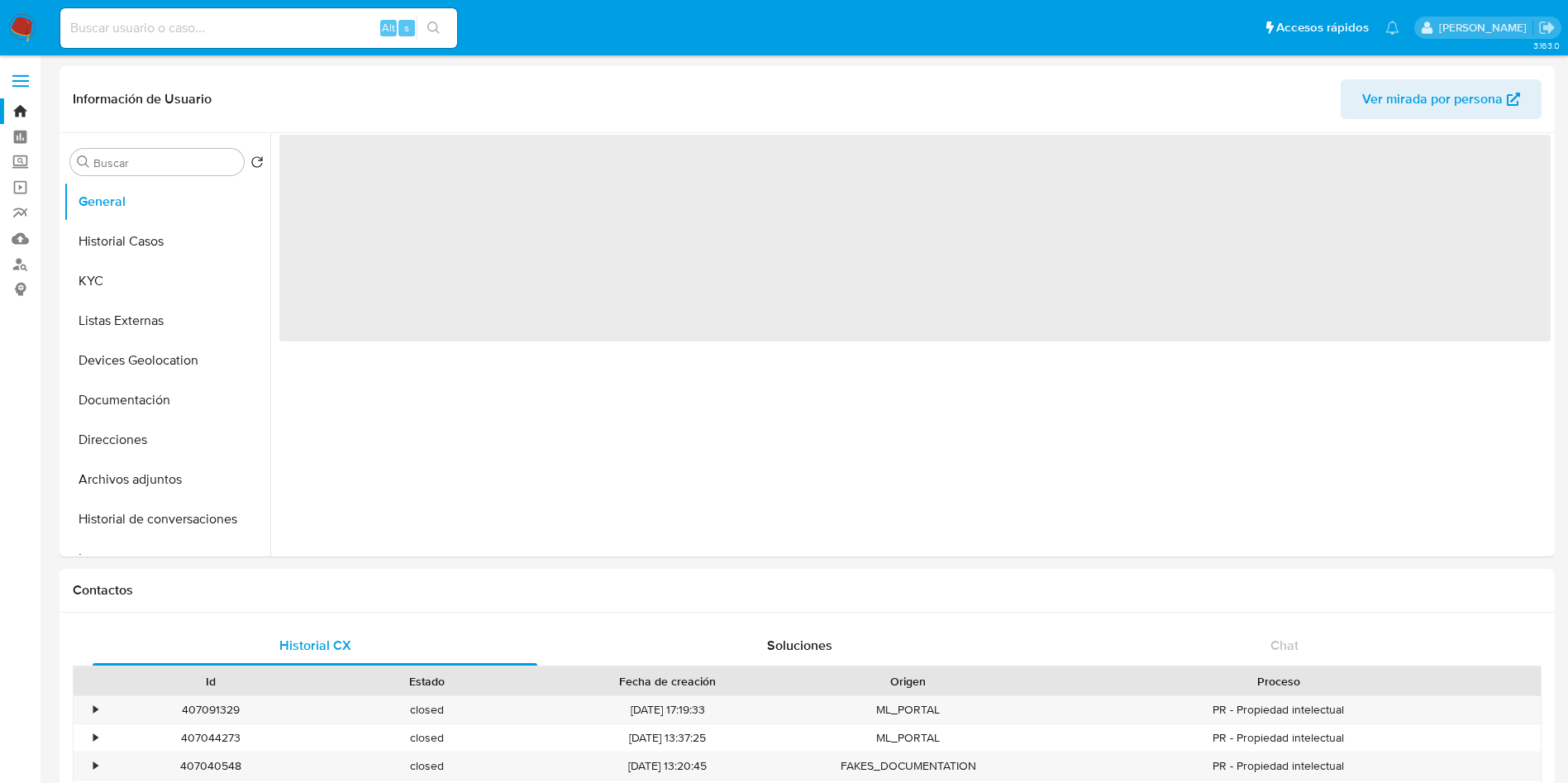
select select "10"
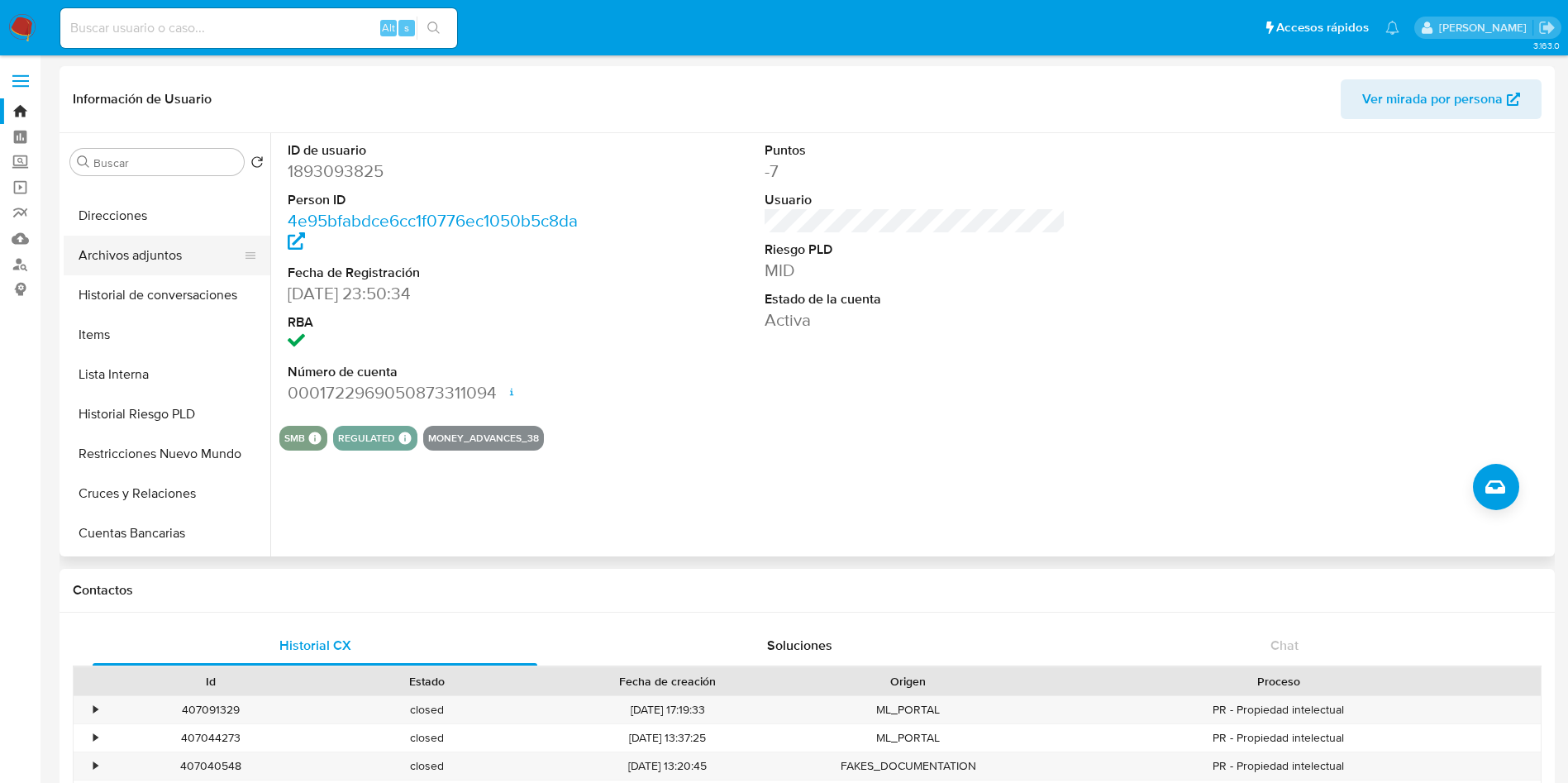
scroll to position [248, 0]
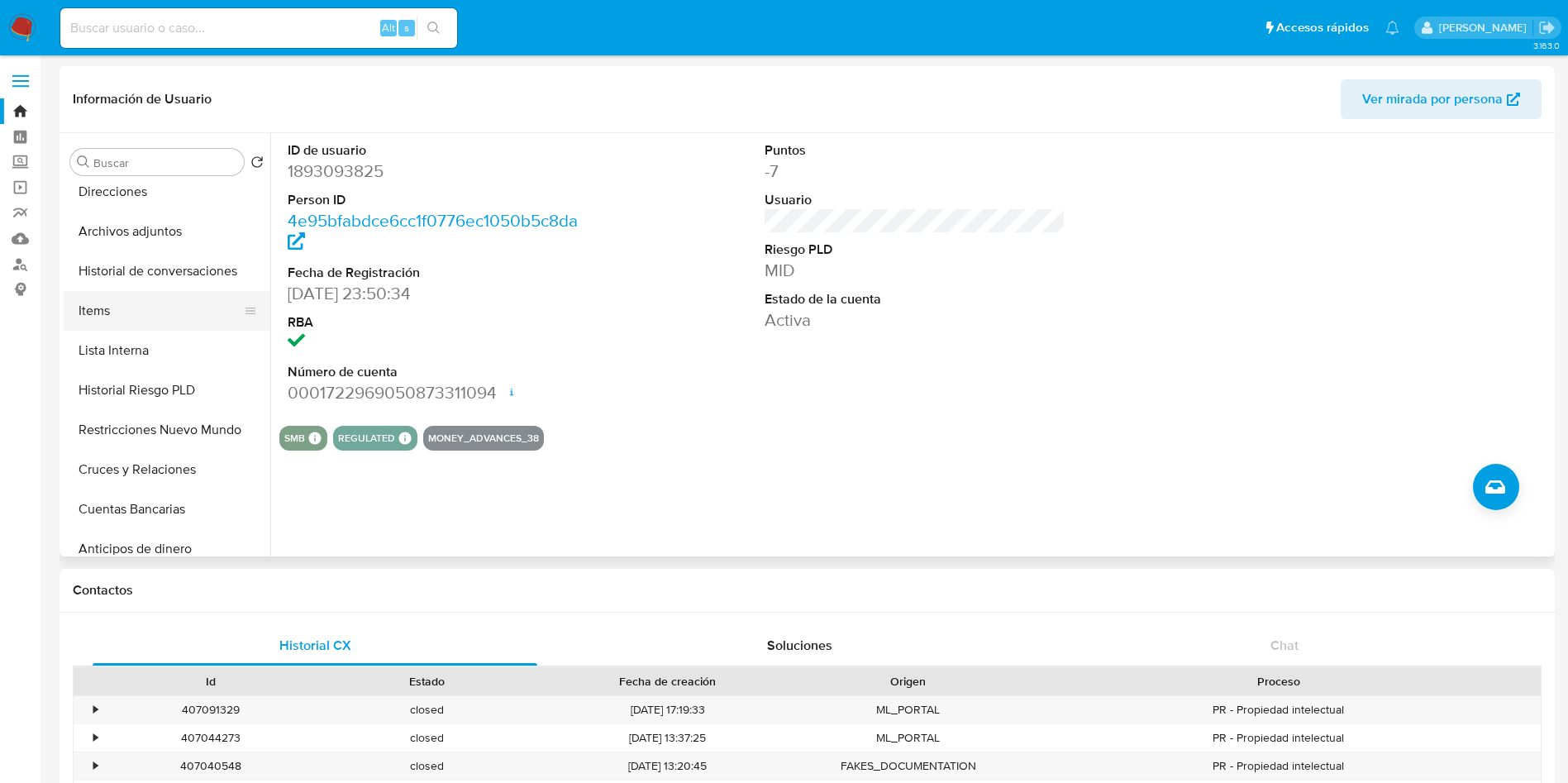
click at [134, 317] on button "Items" at bounding box center [160, 310] width 193 height 39
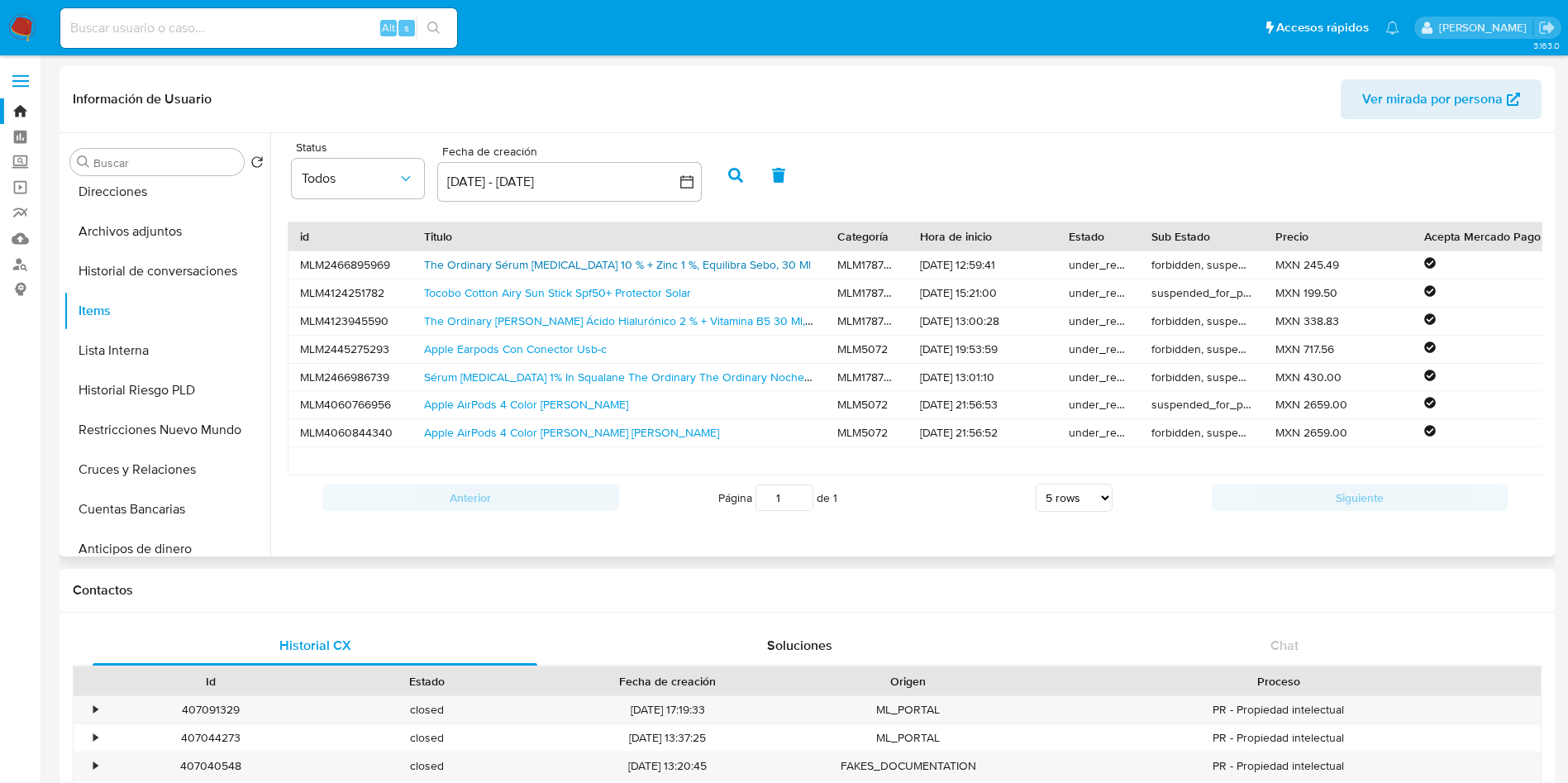
click at [724, 264] on link "The Ordinary Sérum Niacinamide 10 % + Zinc 1 %, Equilibra Sebo, 30 Ml" at bounding box center [617, 264] width 387 height 17
click at [515, 404] on link "Apple AirPods 4 Color Blanco" at bounding box center [526, 404] width 204 height 17
click at [546, 434] on link "Apple AirPods 4 Color Blanco Blanco" at bounding box center [571, 432] width 295 height 17
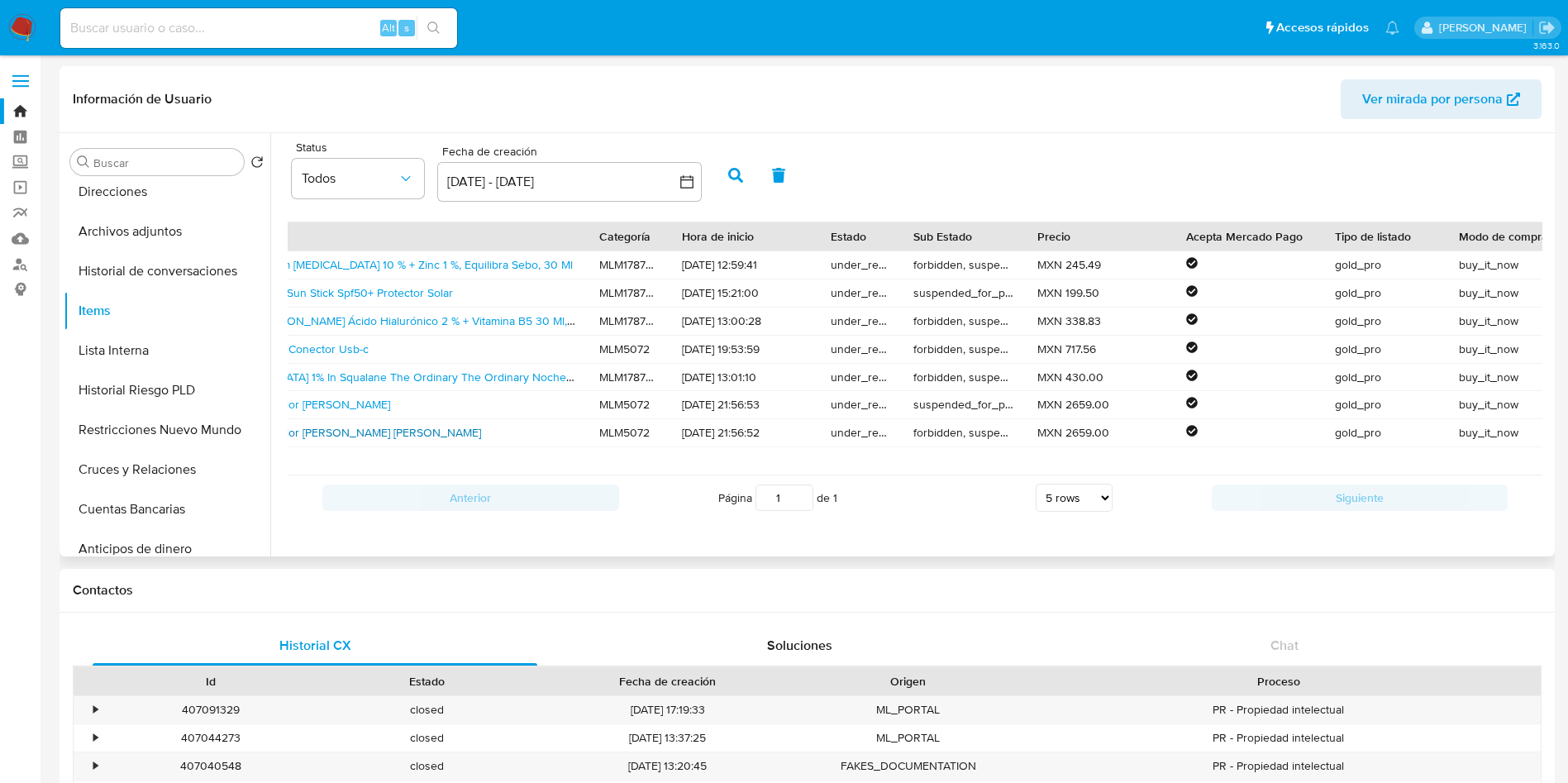
scroll to position [0, 0]
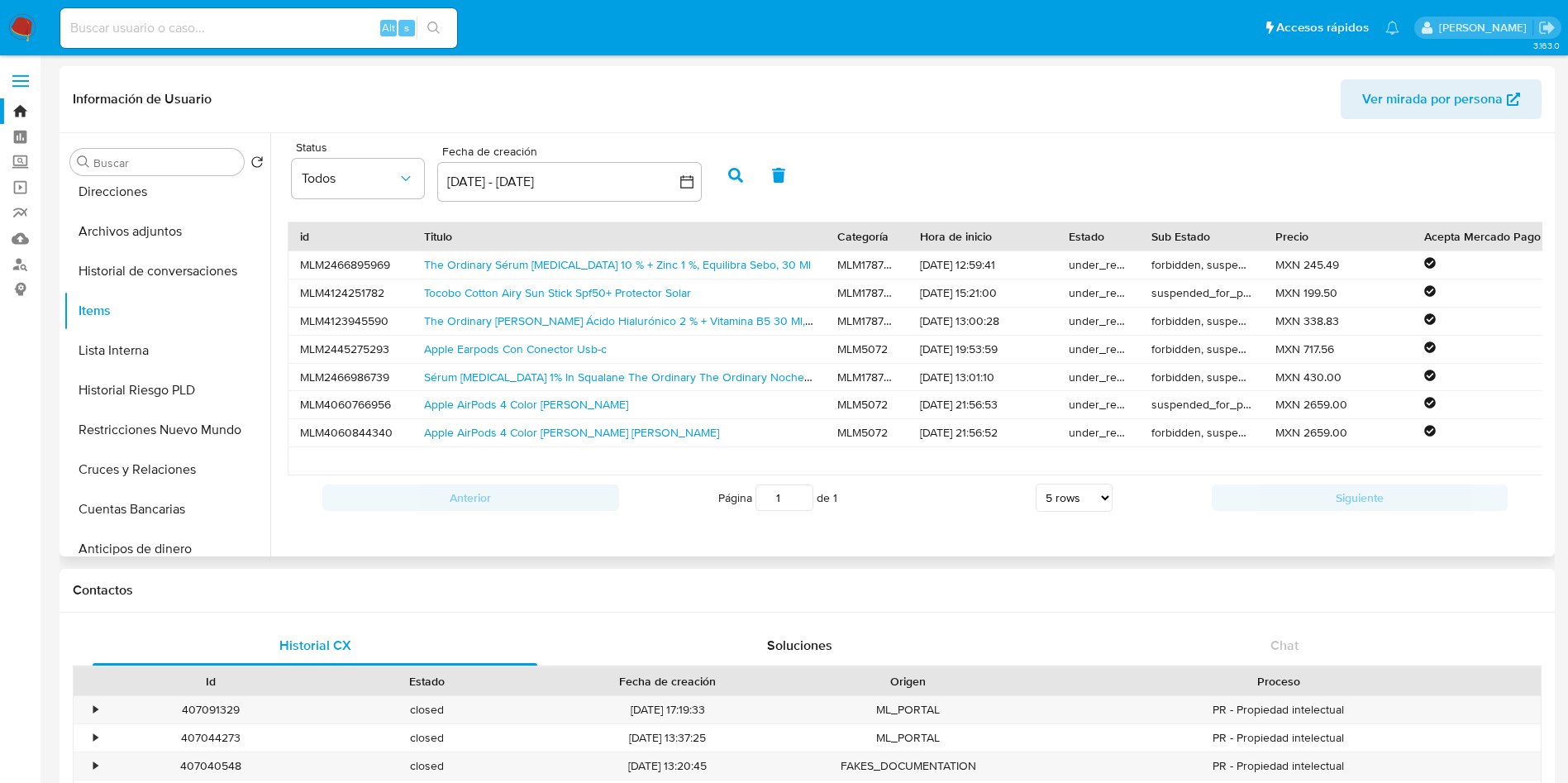
click at [1084, 512] on select "5 rows 10 rows 20 rows 25 rows 50 rows 100 rows" at bounding box center [1074, 498] width 77 height 28
click at [1036, 502] on select "5 rows 10 rows 20 rows 25 rows 50 rows 100 rows" at bounding box center [1074, 498] width 77 height 28
select select "5"
click at [951, 515] on div "Página 1 de 1 5 rows 10 rows 20 rows 25 rows 50 rows 100 rows" at bounding box center [915, 498] width 592 height 33
click at [691, 182] on icon "button" at bounding box center [687, 182] width 17 height 17
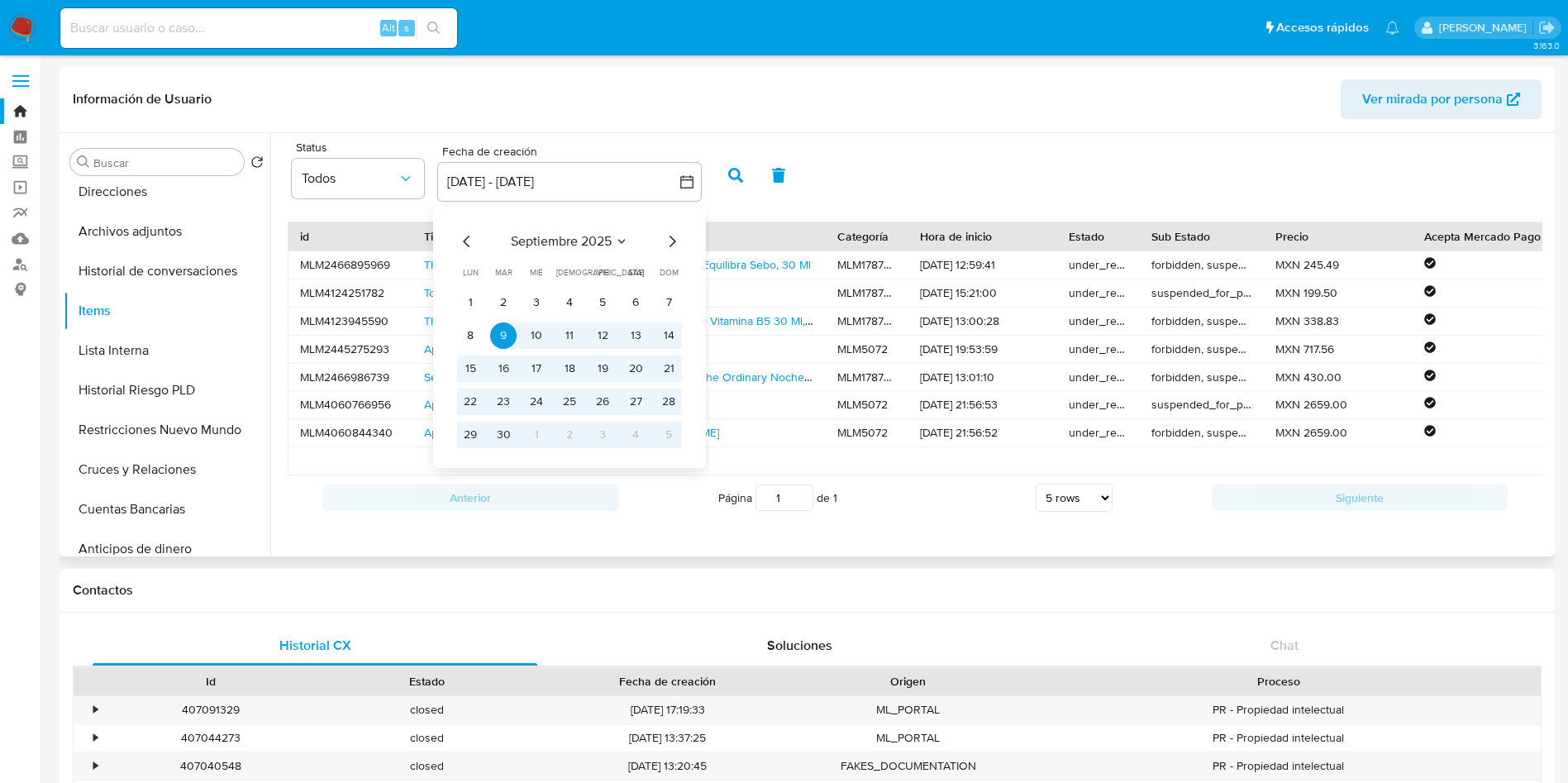
click at [462, 237] on icon "Mes anterior" at bounding box center [466, 241] width 20 height 20
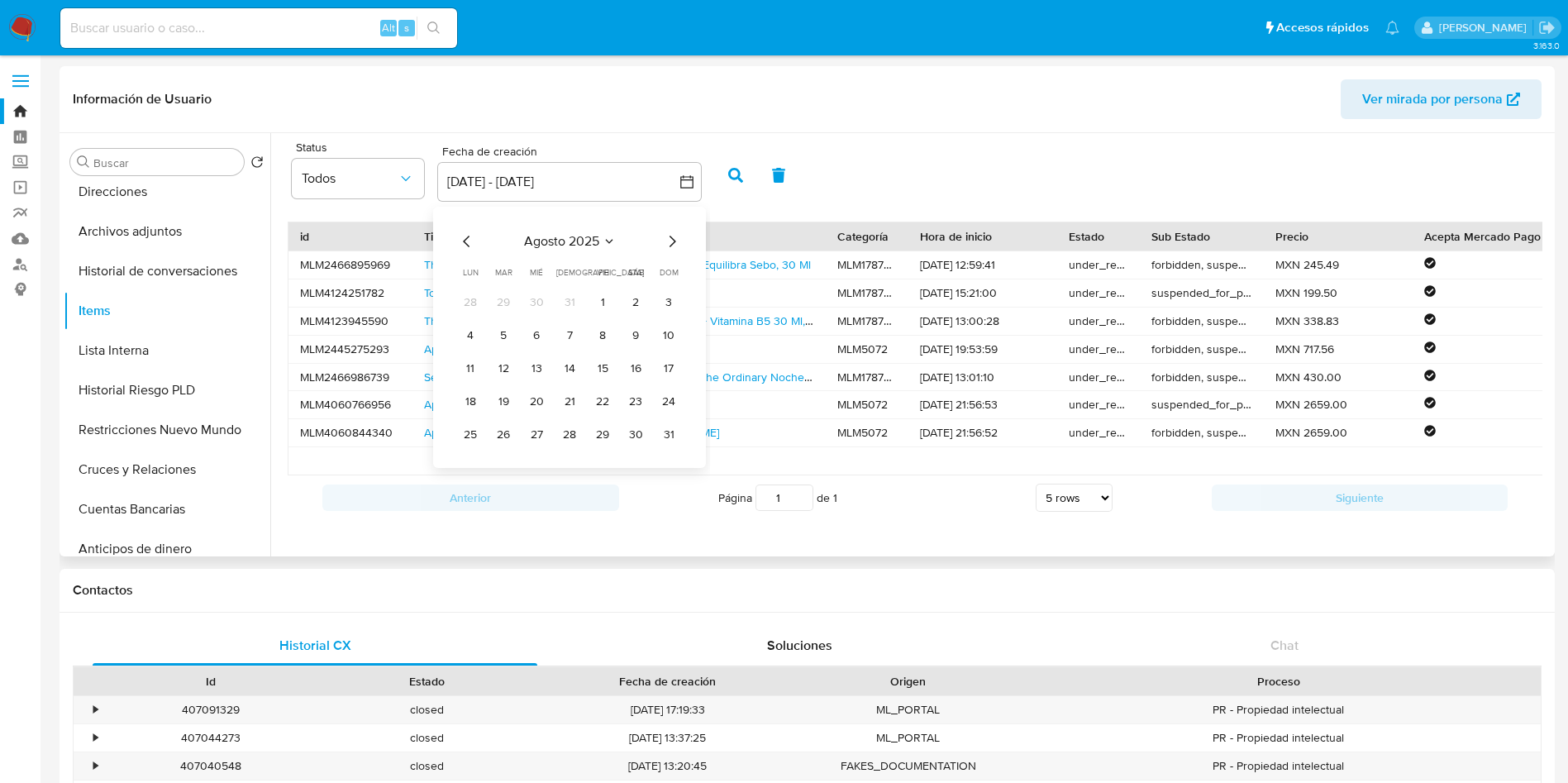
click at [462, 237] on icon "Mes anterior" at bounding box center [466, 241] width 20 height 20
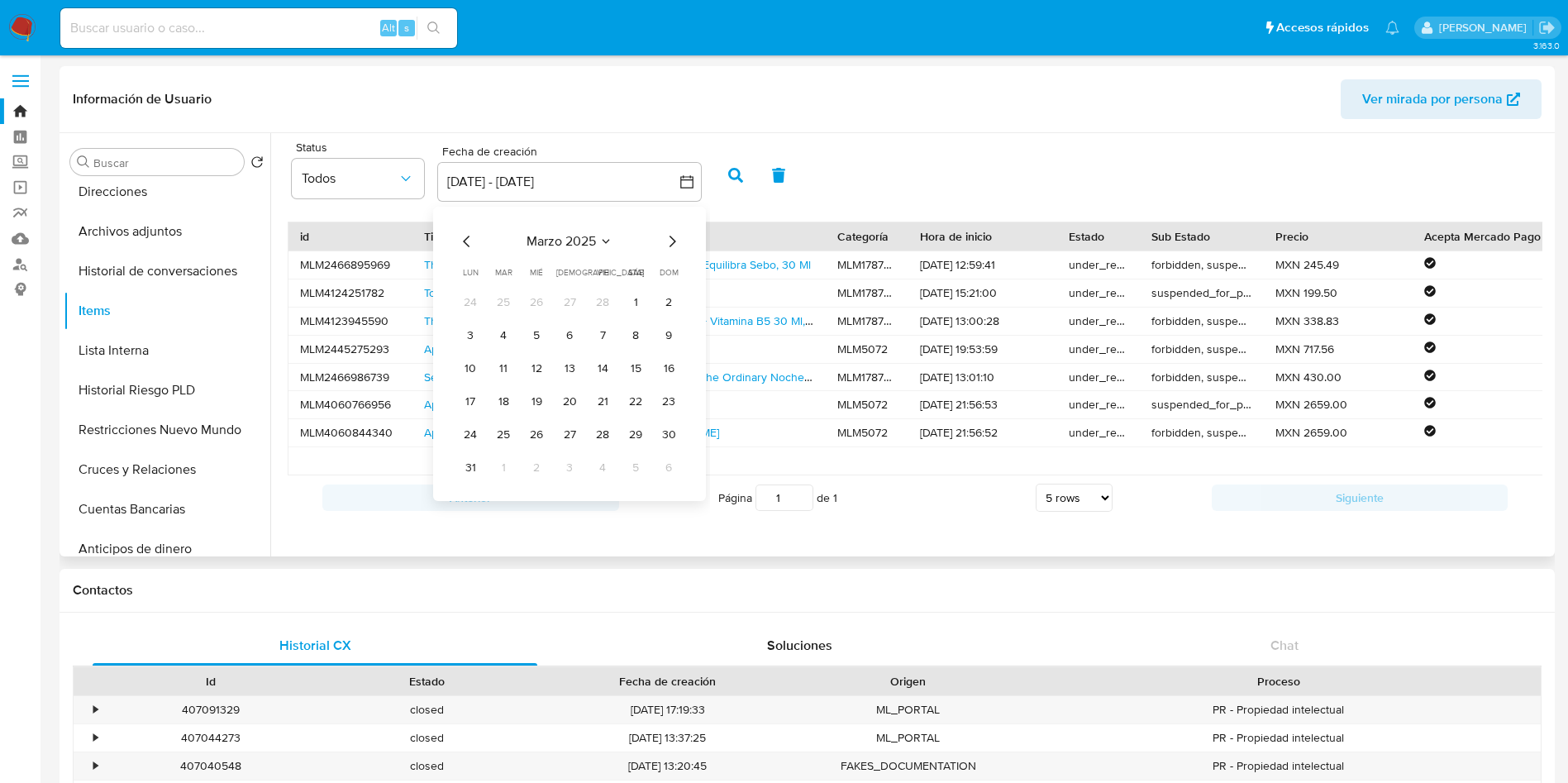
click at [462, 237] on icon "Mes anterior" at bounding box center [466, 241] width 20 height 20
click at [530, 294] on button "1" at bounding box center [536, 302] width 26 height 26
click at [676, 254] on div "enero 2025 enero 2025 lun lunes mar martes mié miércoles jue jueves vie viernes…" at bounding box center [569, 340] width 224 height 217
click at [678, 234] on icon "Mes siguiente" at bounding box center [672, 241] width 20 height 20
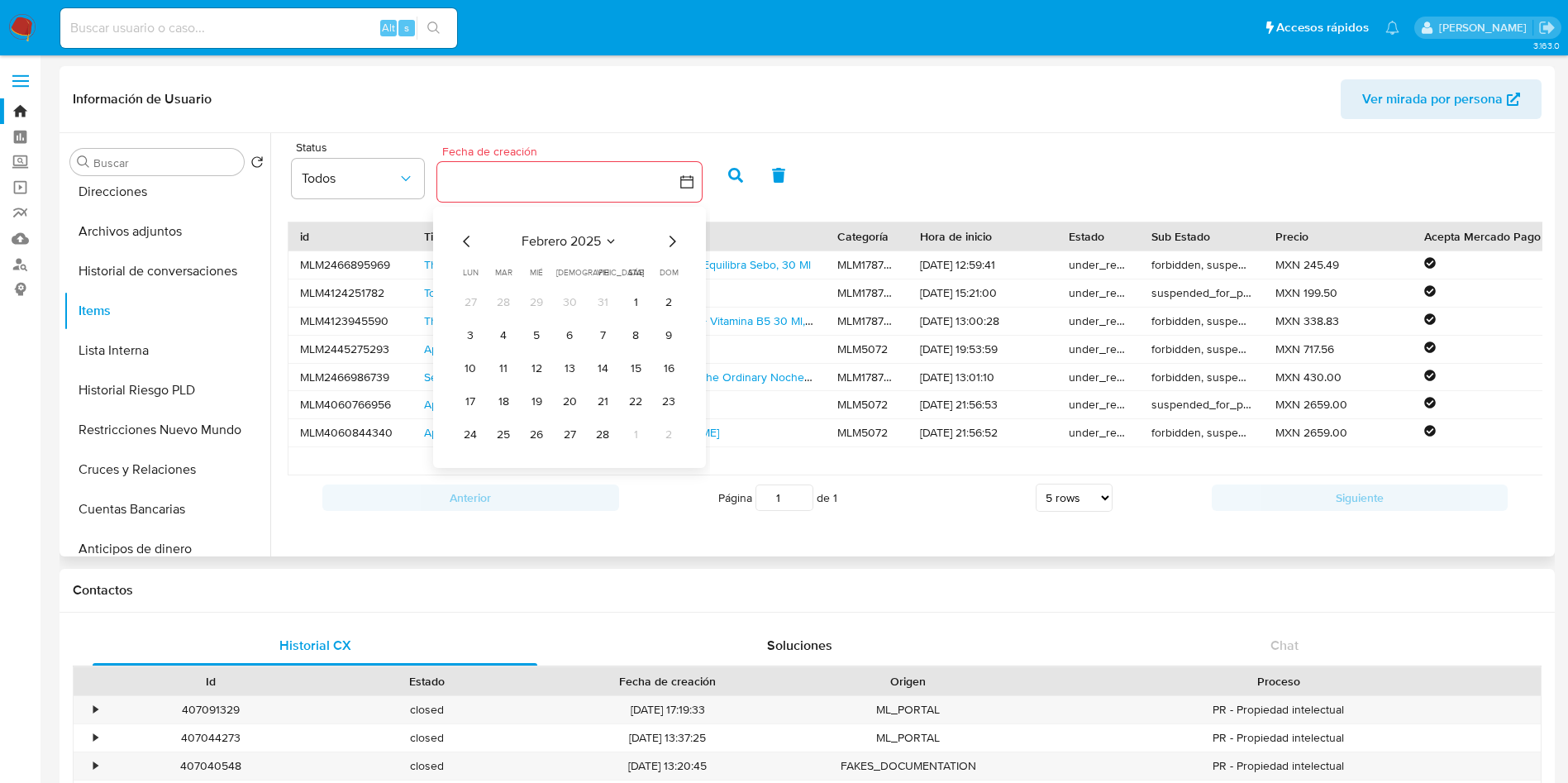
click at [678, 234] on icon "Mes siguiente" at bounding box center [672, 241] width 20 height 20
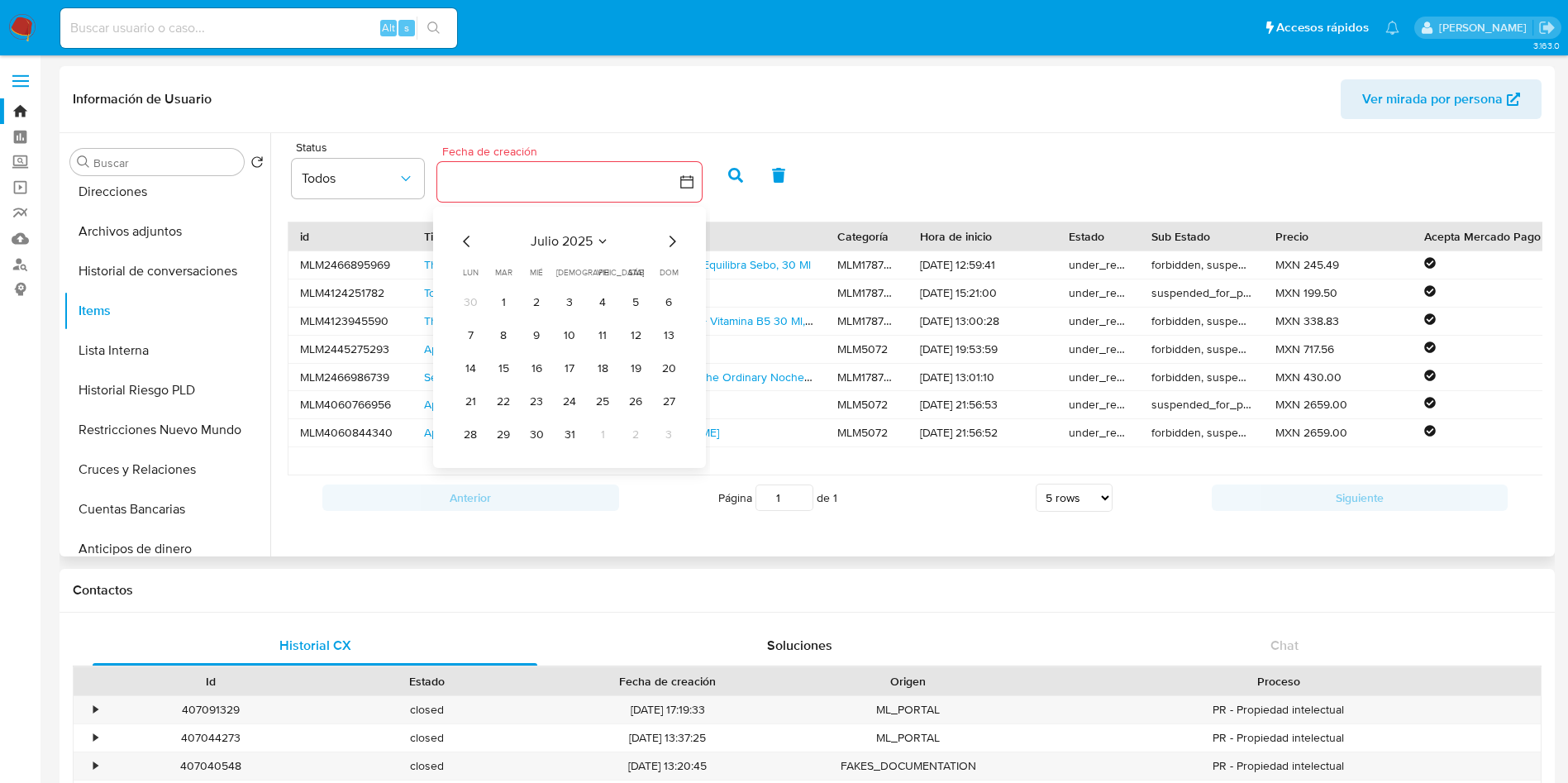
click at [678, 234] on icon "Mes siguiente" at bounding box center [672, 241] width 20 height 20
click at [538, 331] on button "8" at bounding box center [536, 336] width 26 height 26
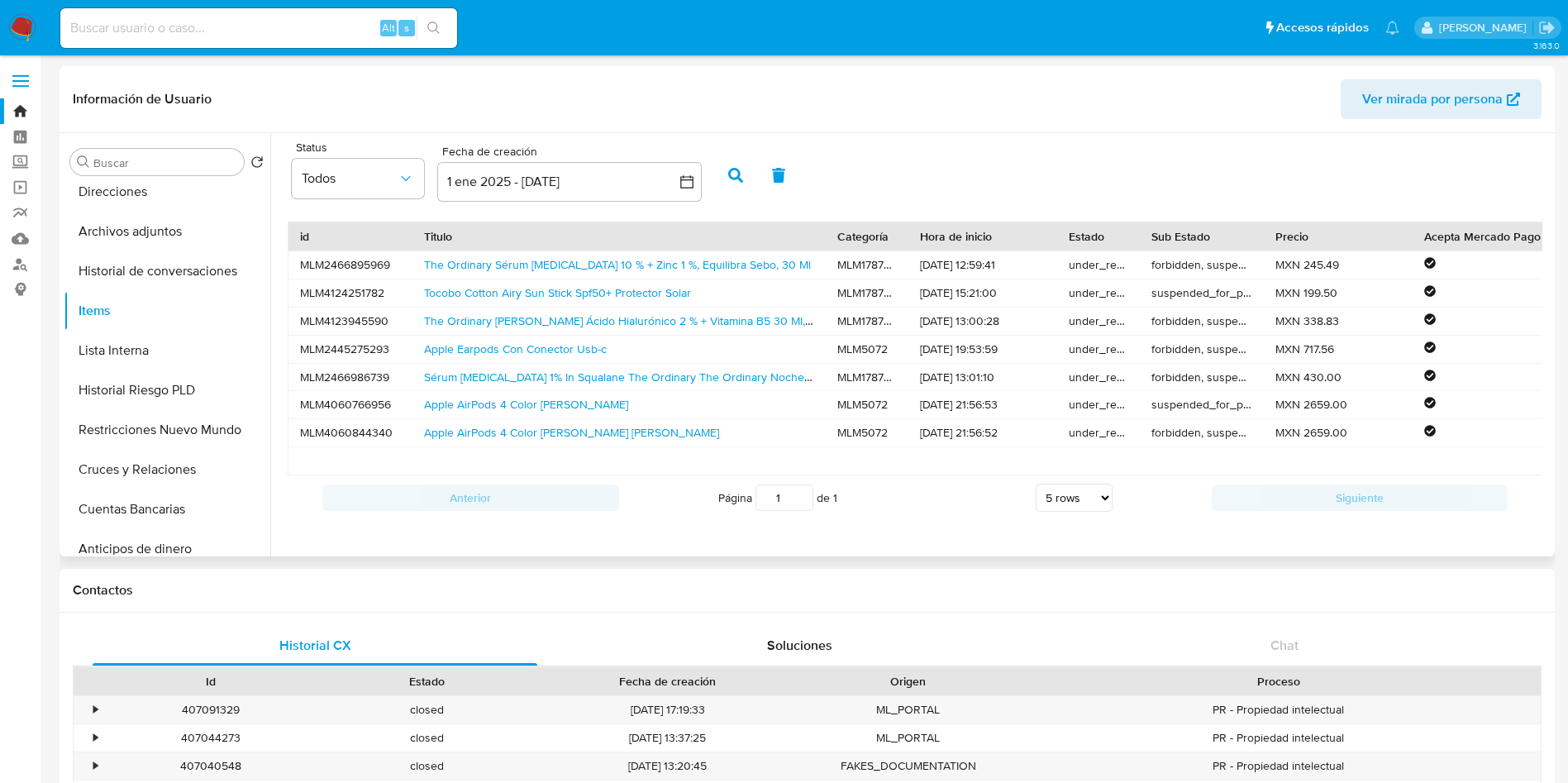
click at [741, 163] on button "button" at bounding box center [736, 175] width 43 height 39
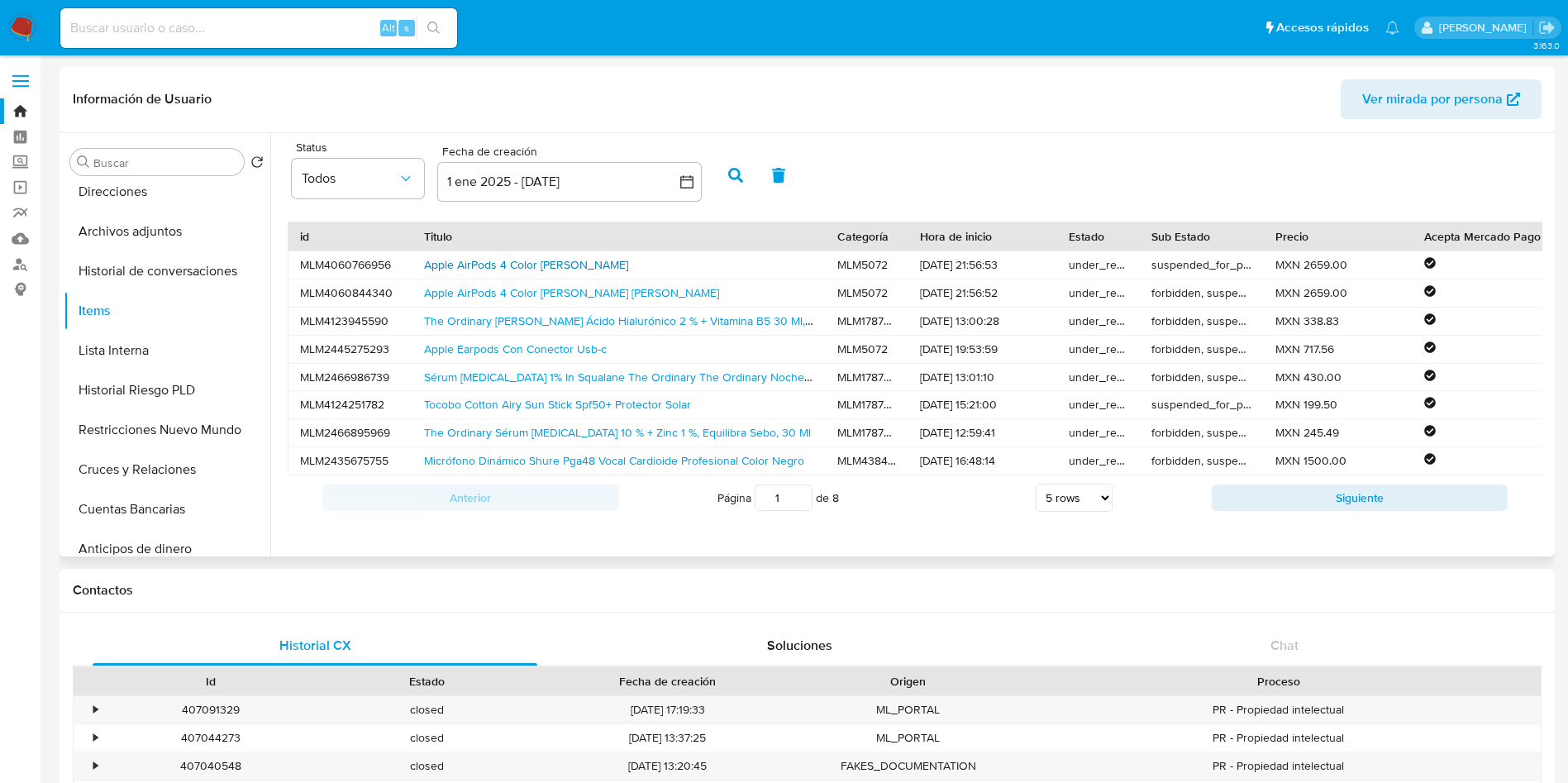
click at [500, 257] on link "Apple AirPods 4 Color Blanco" at bounding box center [526, 264] width 204 height 17
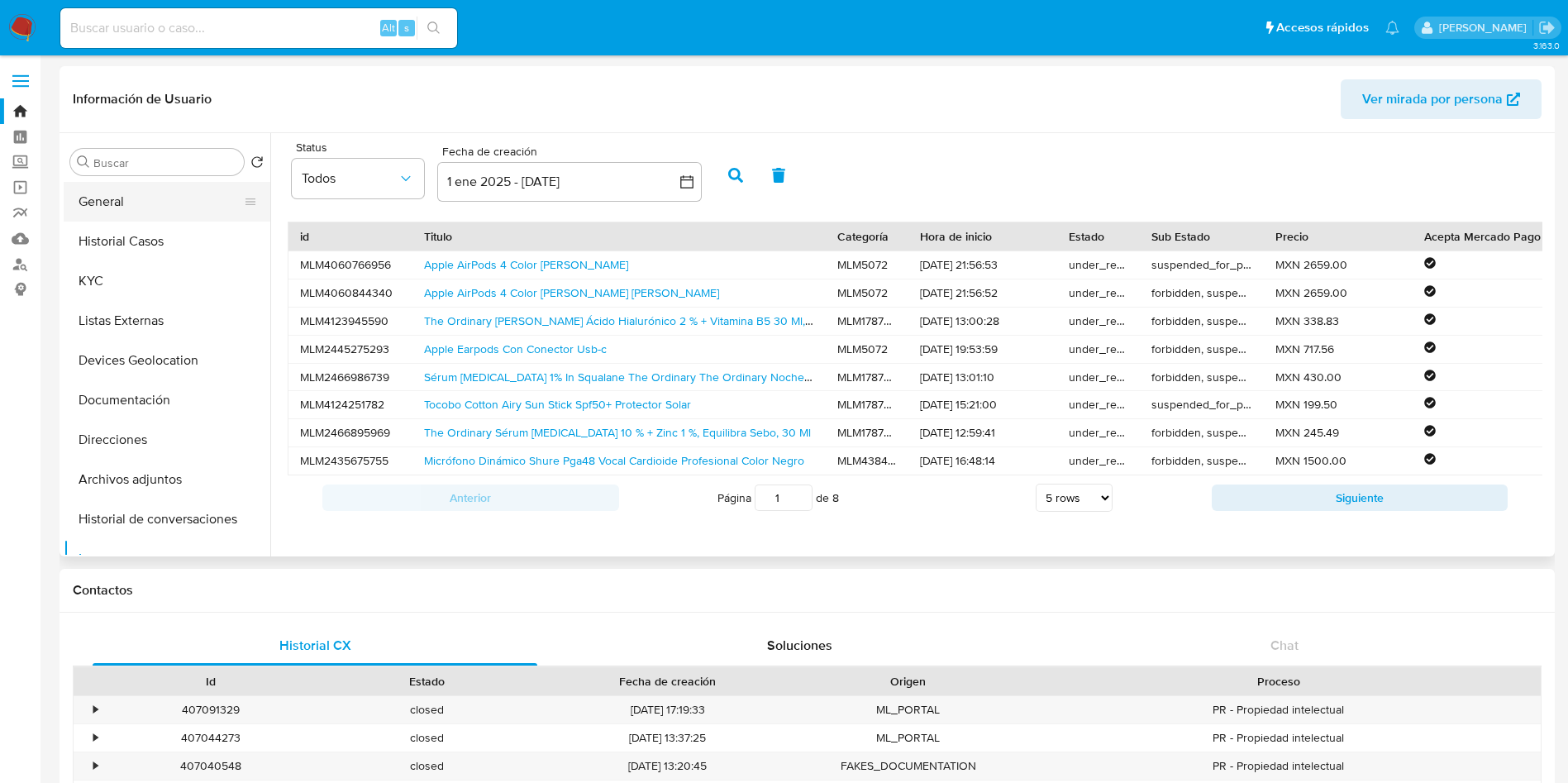
click at [122, 208] on button "General" at bounding box center [160, 201] width 193 height 39
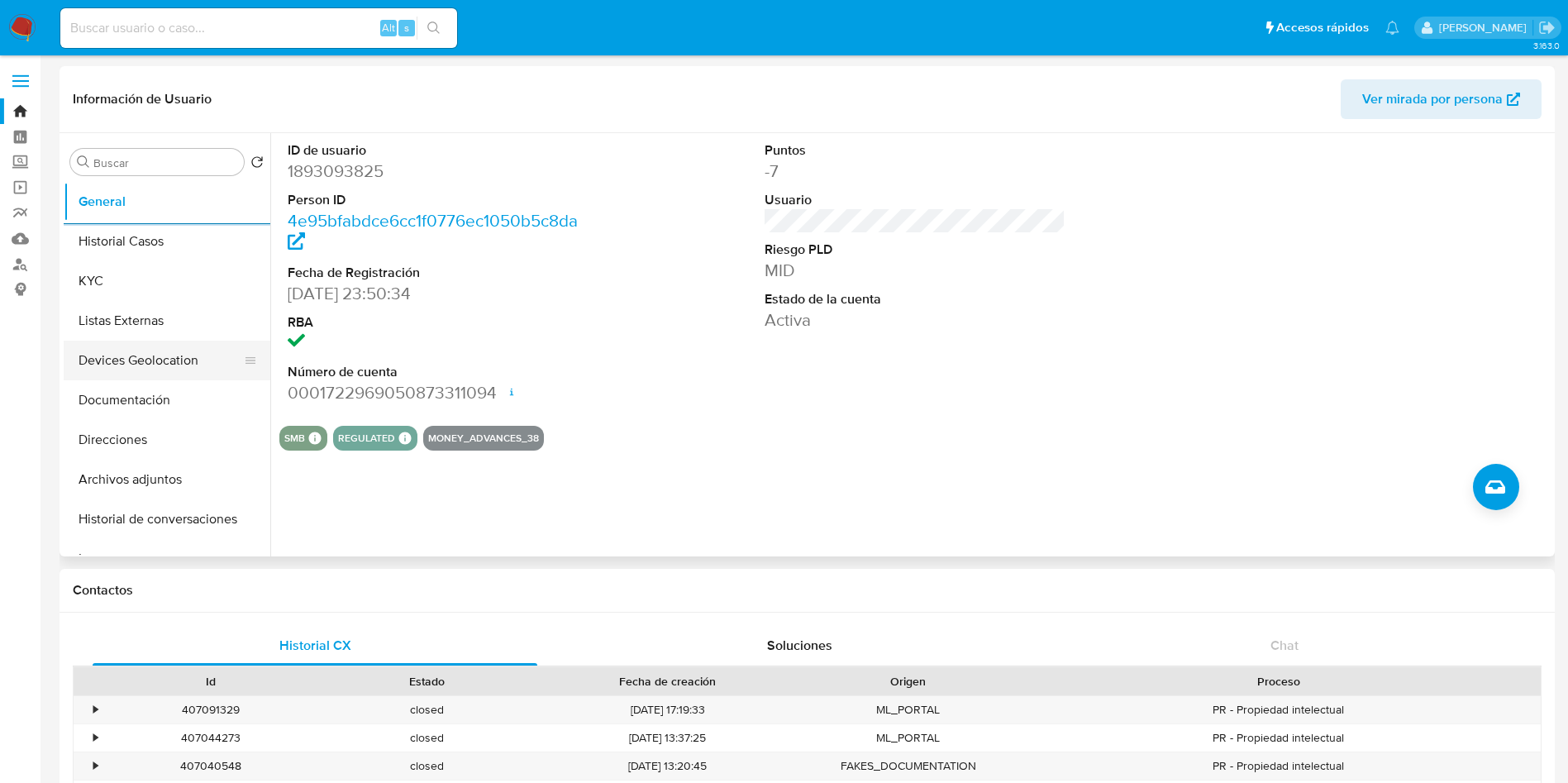
scroll to position [124, 0]
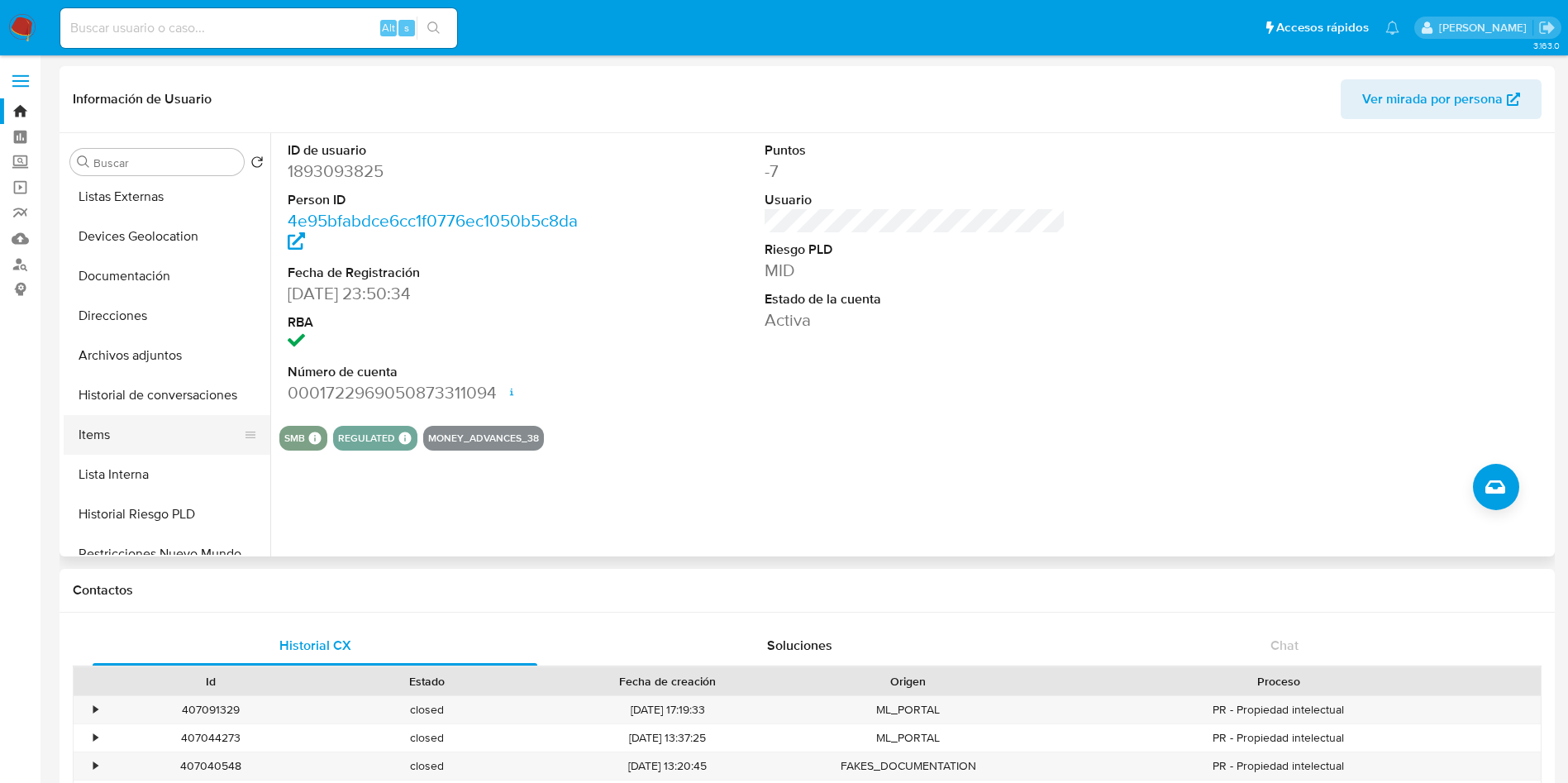
click at [139, 427] on button "Items" at bounding box center [160, 434] width 193 height 39
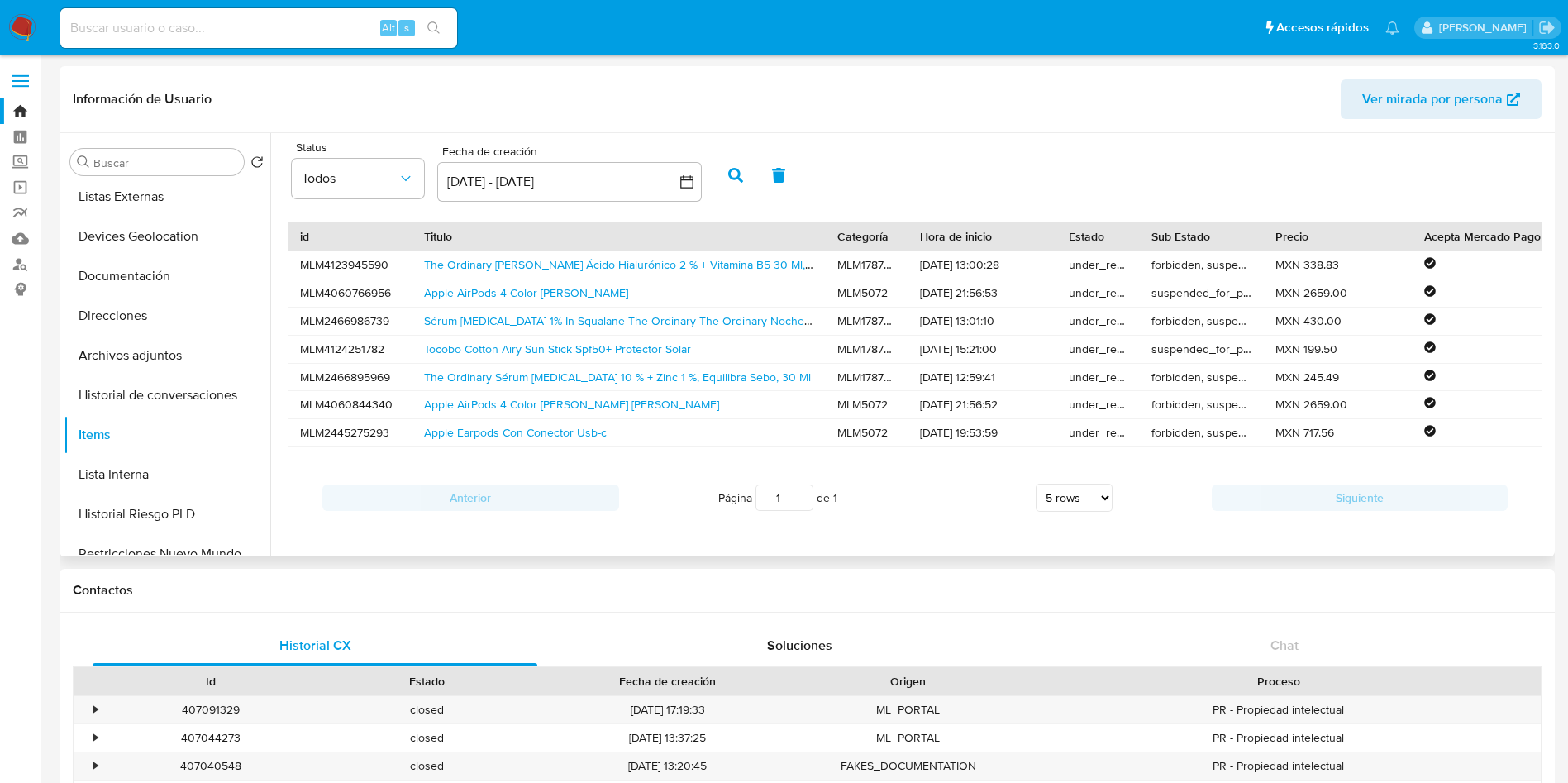
click at [1100, 512] on select "5 rows 10 rows 20 rows 25 rows 50 rows 100 rows" at bounding box center [1074, 498] width 77 height 28
click at [1036, 502] on select "5 rows 10 rows 20 rows 25 rows 50 rows 100 rows" at bounding box center [1074, 498] width 77 height 28
select select "5"
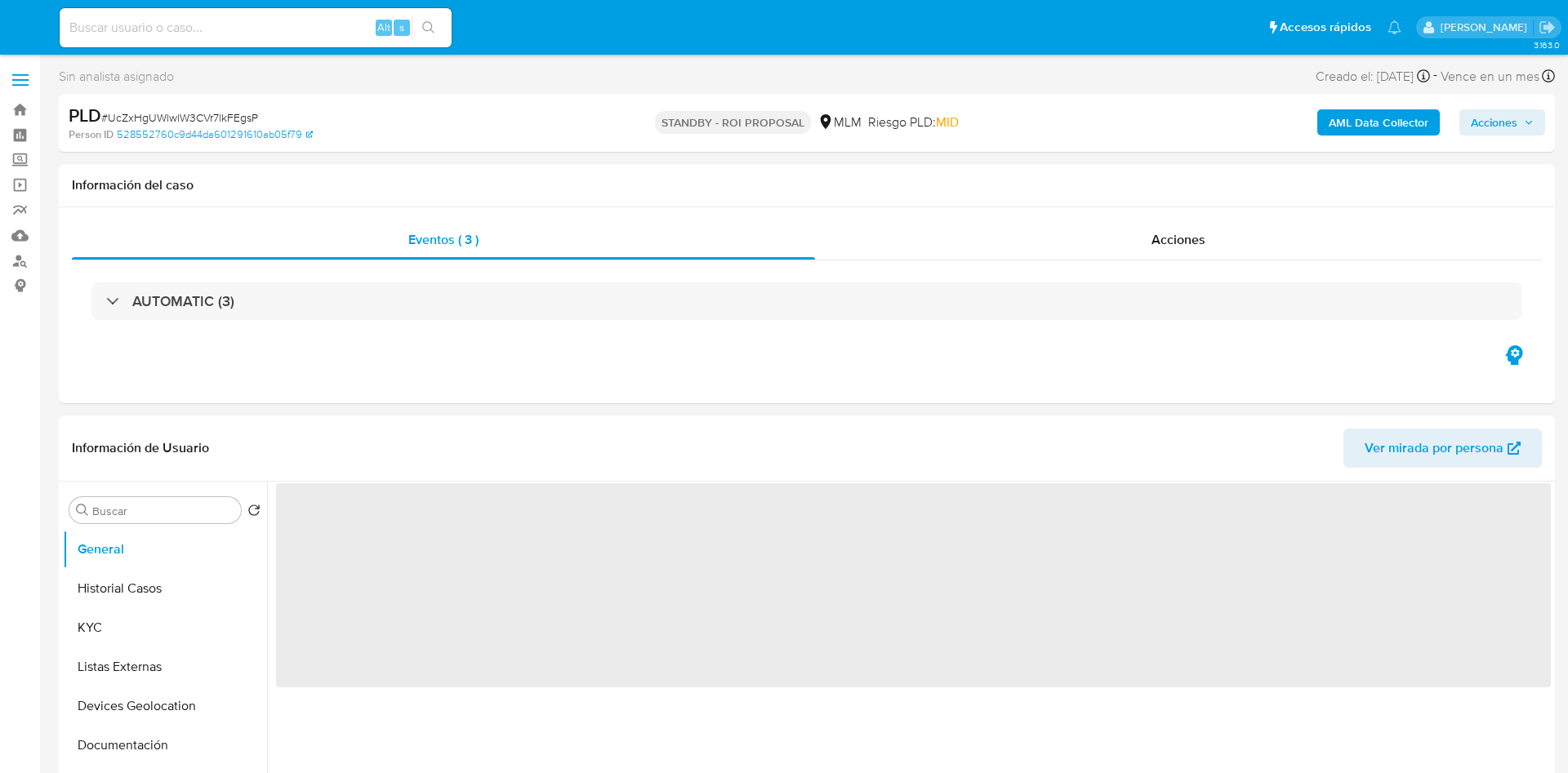
select select "10"
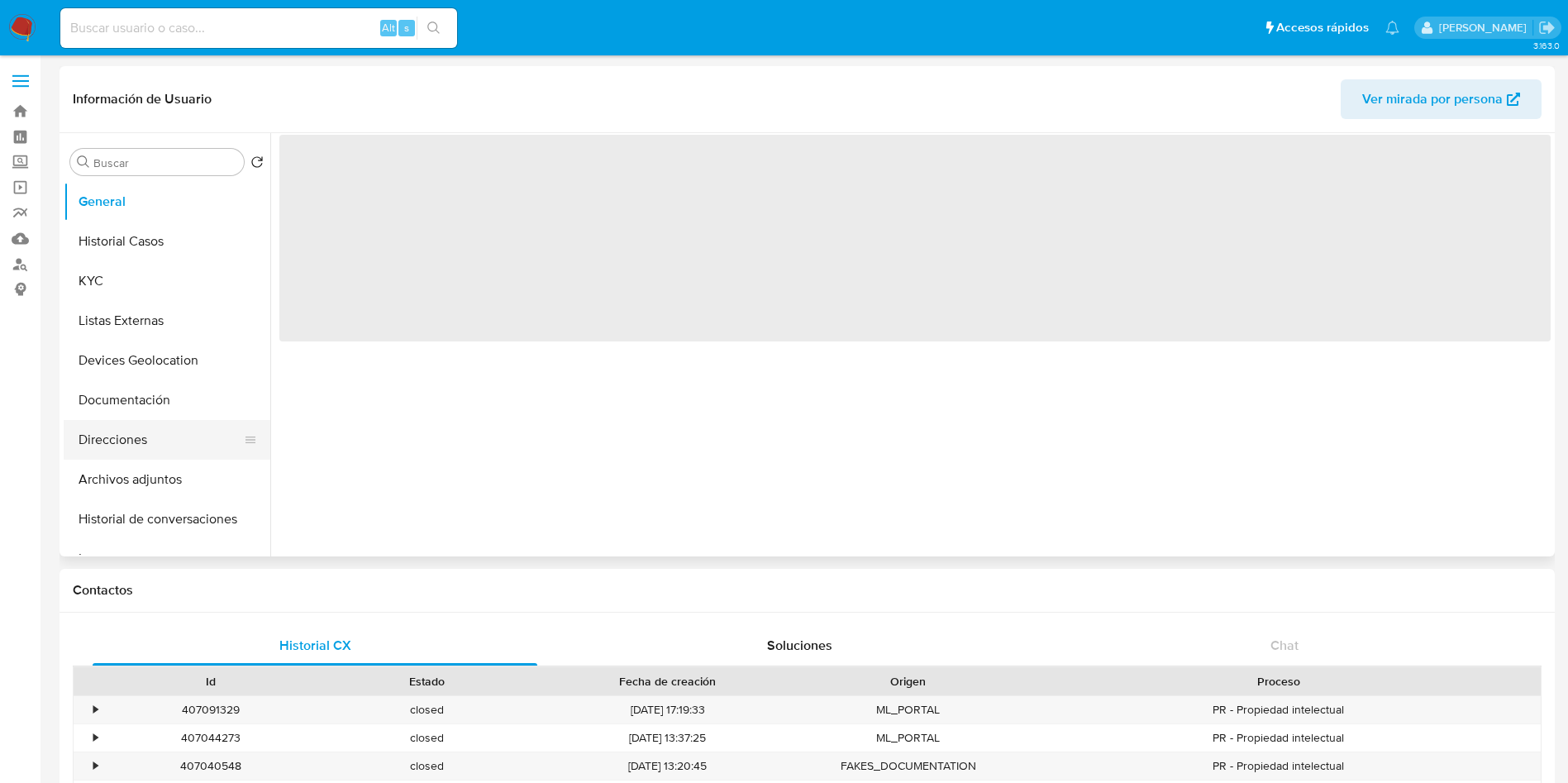
select select "10"
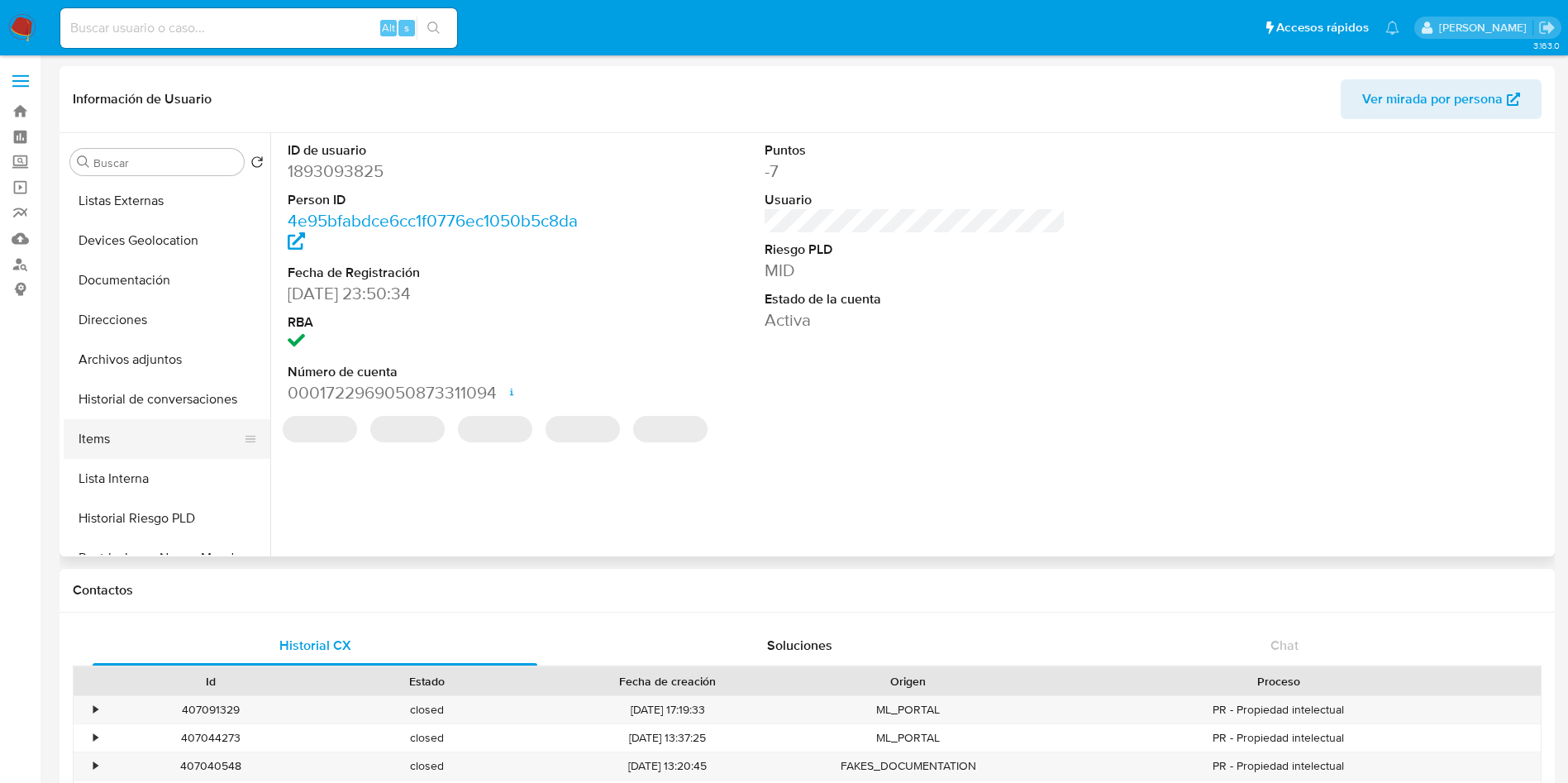
scroll to position [124, 0]
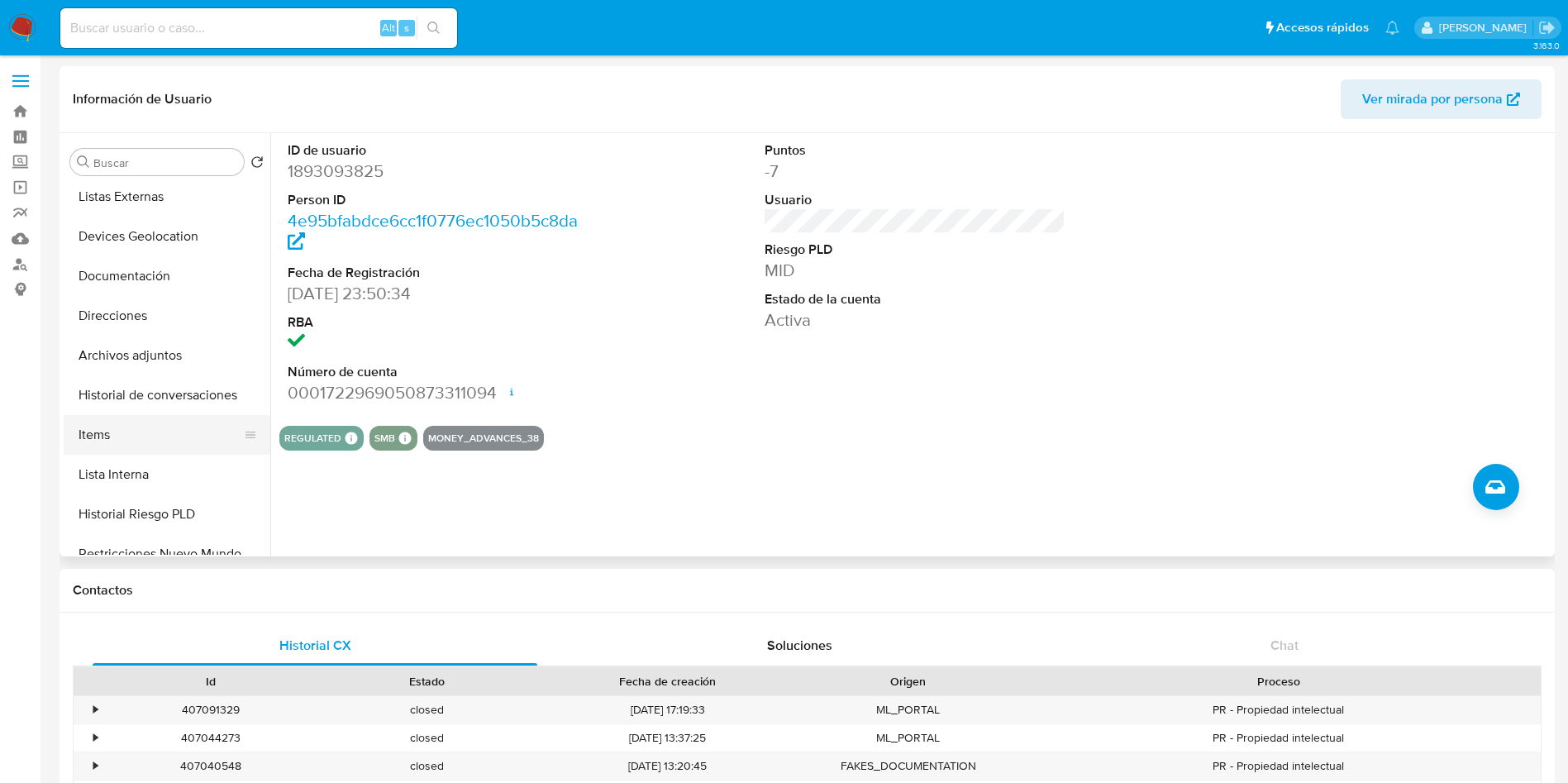
click at [159, 425] on button "Items" at bounding box center [160, 434] width 193 height 39
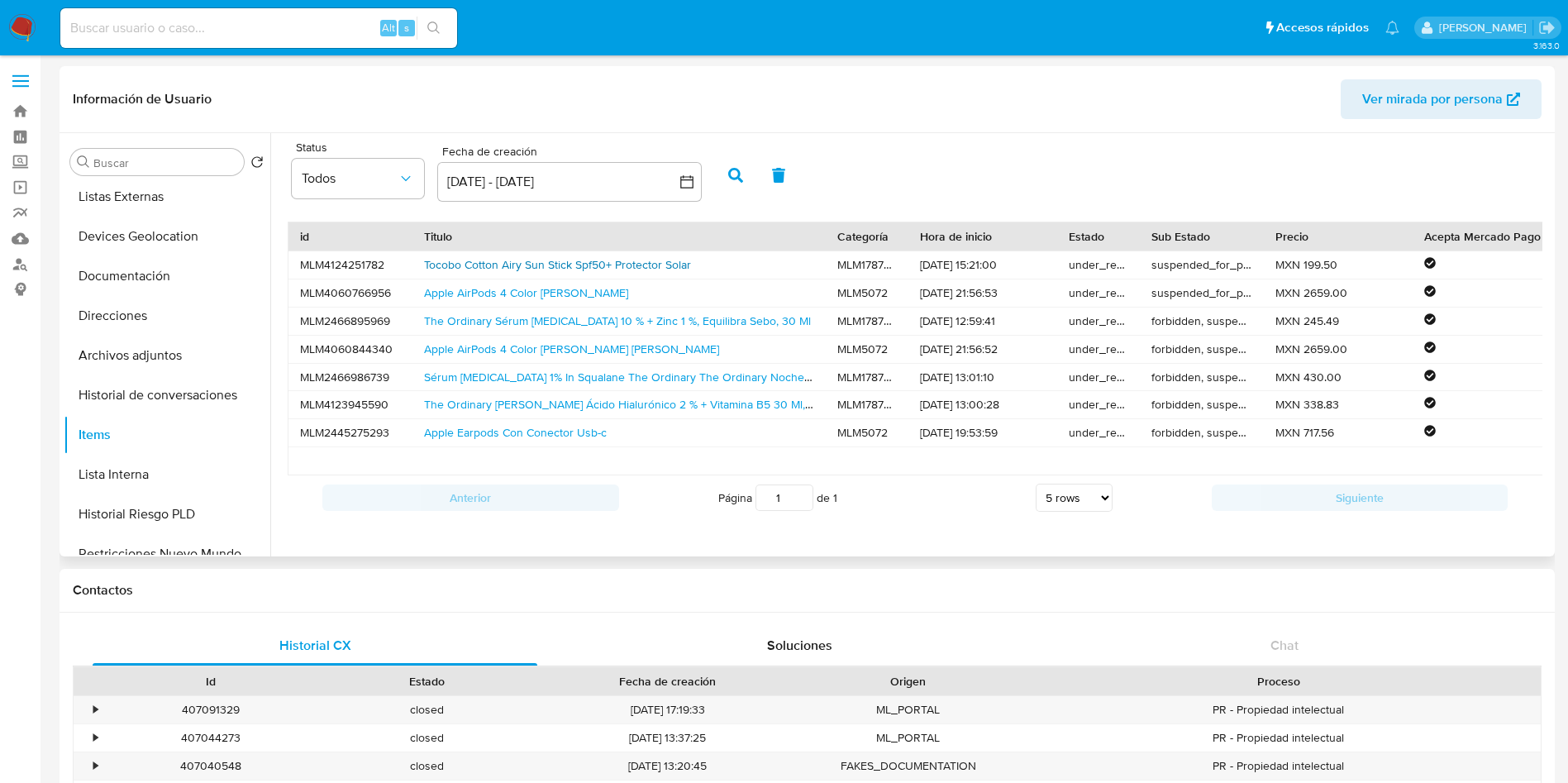
click at [494, 266] on link "Tocobo Cotton Airy Sun Stick Spf50+ Protector Solar" at bounding box center [557, 264] width 267 height 17
click at [506, 293] on link "Apple AirPods 4 Color [PERSON_NAME]" at bounding box center [526, 293] width 204 height 17
click at [577, 321] on link "The Ordinary Sérum [MEDICAL_DATA] 10 % + Zinc 1 %, Equilibra Sebo, 30 Ml" at bounding box center [617, 321] width 387 height 17
click at [584, 351] on link "Apple AirPods 4 Color Blanco Blanco" at bounding box center [571, 349] width 295 height 17
click at [617, 371] on link "Sérum Retinol 1% In Squalane The Ordinary The Ordinary Noche Para Todo Tipo De …" at bounding box center [764, 377] width 681 height 17
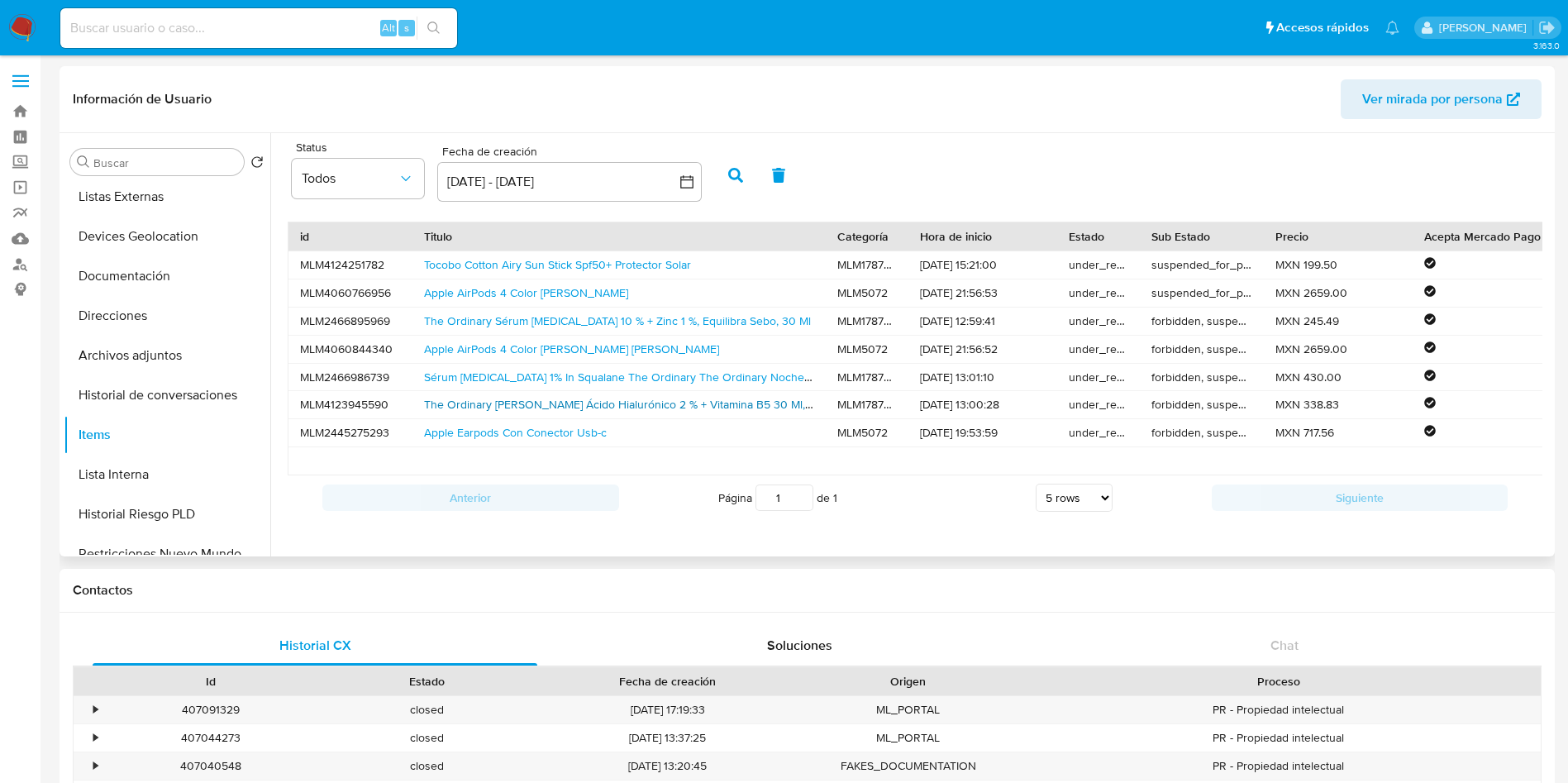
click at [623, 405] on link "The Ordinary Suero Ácido Hialurónico 2 % + Vitamina B5 30 Ml, Hidratación Profu…" at bounding box center [686, 404] width 524 height 17
click at [508, 437] on link "Apple Earpods Con Conector Usb-c" at bounding box center [515, 432] width 183 height 17
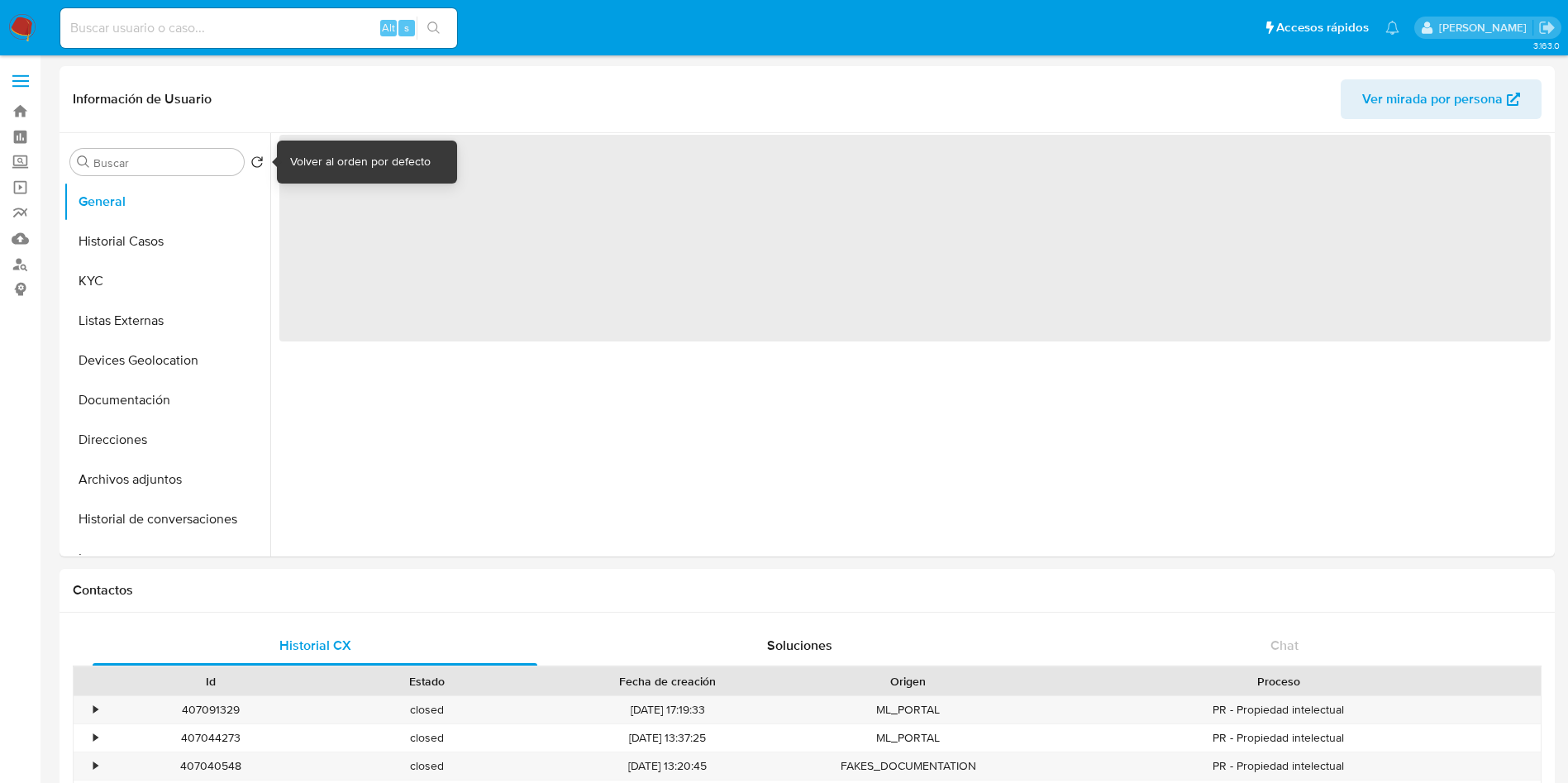
select select "10"
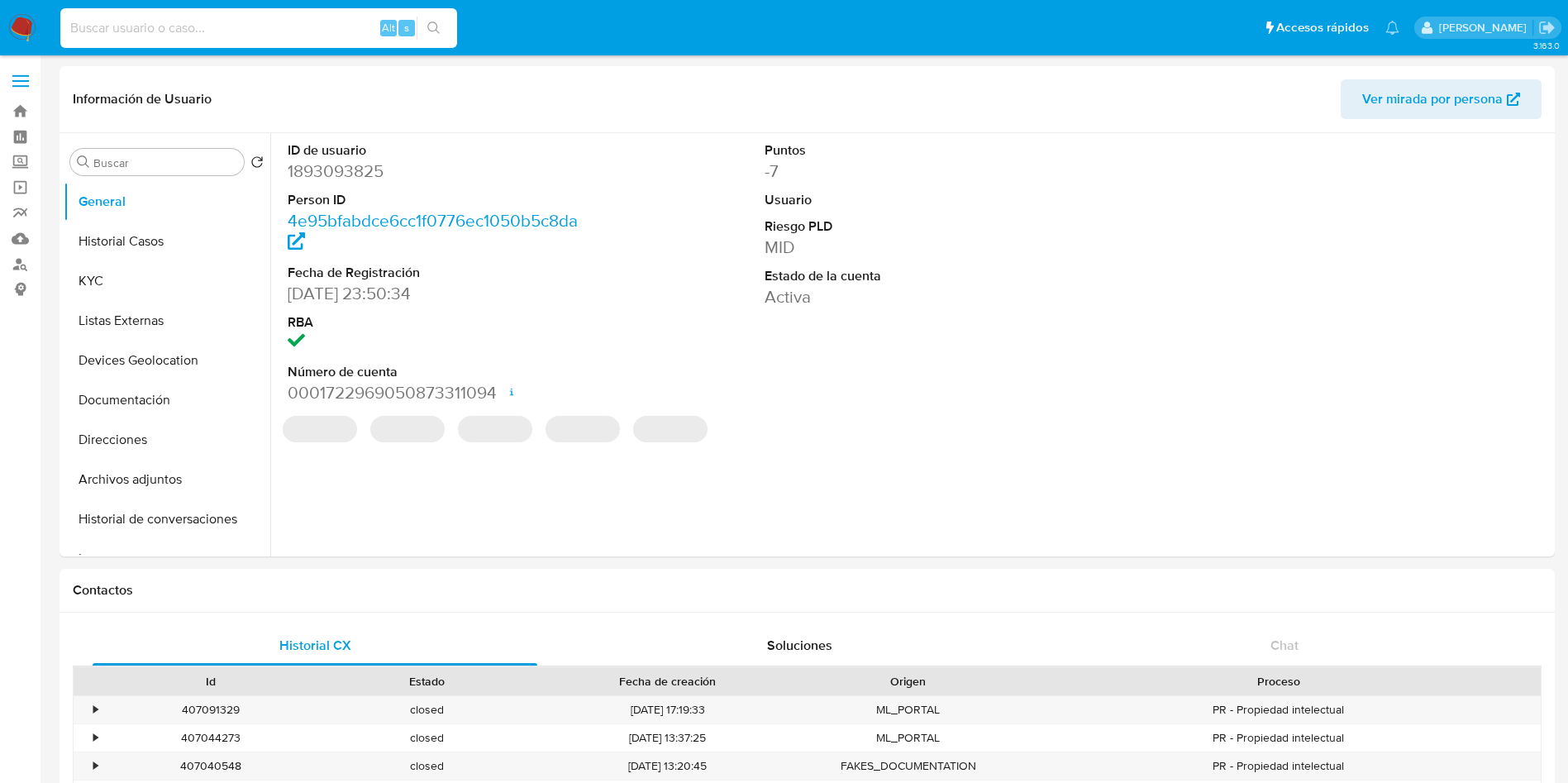
click at [204, 23] on input at bounding box center [259, 28] width 397 height 22
paste input "1997323992"
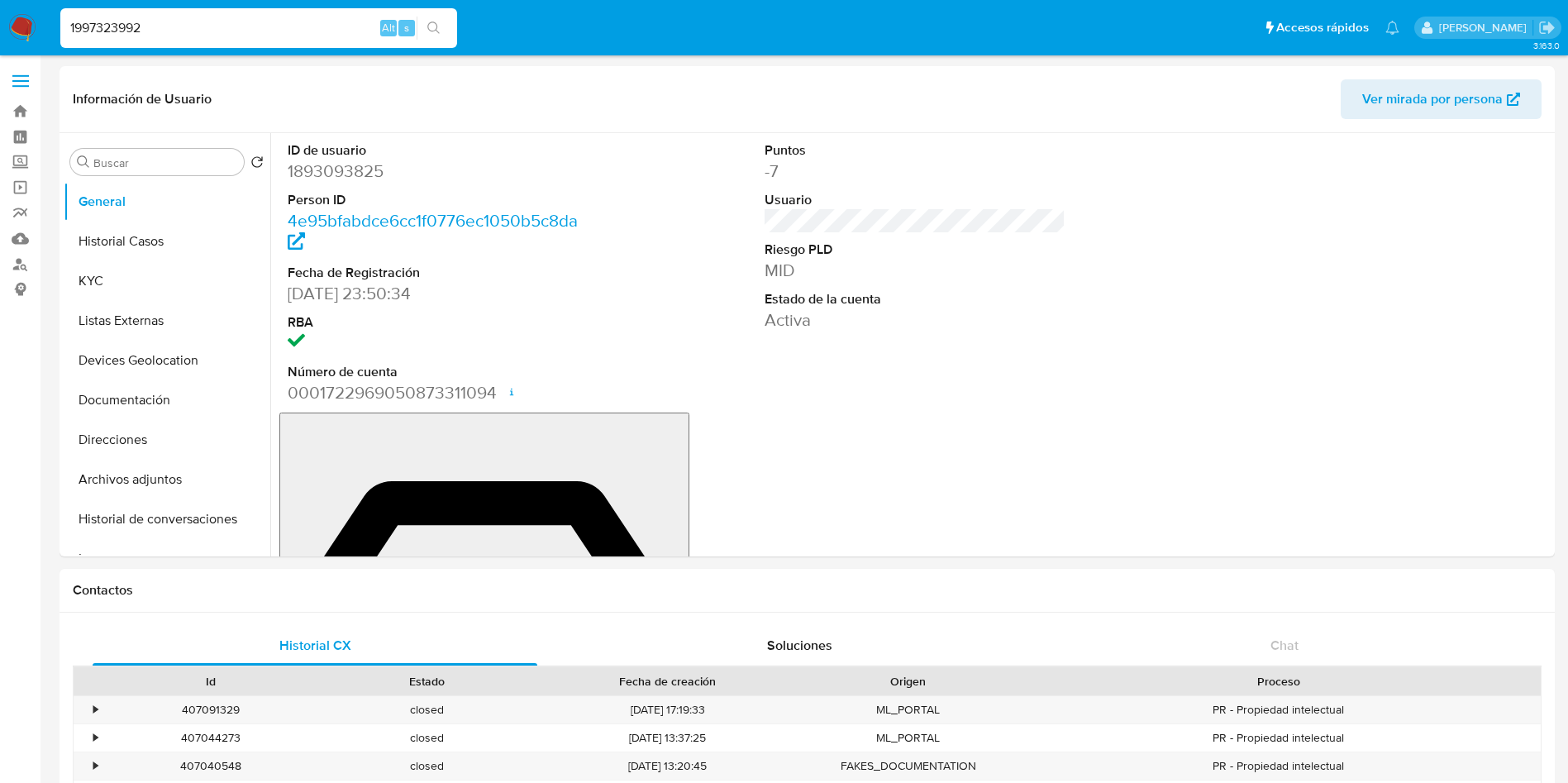
type input "1997323992"
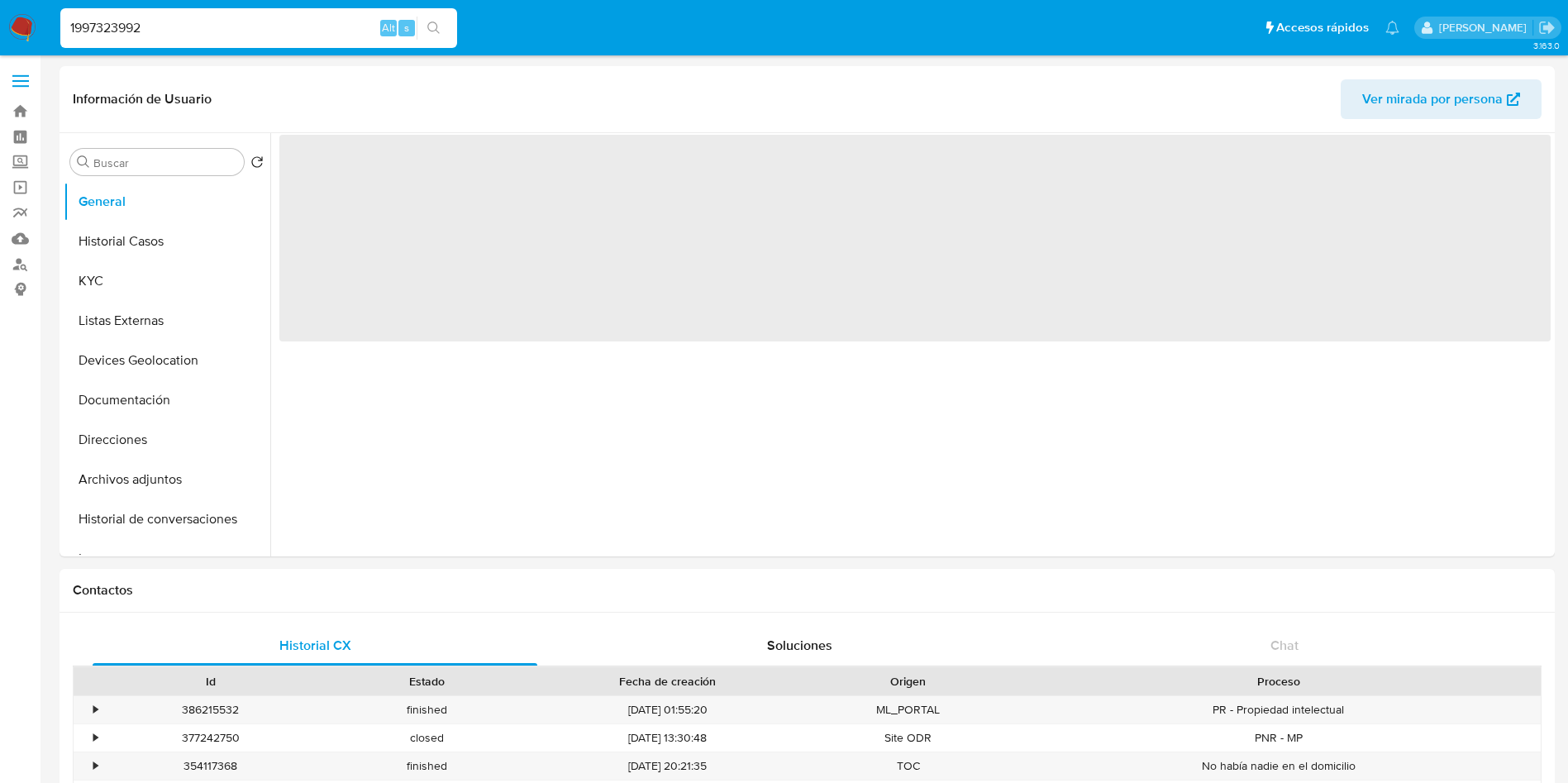
select select "10"
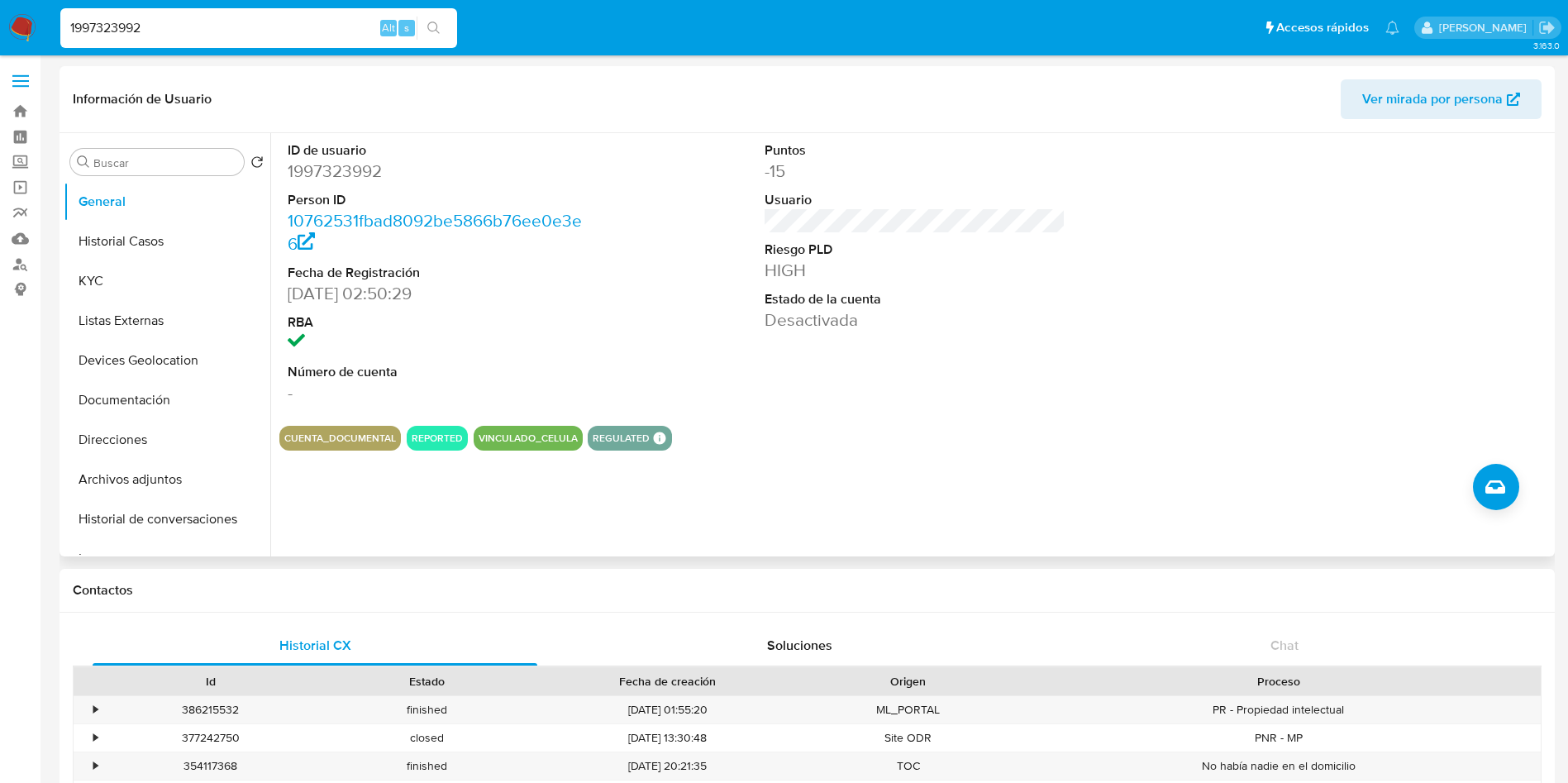
click at [986, 329] on dd "Desactivada" at bounding box center [915, 320] width 301 height 23
click at [153, 253] on button "Historial Casos" at bounding box center [160, 241] width 193 height 39
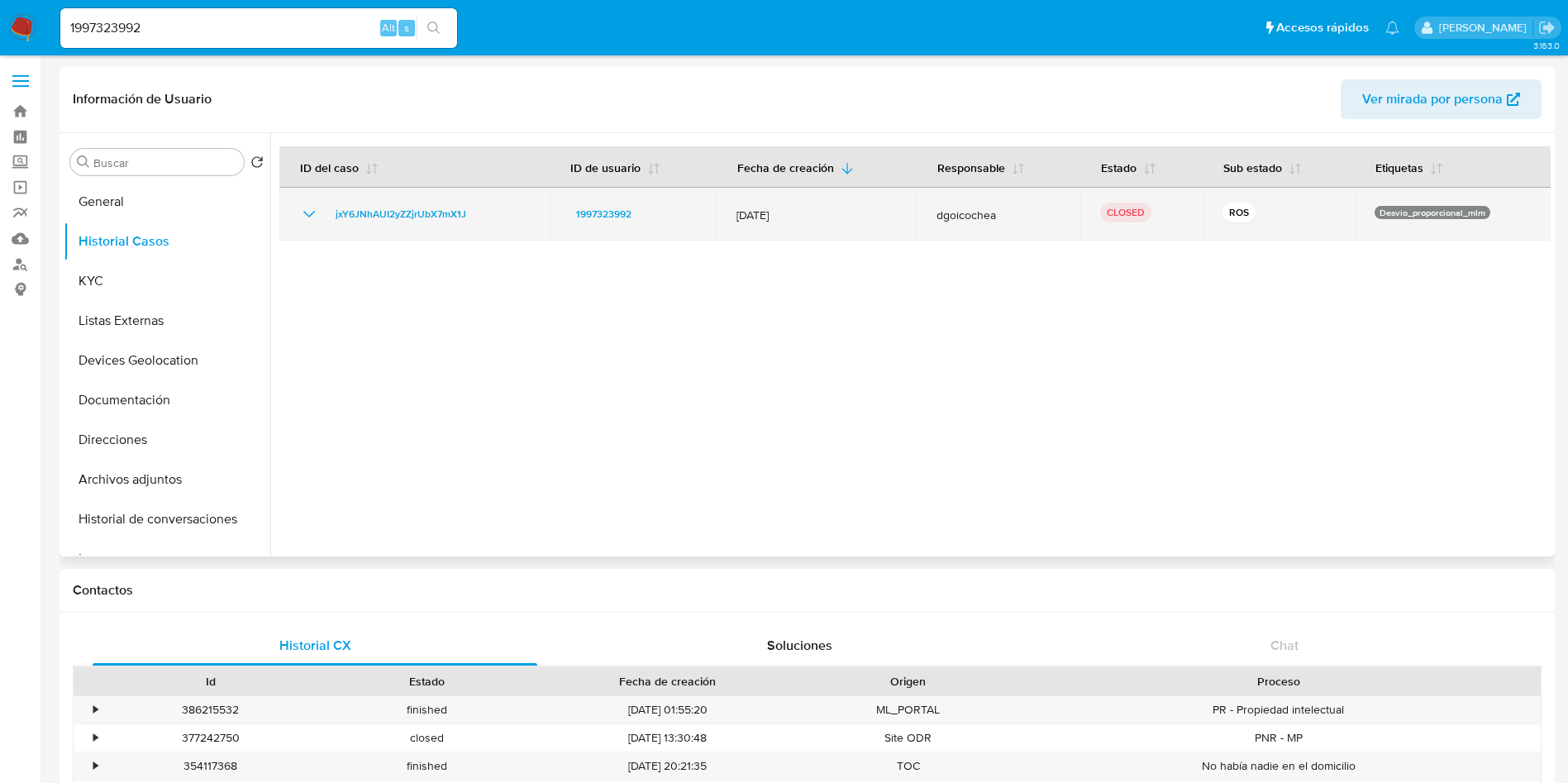
click at [307, 211] on icon "Mostrar/Ocultar" at bounding box center [309, 214] width 20 height 20
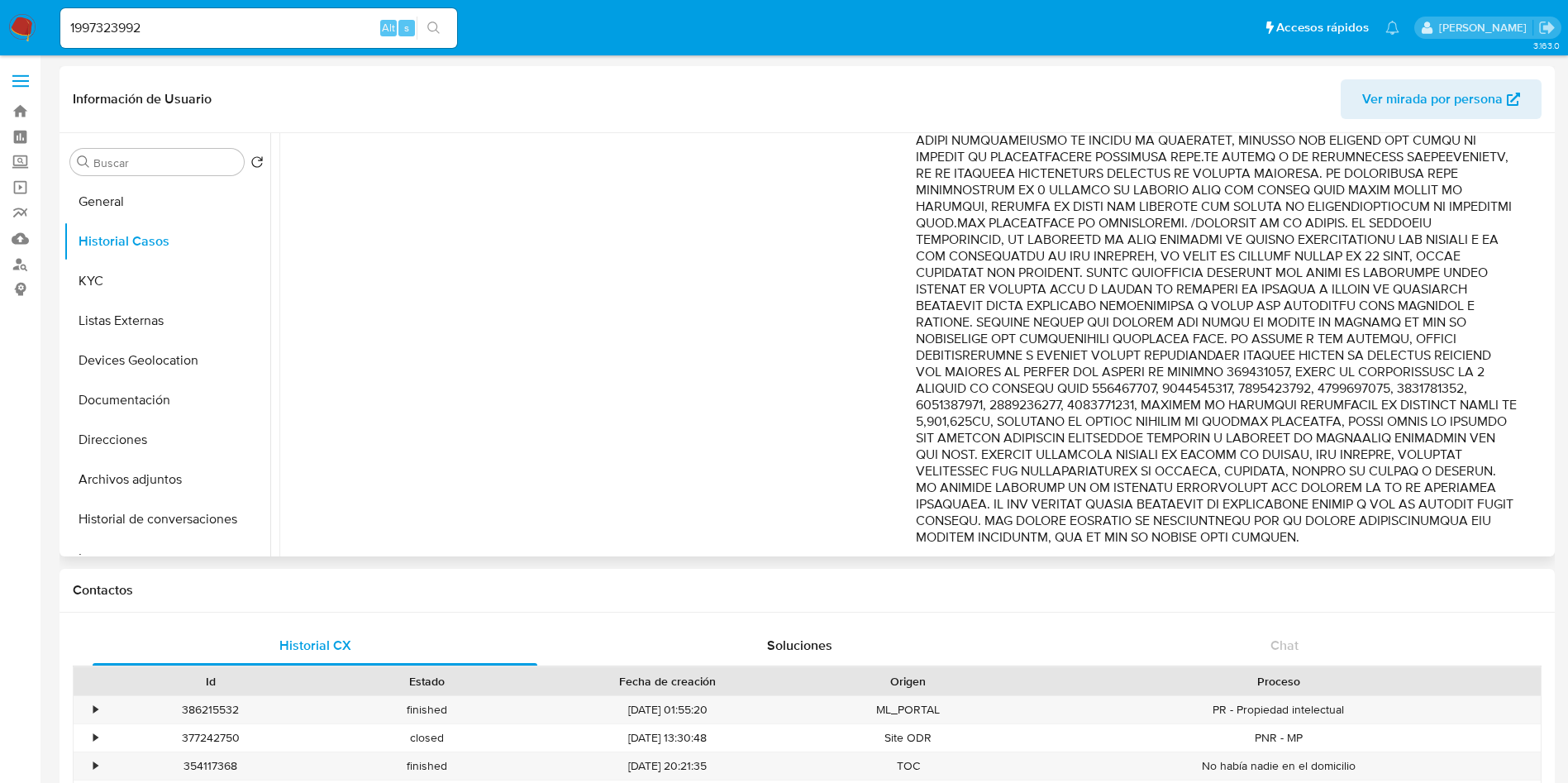
scroll to position [483, 0]
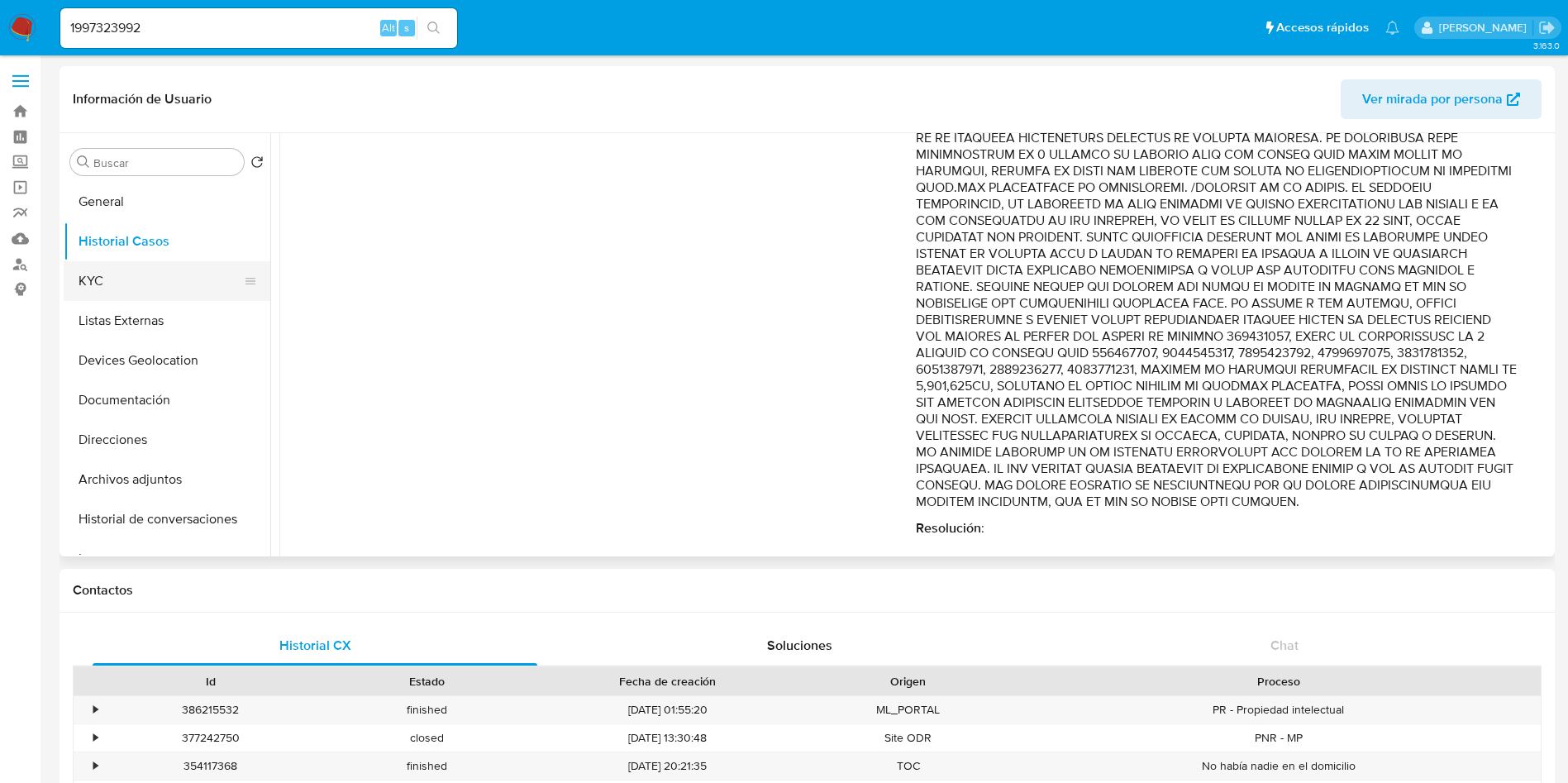
click at [93, 279] on button "KYC" at bounding box center [160, 281] width 193 height 39
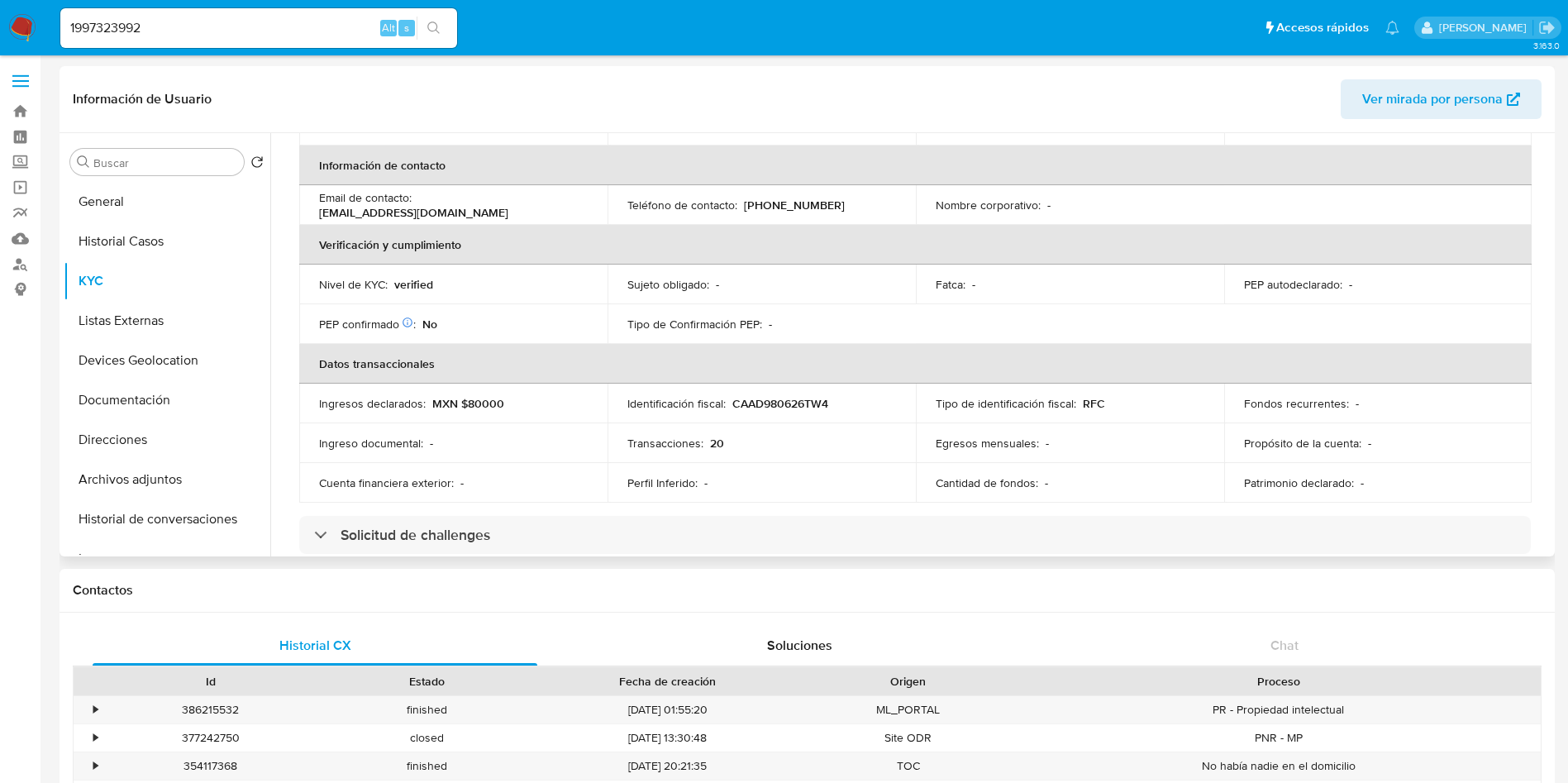
scroll to position [372, 0]
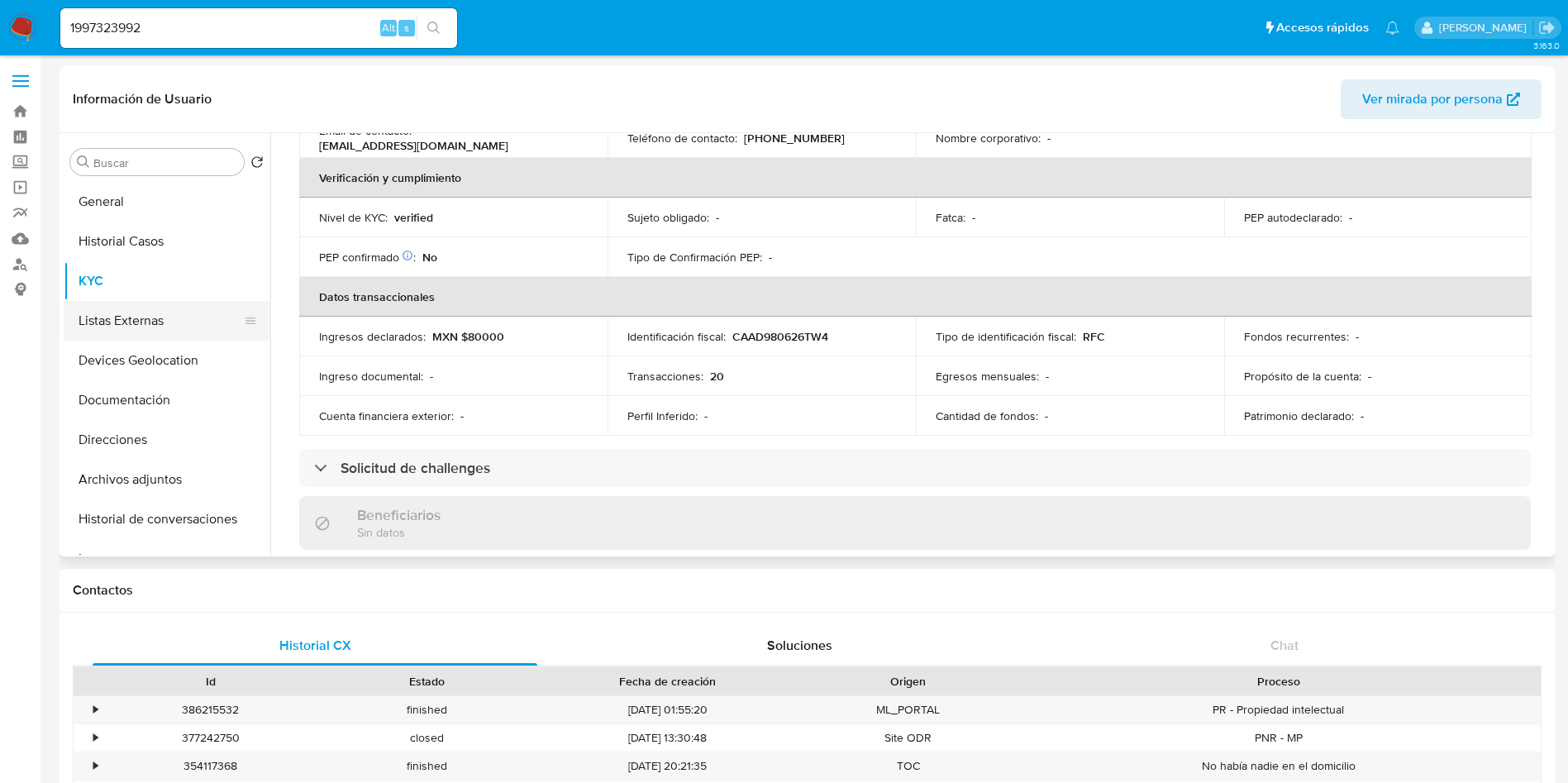
click at [162, 325] on button "Listas Externas" at bounding box center [160, 320] width 193 height 39
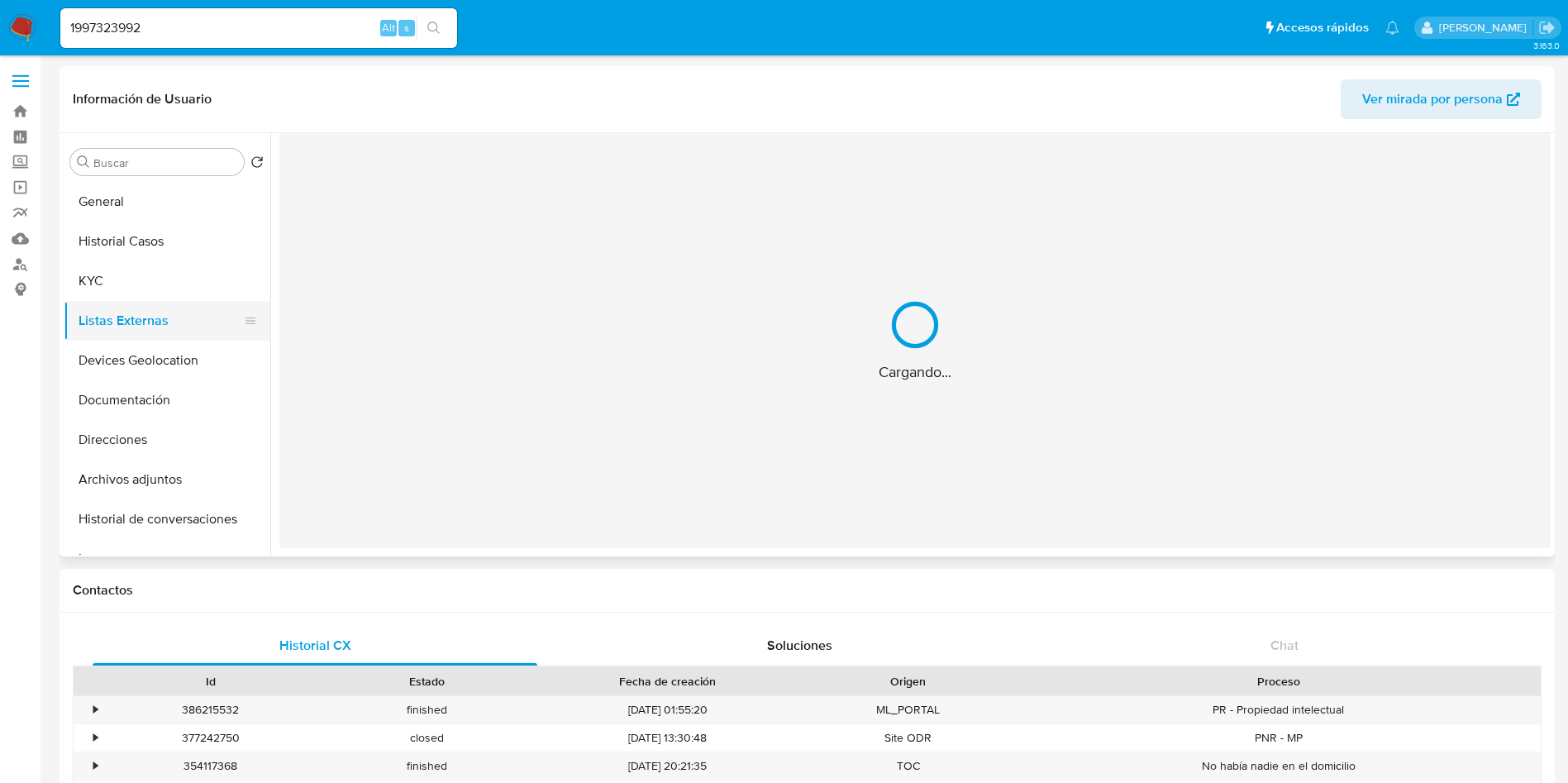
scroll to position [0, 0]
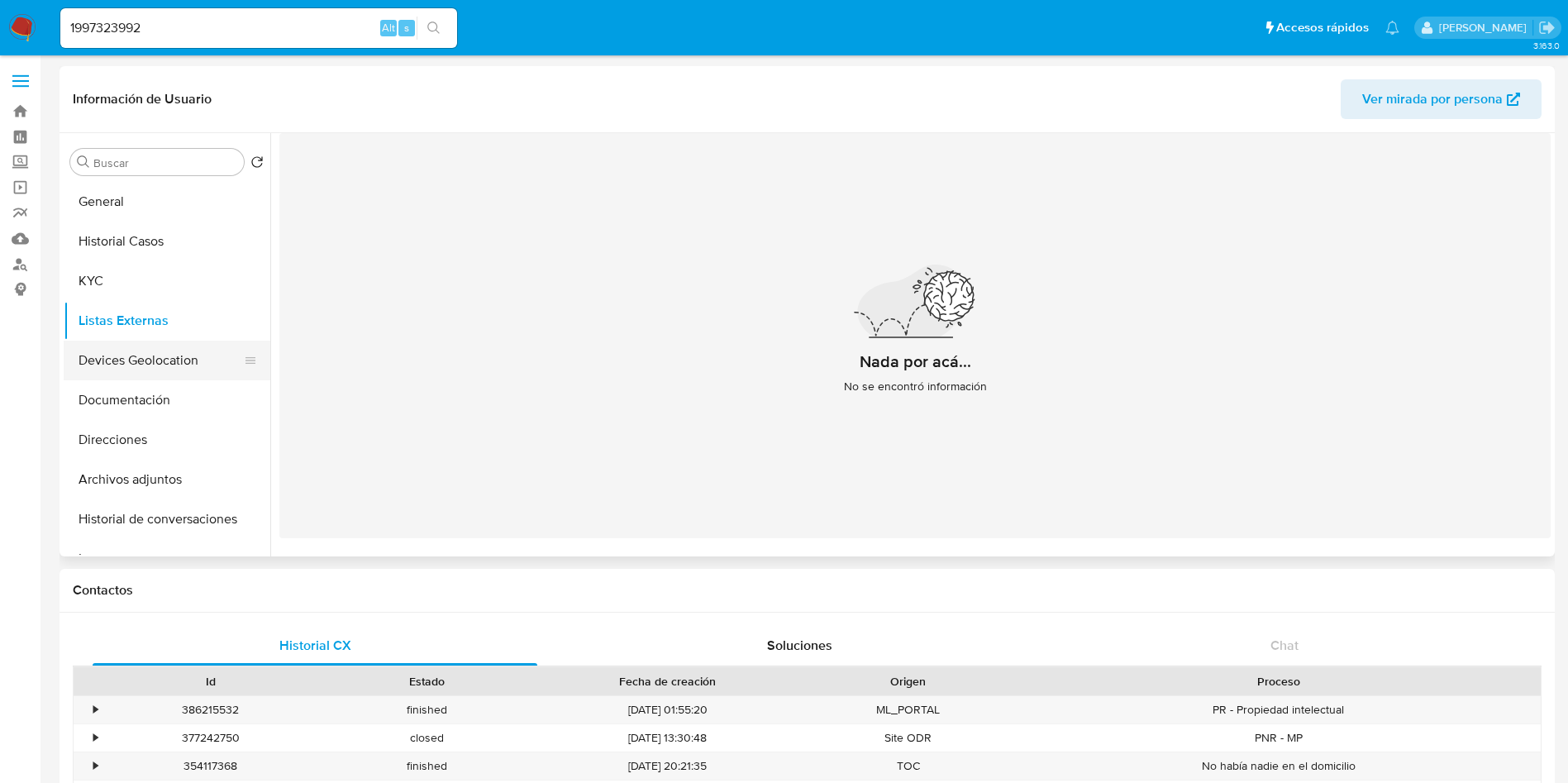
click at [128, 360] on button "Devices Geolocation" at bounding box center [160, 360] width 193 height 39
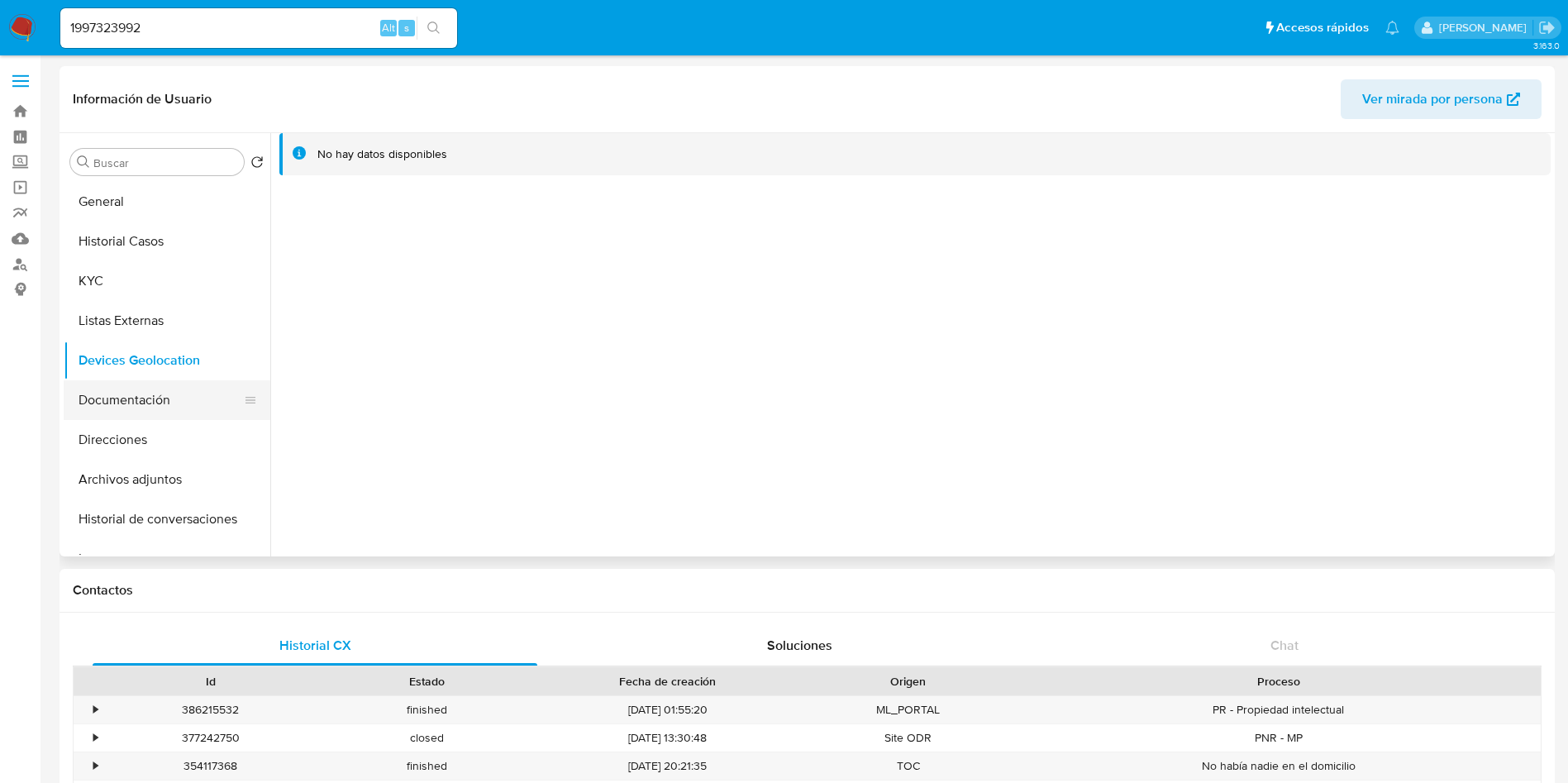
click at [128, 405] on button "Documentación" at bounding box center [160, 399] width 193 height 39
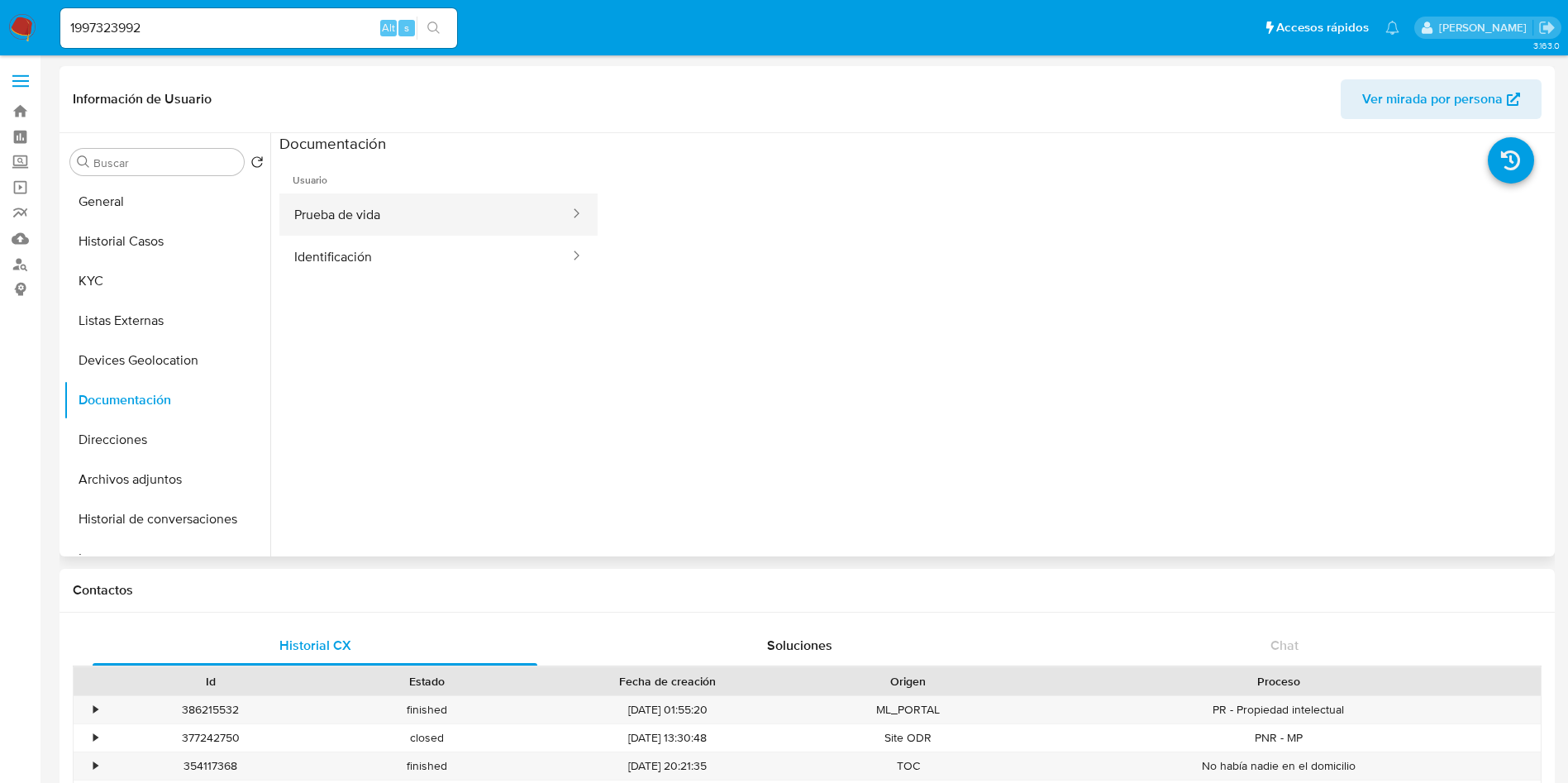
click at [413, 224] on button "Prueba de vida" at bounding box center [425, 214] width 292 height 42
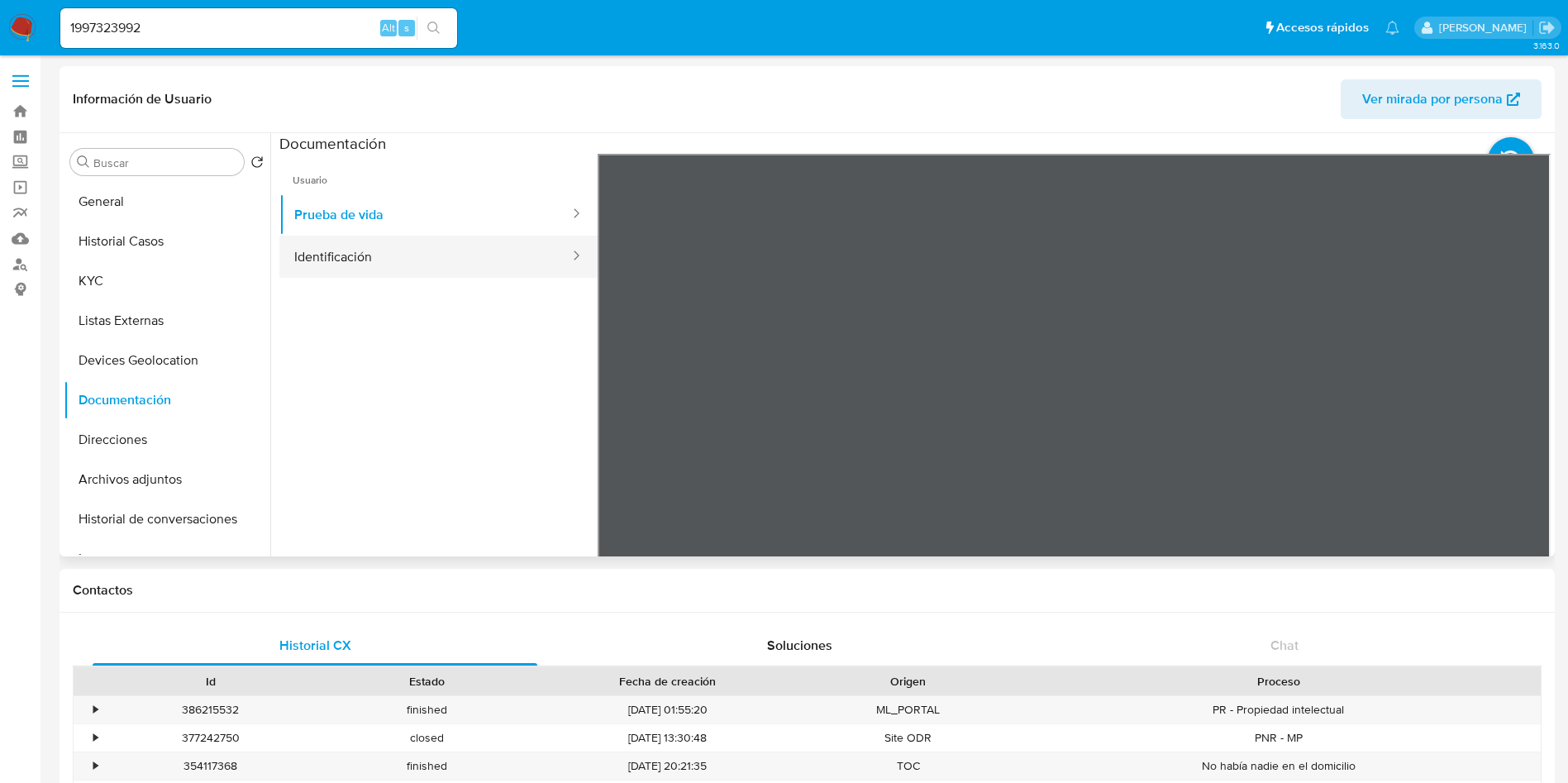
click at [432, 257] on button "Identificación" at bounding box center [425, 257] width 292 height 42
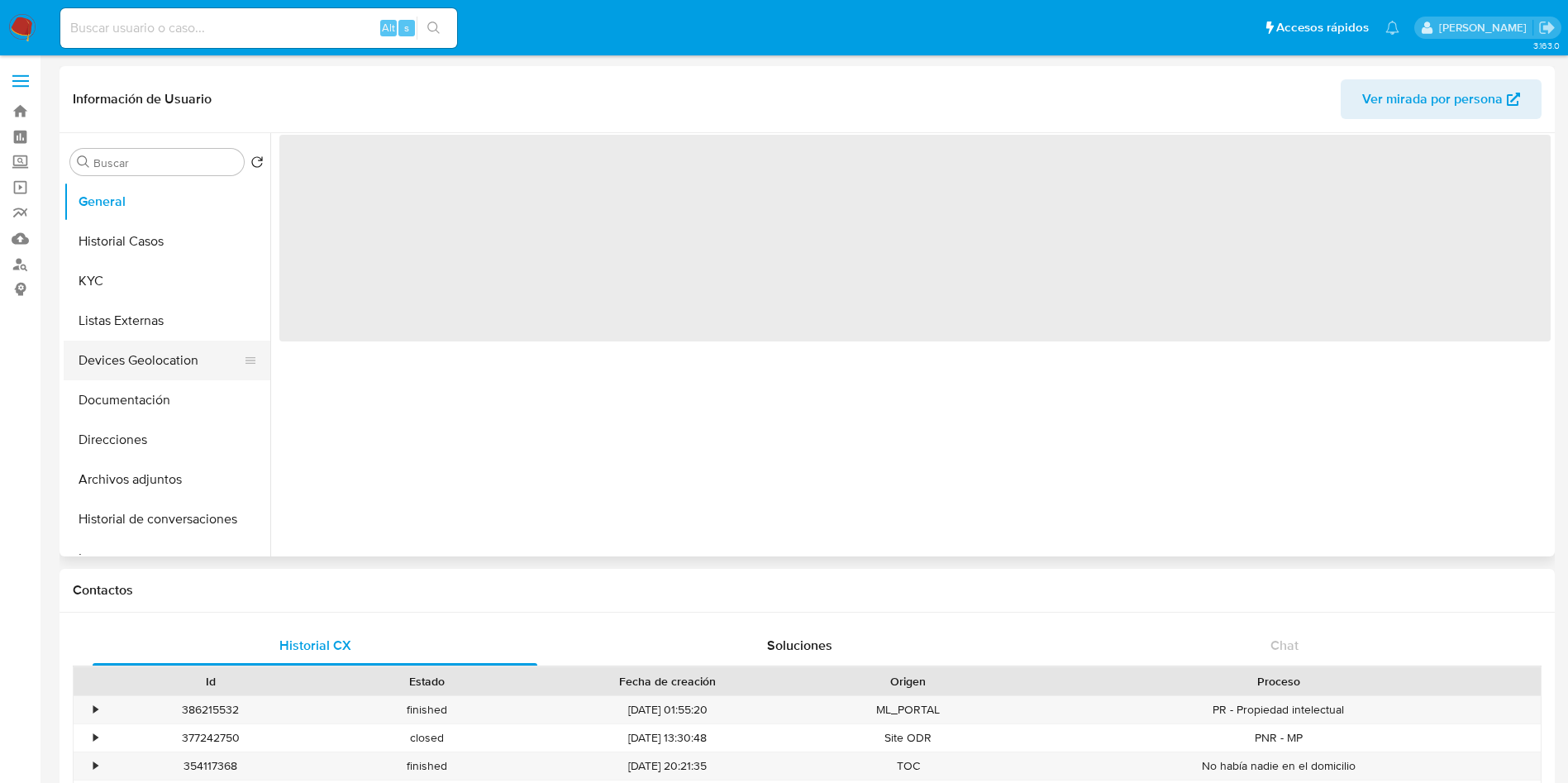
select select "10"
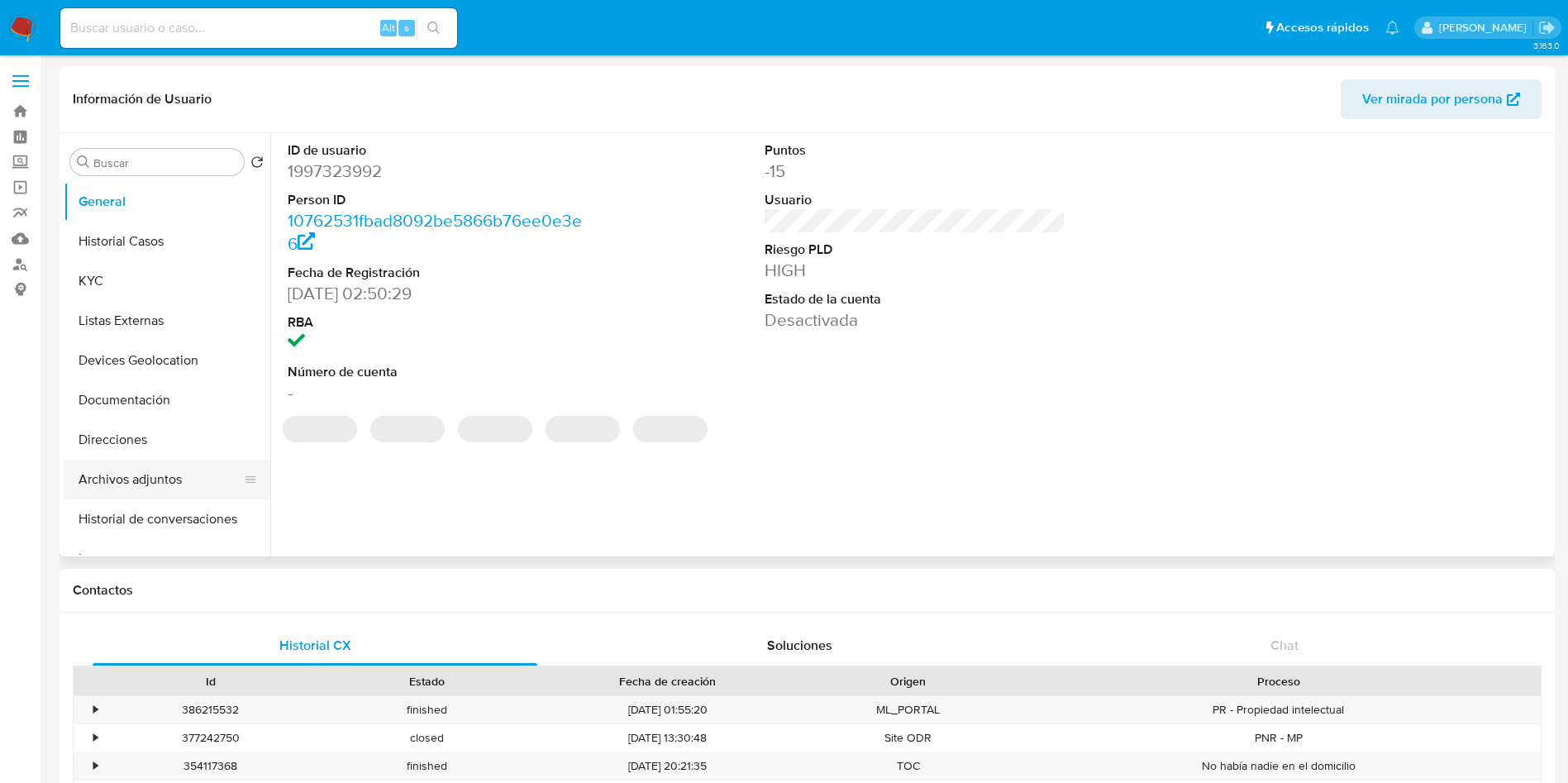
click at [158, 475] on button "Archivos adjuntos" at bounding box center [160, 479] width 193 height 39
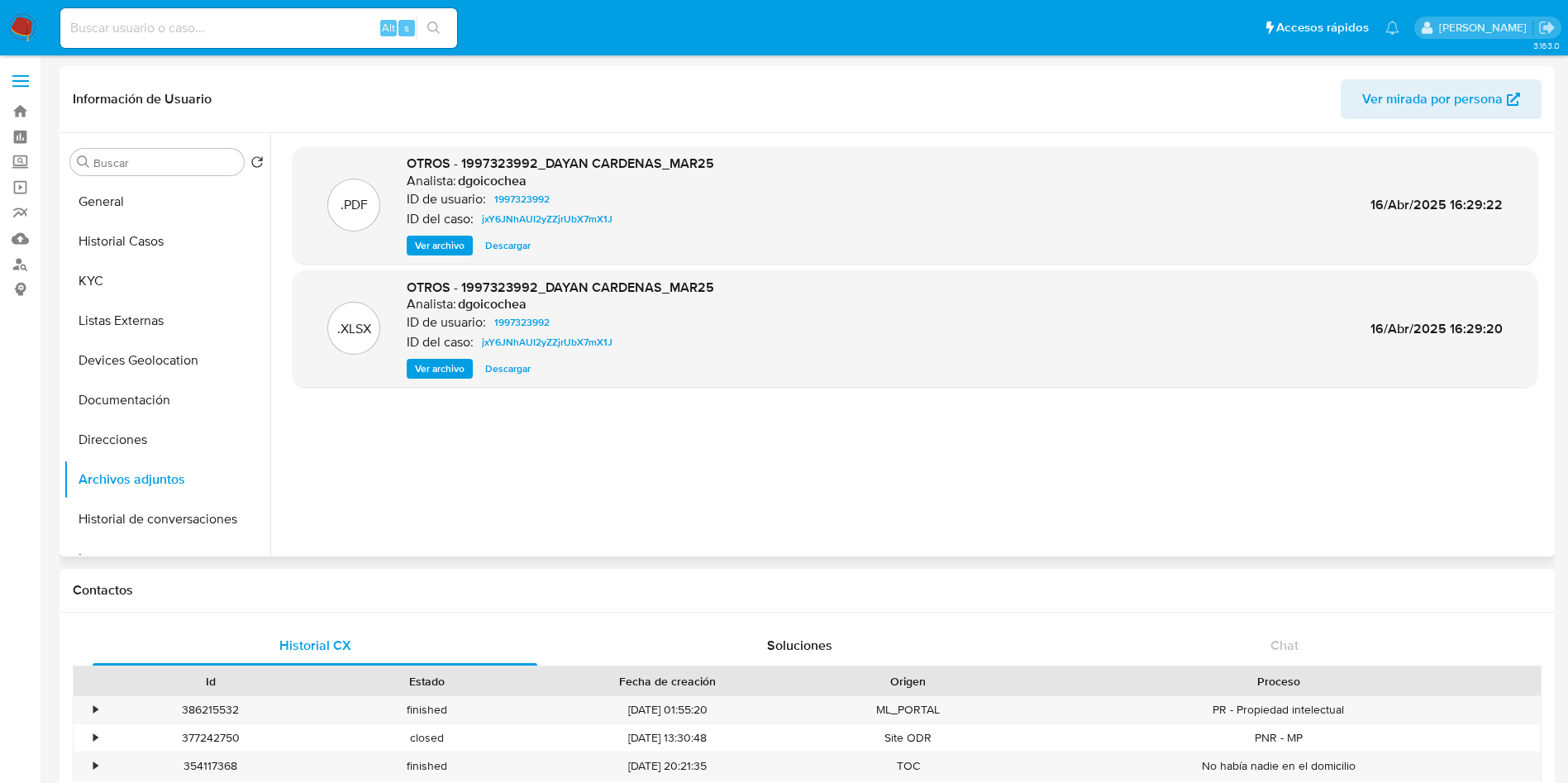
click at [511, 244] on span "Descargar" at bounding box center [508, 246] width 45 height 17
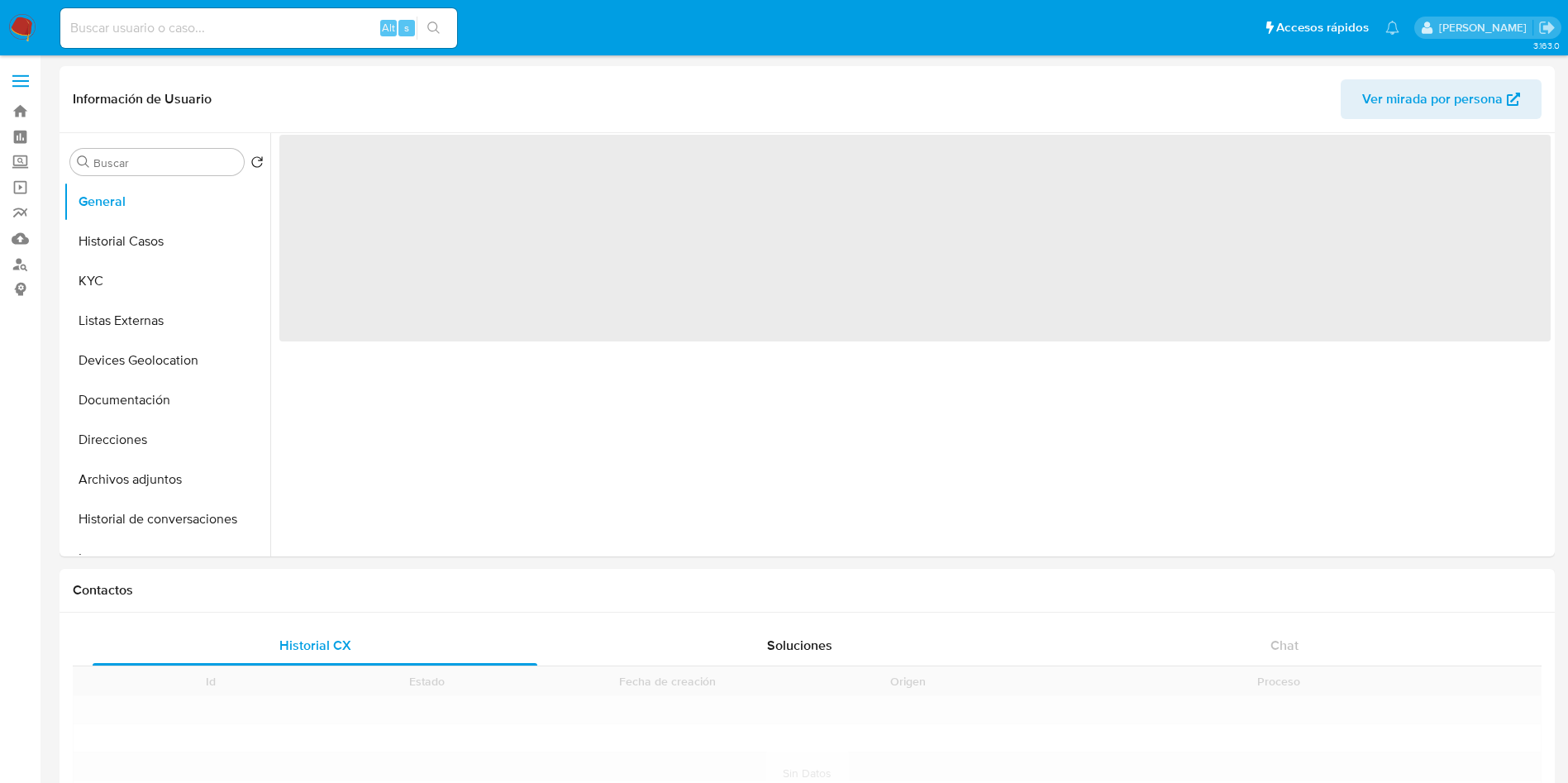
click at [285, 14] on div "Alt s" at bounding box center [259, 27] width 397 height 39
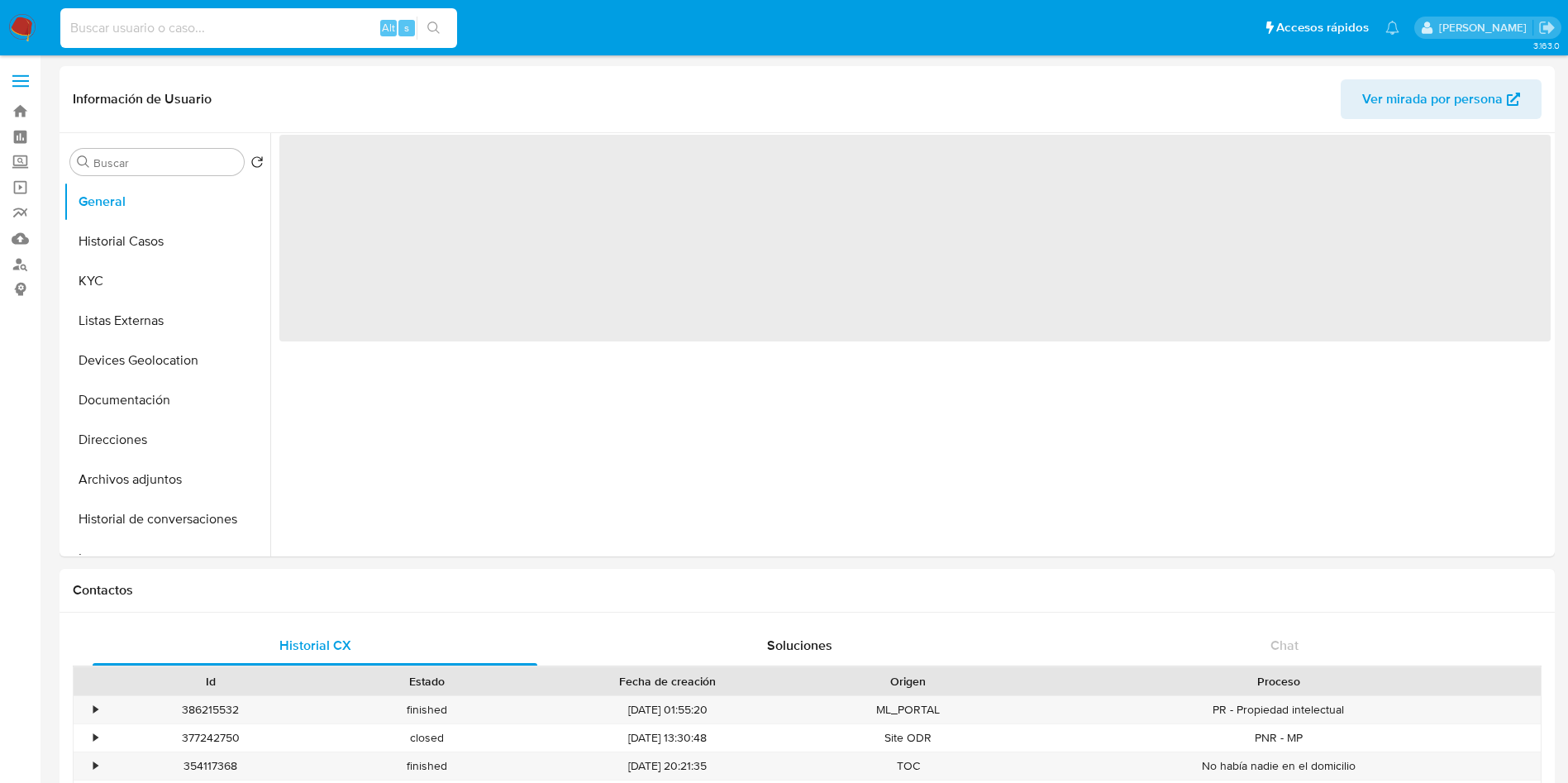
click at [295, 30] on input at bounding box center [259, 28] width 397 height 22
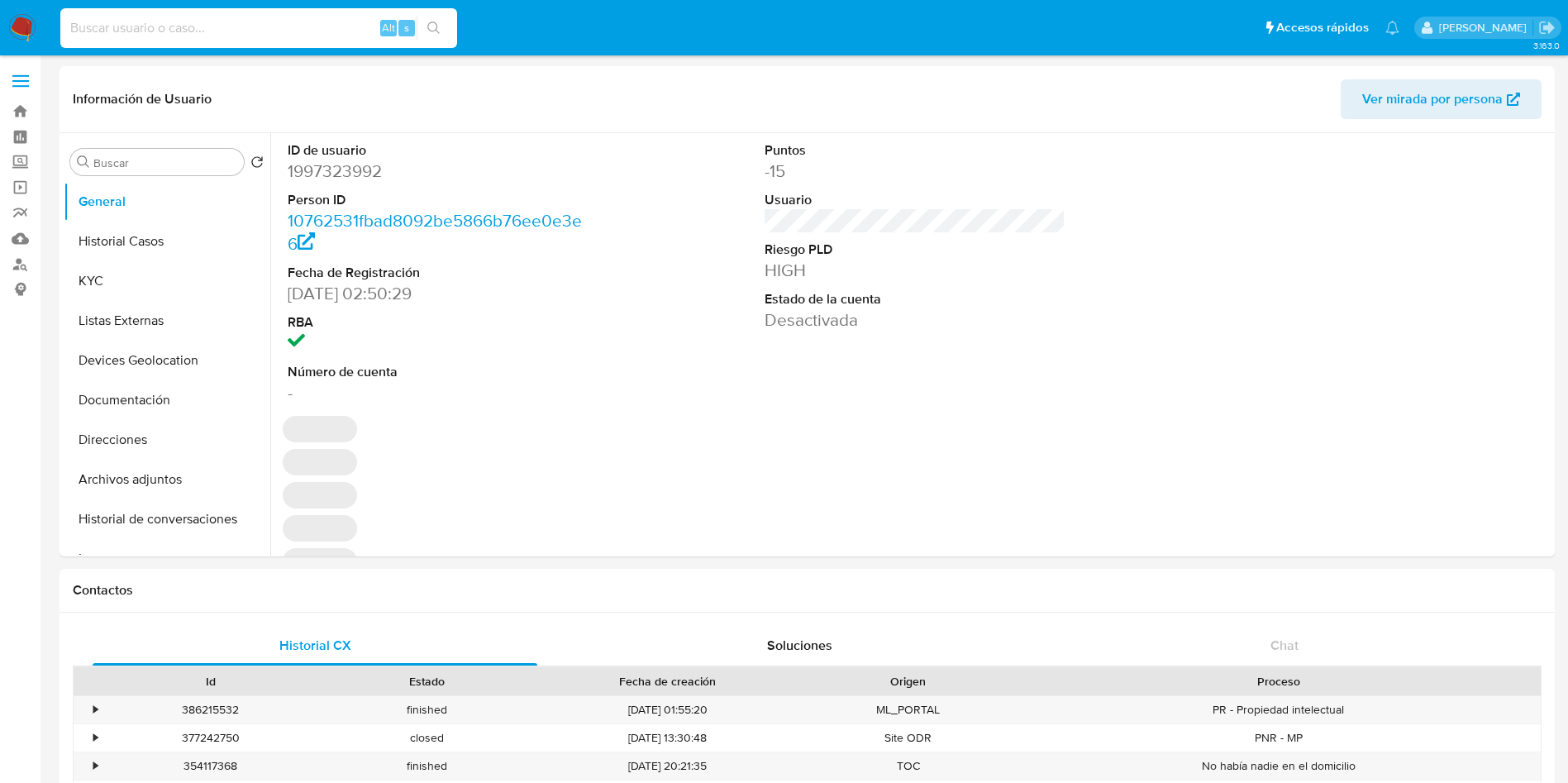
select select "10"
paste input "34936691"
type input "34936691"
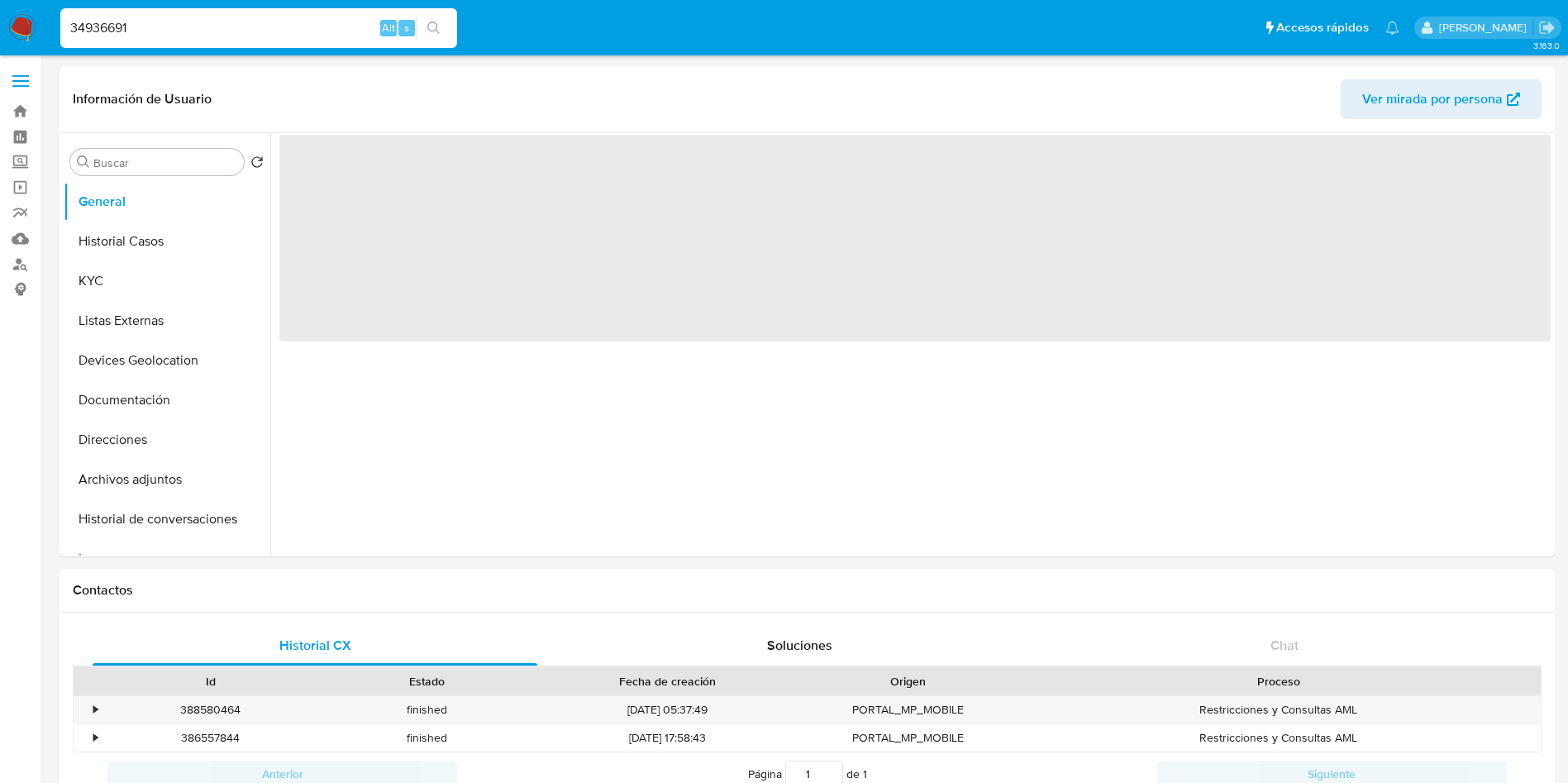
select select "10"
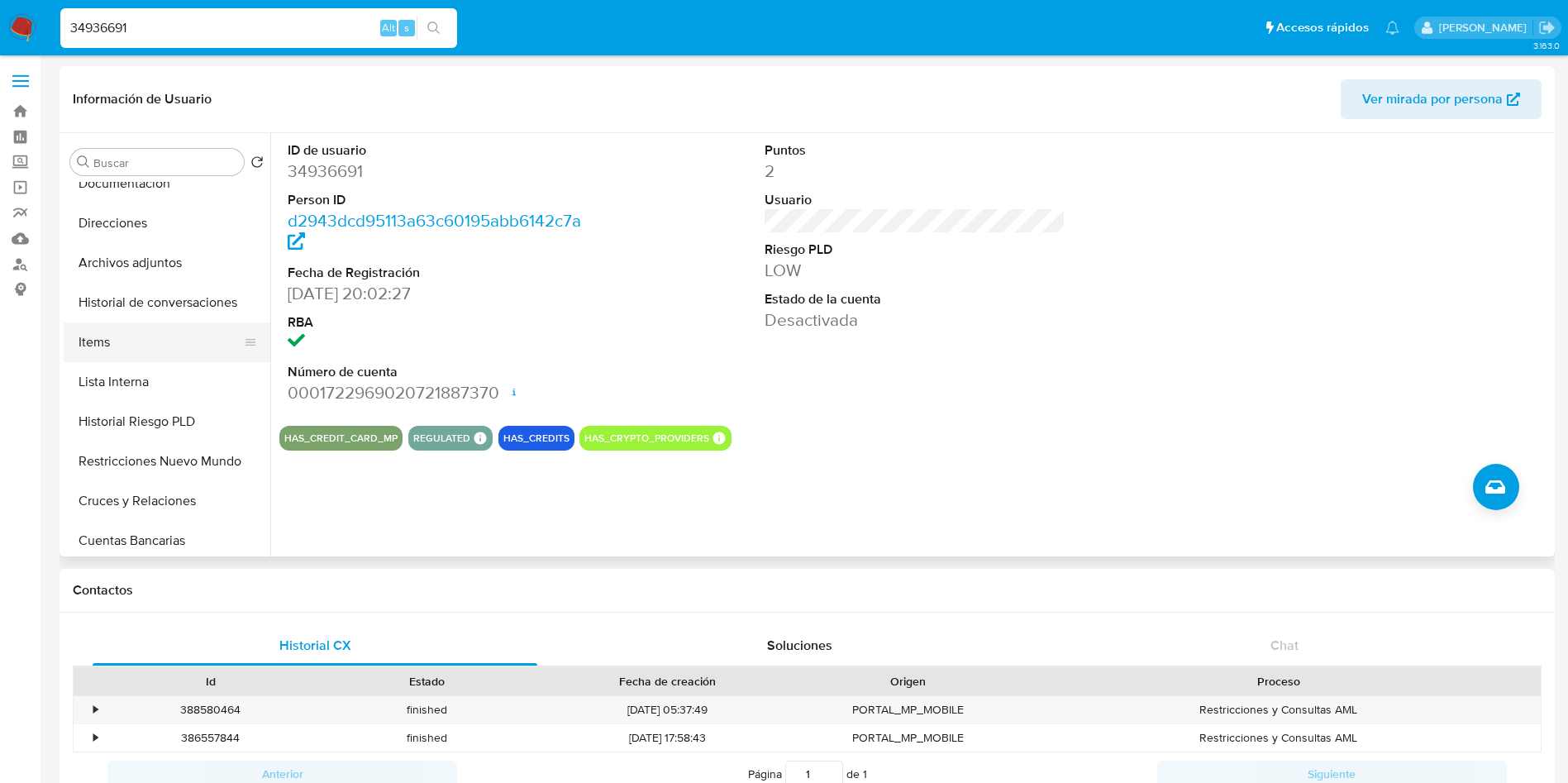
scroll to position [248, 0]
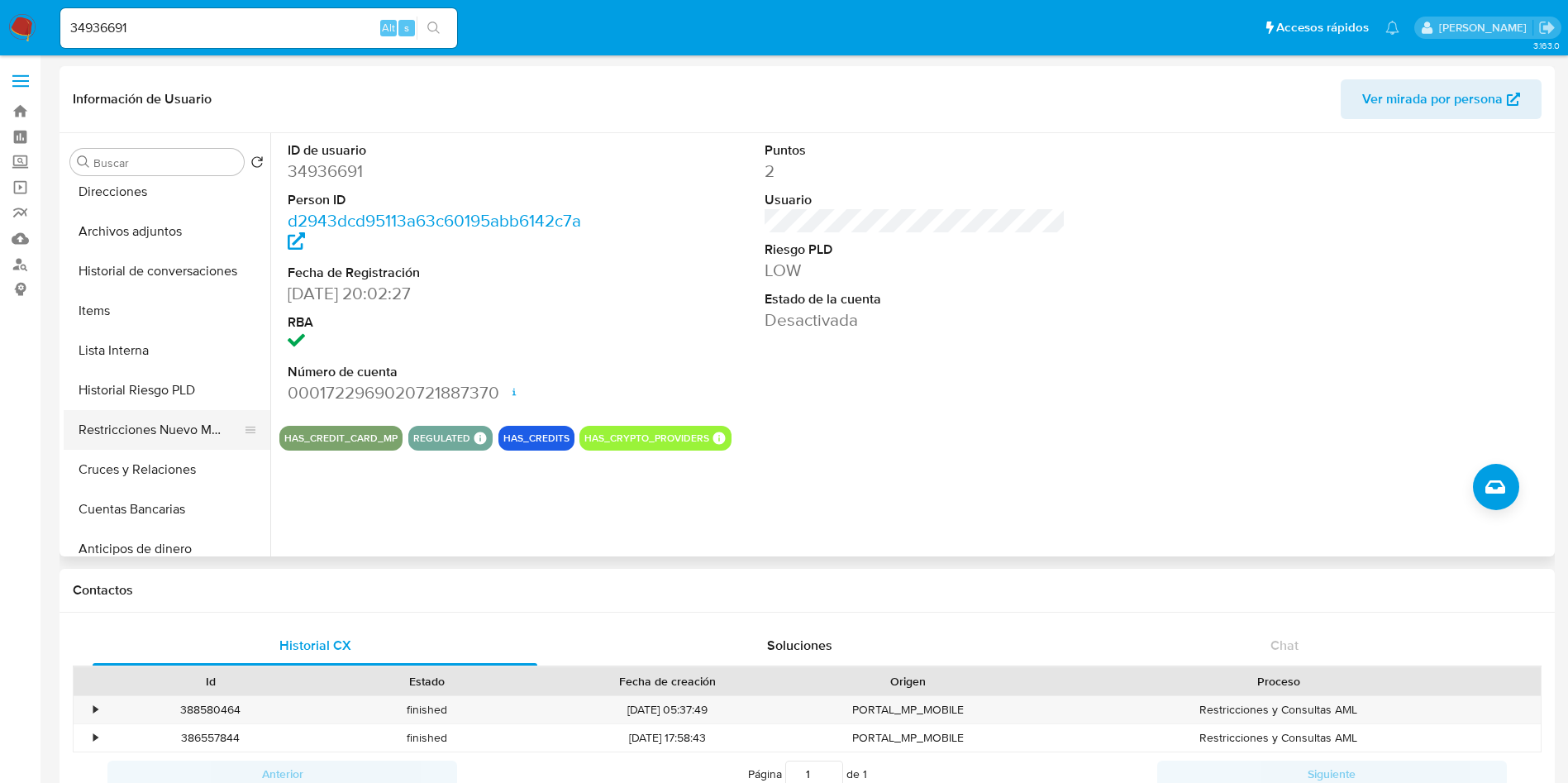
click at [157, 425] on button "Restricciones Nuevo Mundo" at bounding box center [160, 429] width 193 height 39
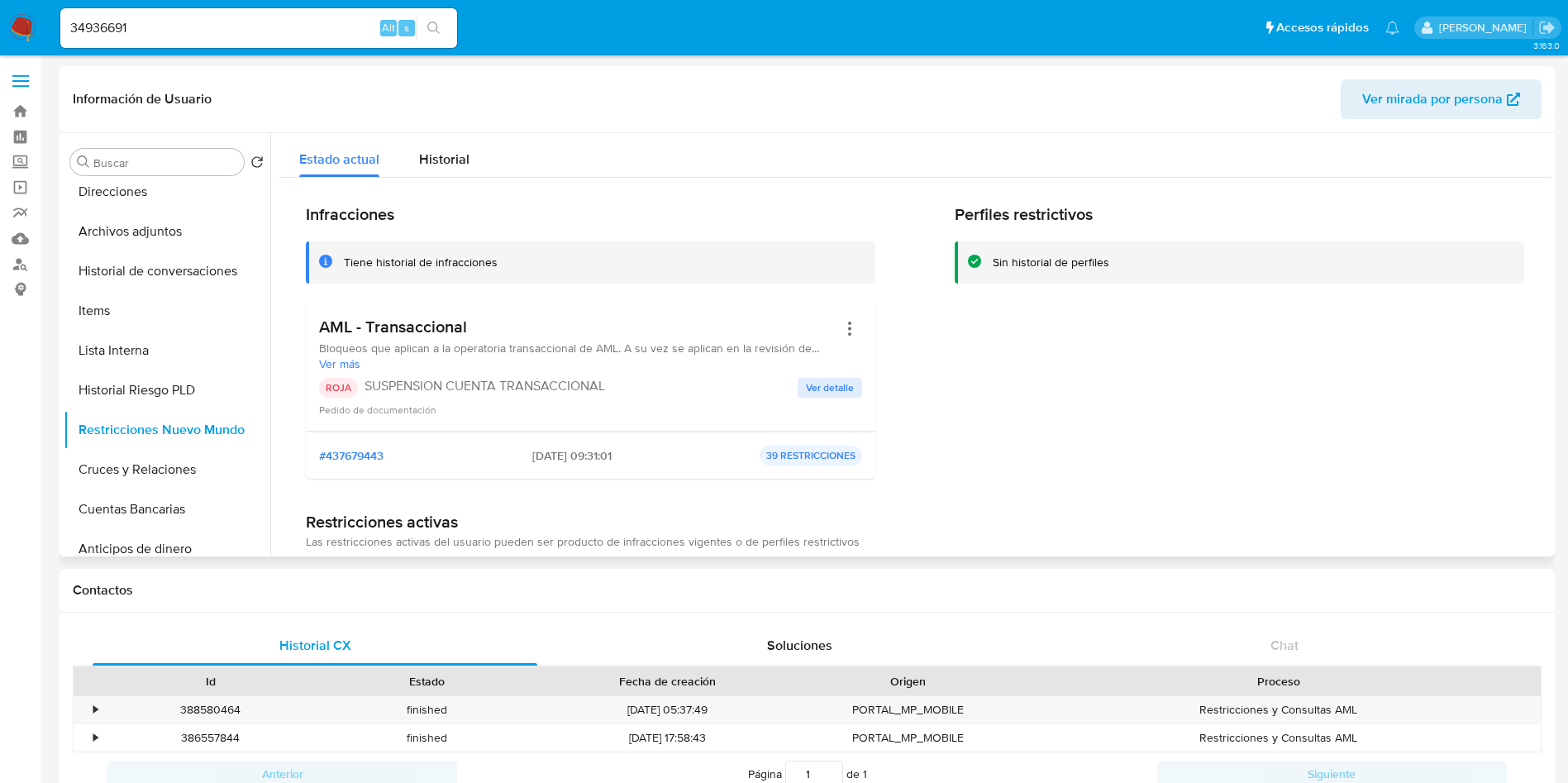
click at [819, 386] on span "Ver detalle" at bounding box center [830, 387] width 48 height 17
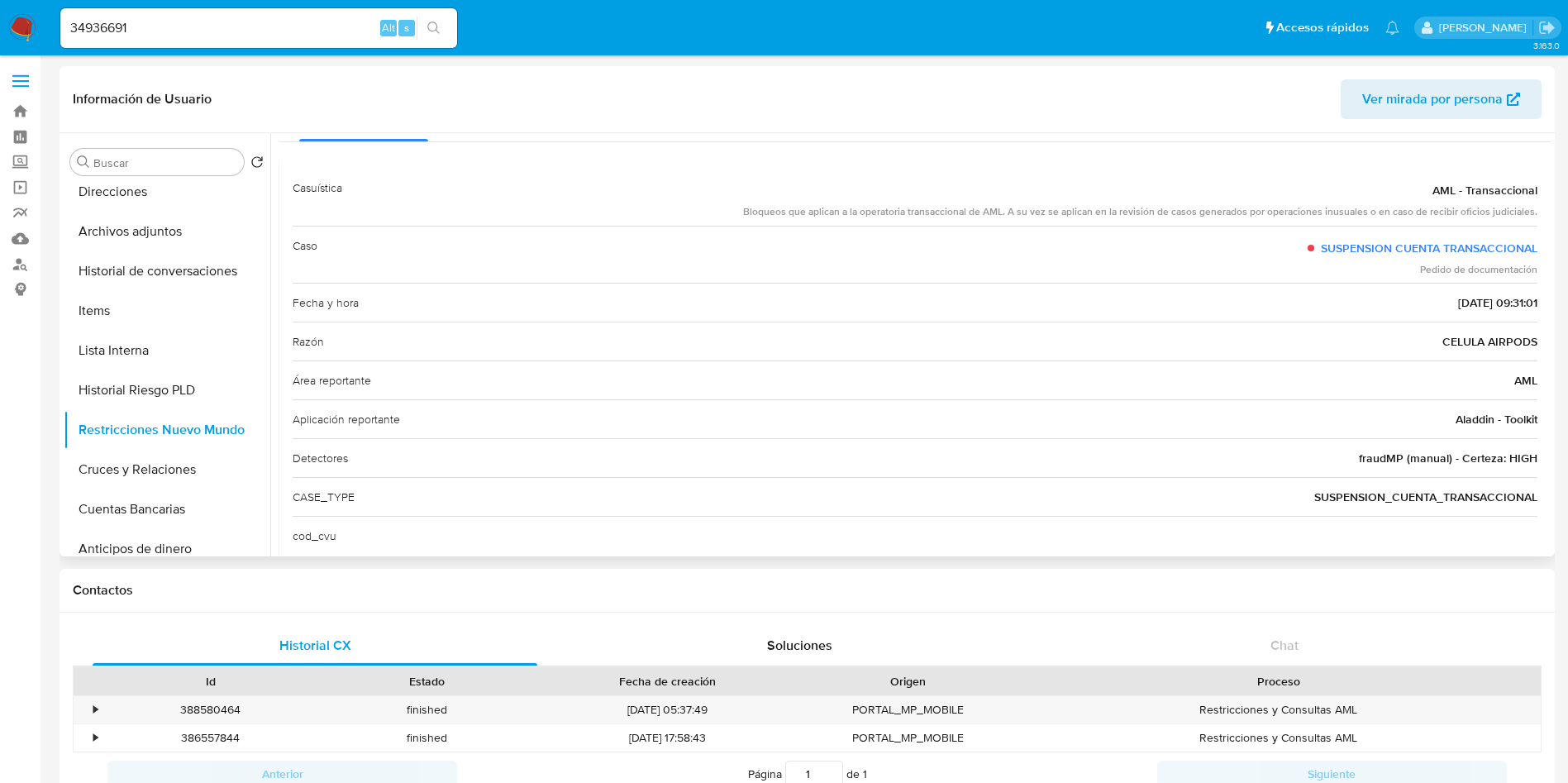
scroll to position [95, 0]
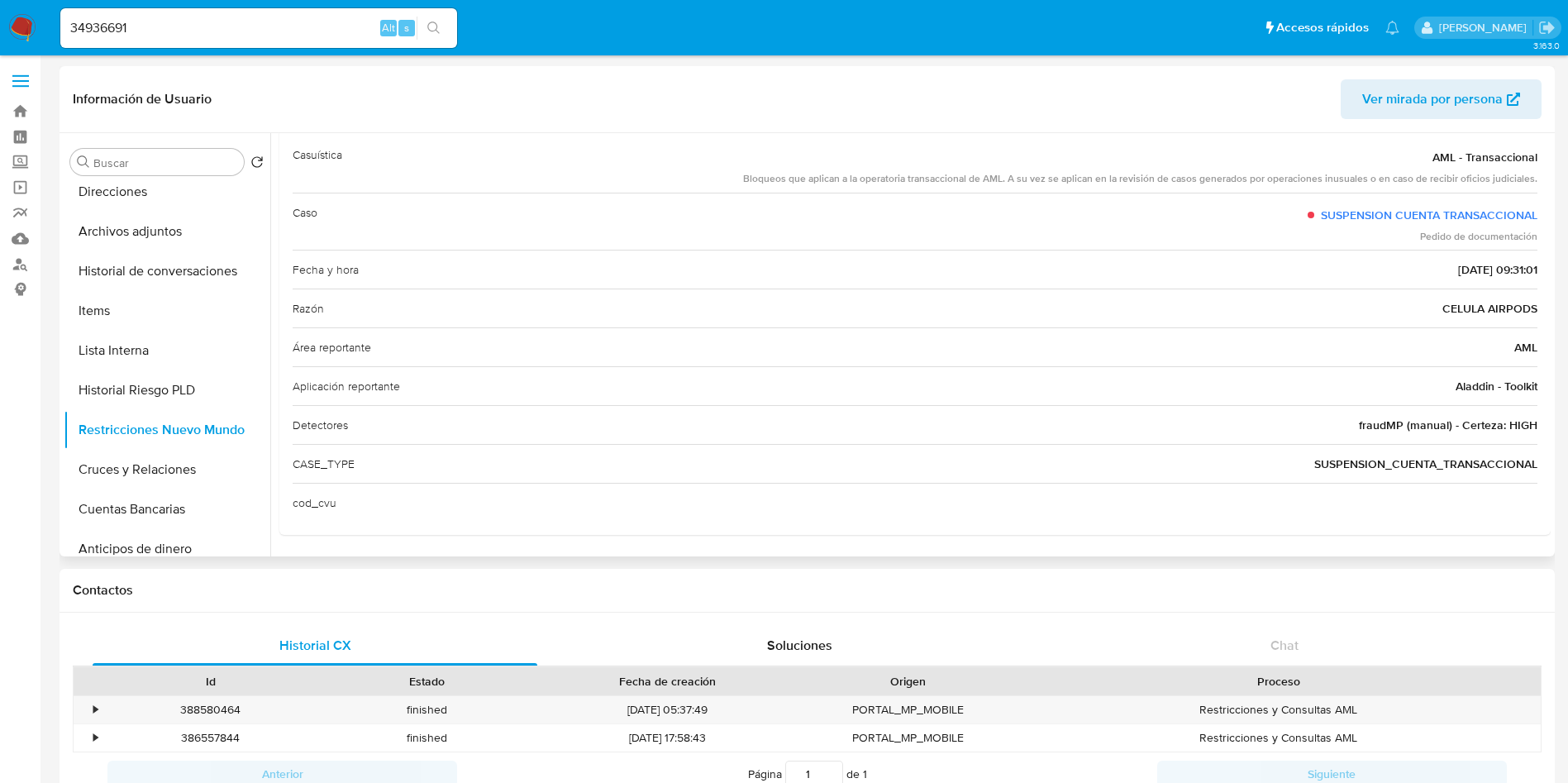
click at [1499, 308] on span "CELULA AIRPODS" at bounding box center [1489, 308] width 95 height 17
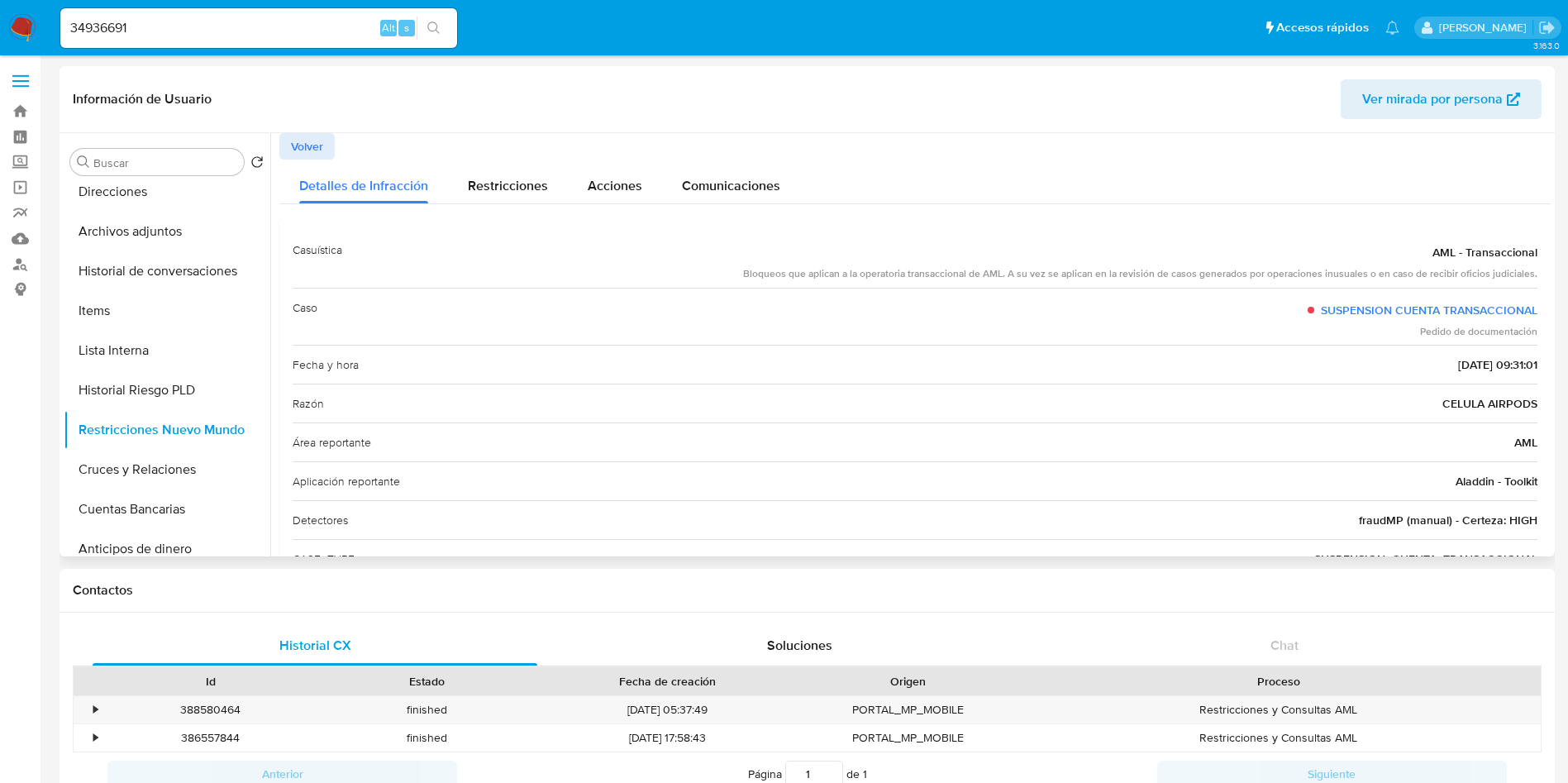
click at [300, 136] on span "Volver" at bounding box center [307, 146] width 32 height 23
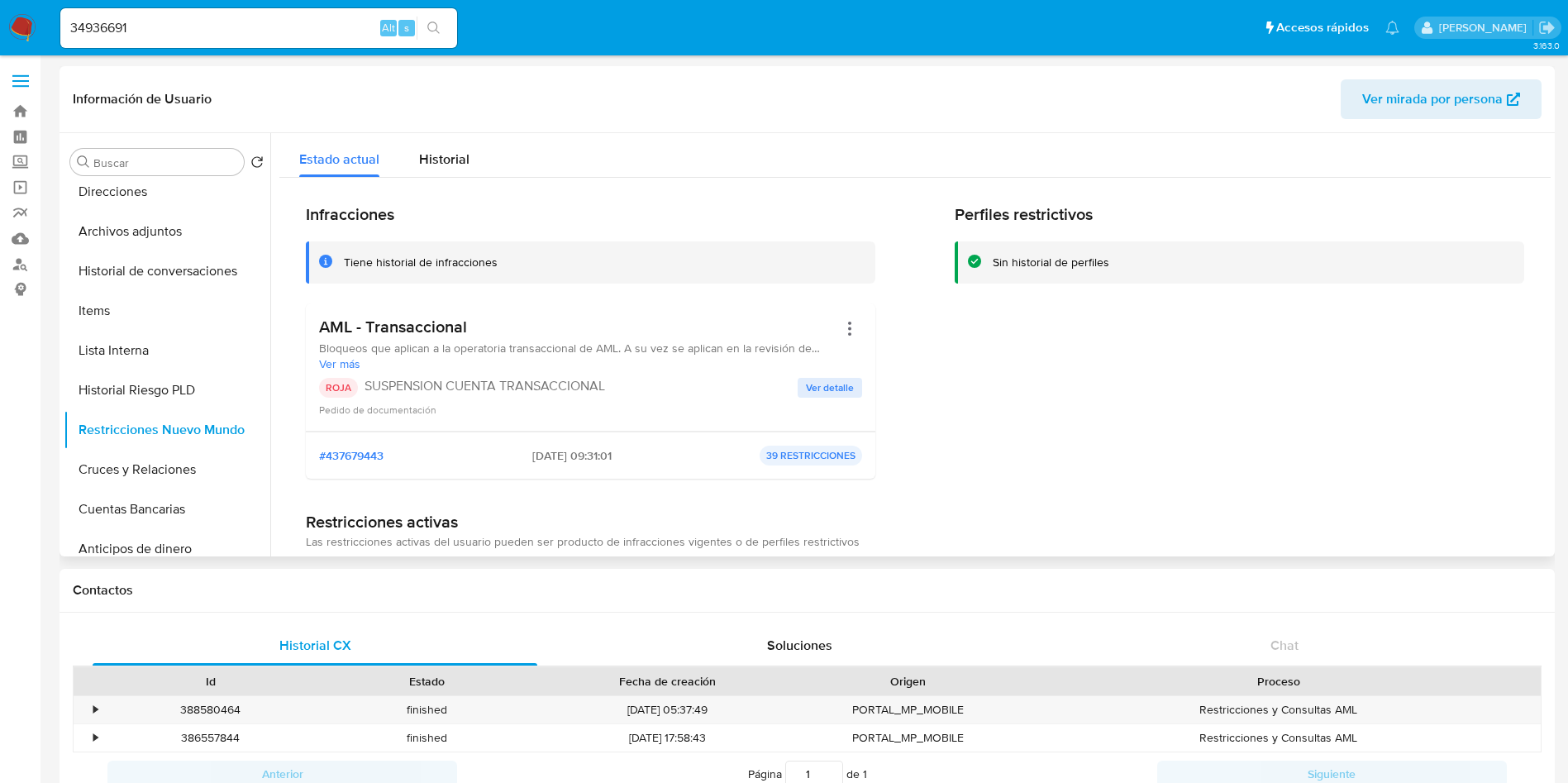
click at [1136, 451] on div "Perfiles restrictivos Sin historial de perfiles" at bounding box center [1240, 348] width 570 height 288
